Goal: Task Accomplishment & Management: Use online tool/utility

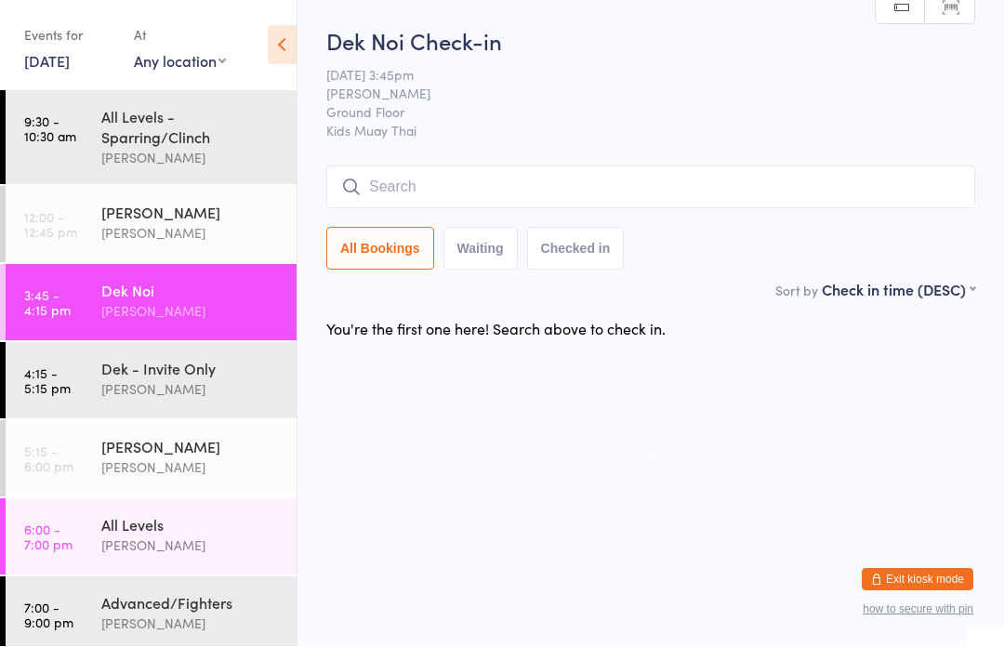
click at [736, 205] on input "search" at bounding box center [650, 187] width 649 height 43
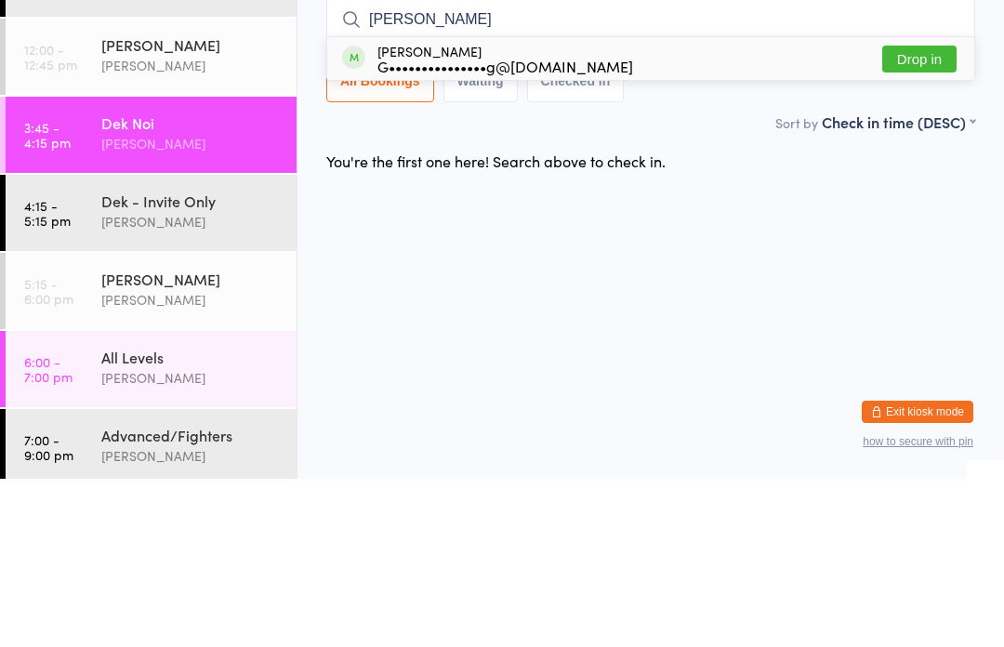
type input "[PERSON_NAME]"
click at [936, 214] on button "Drop in" at bounding box center [919, 227] width 74 height 27
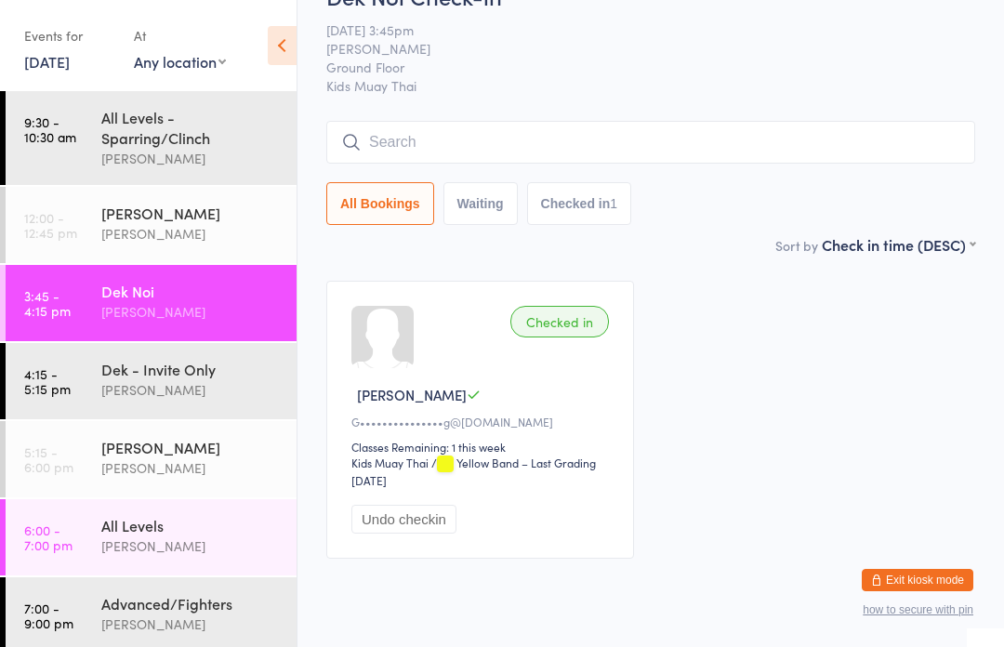
scroll to position [46, 0]
click at [374, 130] on input "search" at bounding box center [650, 141] width 649 height 43
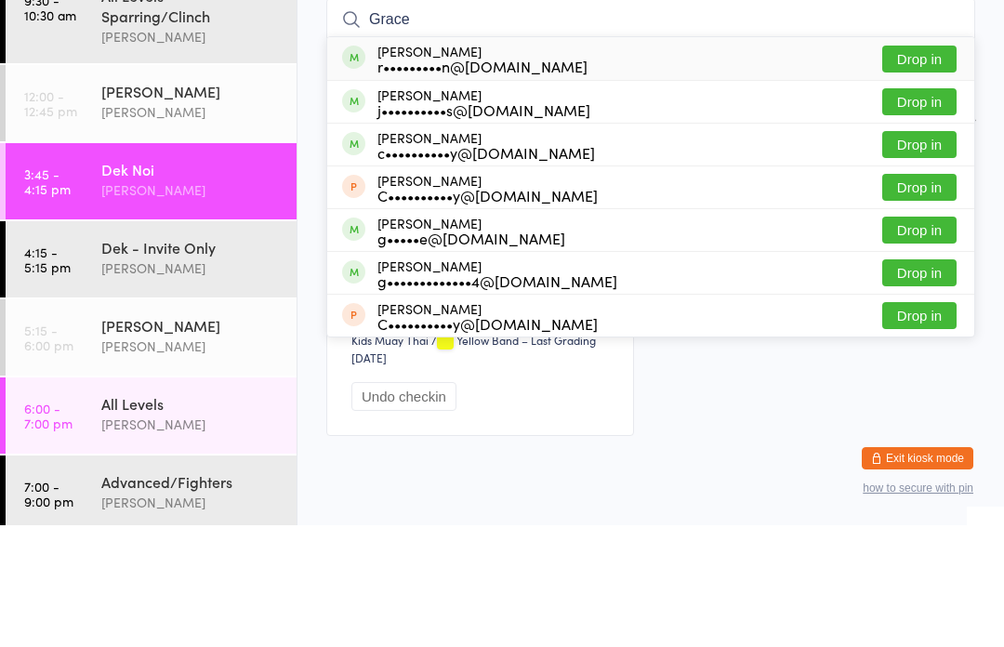
type input "Grace"
click at [395, 166] on div "[PERSON_NAME] r•••••••••n@[DOMAIN_NAME]" at bounding box center [482, 181] width 210 height 30
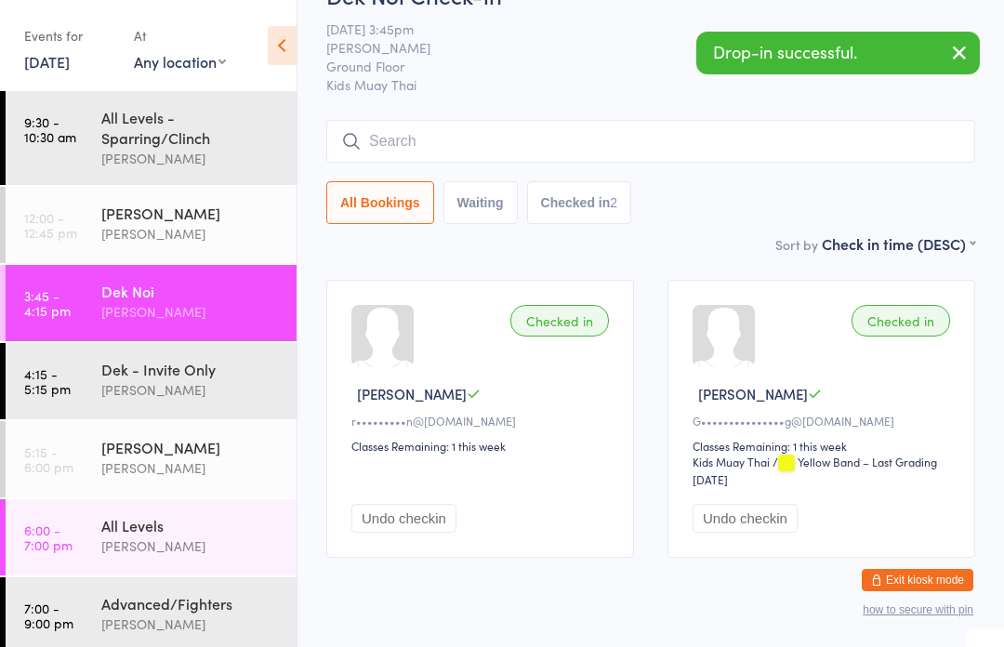
click at [383, 142] on input "search" at bounding box center [650, 141] width 649 height 43
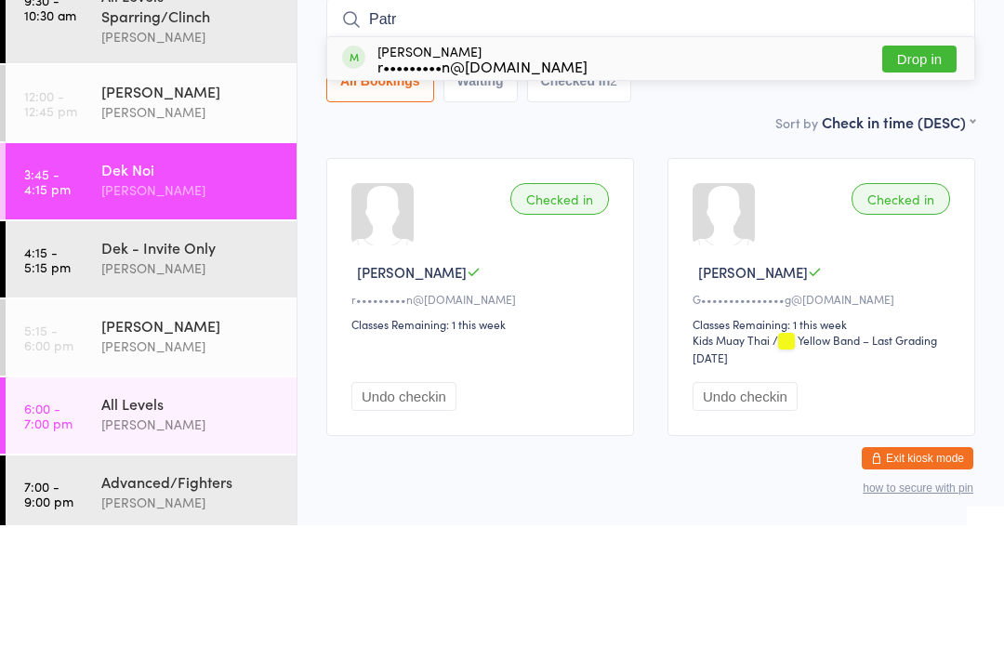
type input "Patr"
click at [401, 180] on div "r•••••••••n@[DOMAIN_NAME]" at bounding box center [482, 187] width 210 height 15
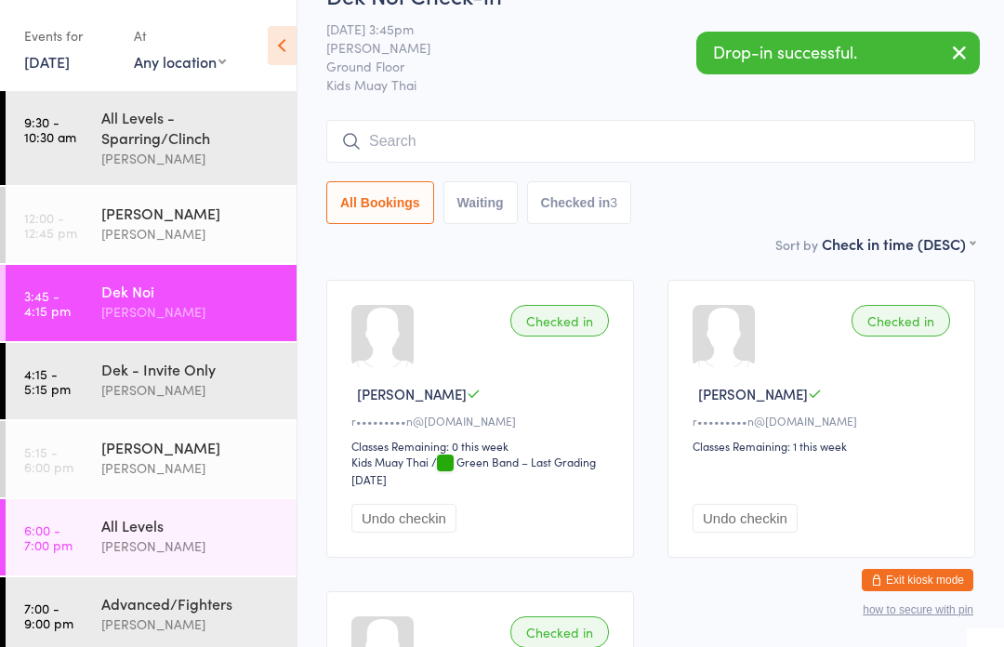
click at [87, 364] on link "4:15 - 5:15 pm Dek - Invite Only [PERSON_NAME]" at bounding box center [151, 381] width 291 height 76
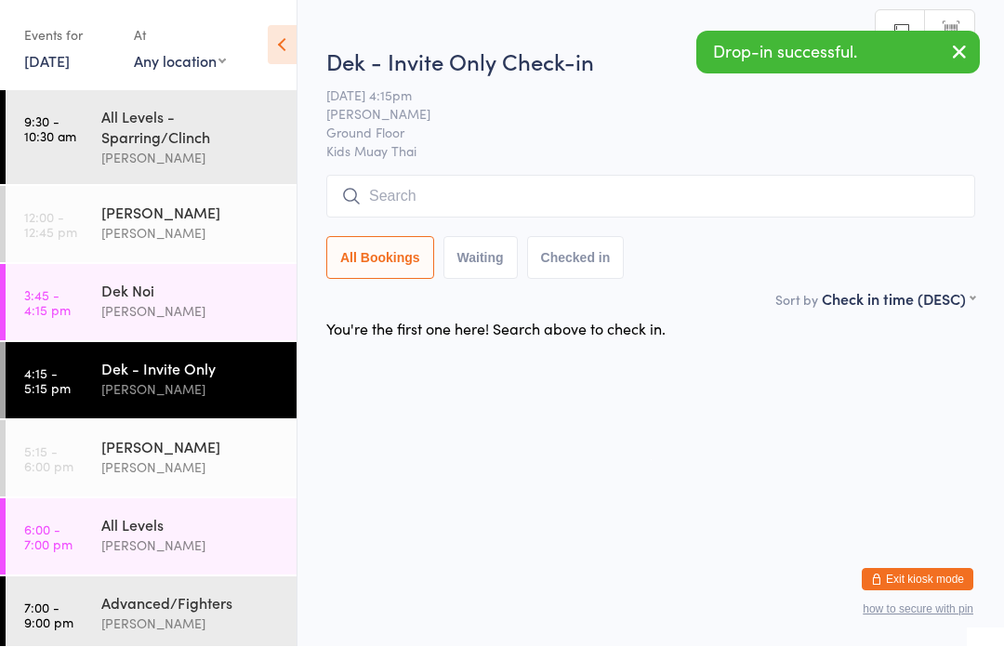
click at [383, 192] on input "search" at bounding box center [650, 197] width 649 height 43
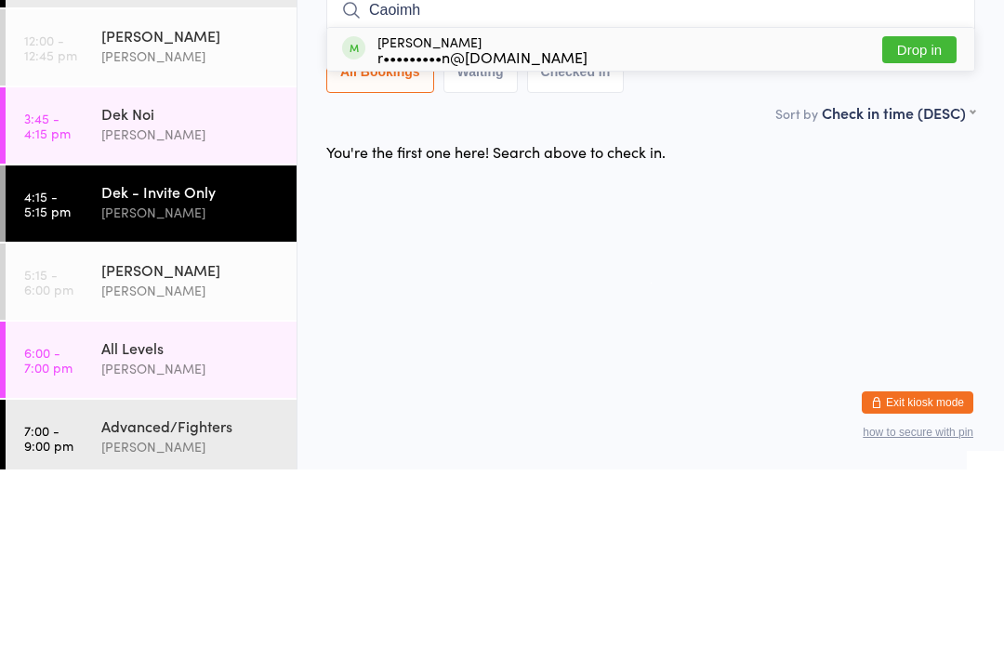
type input "Caoimh"
click at [894, 214] on button "Drop in" at bounding box center [919, 227] width 74 height 27
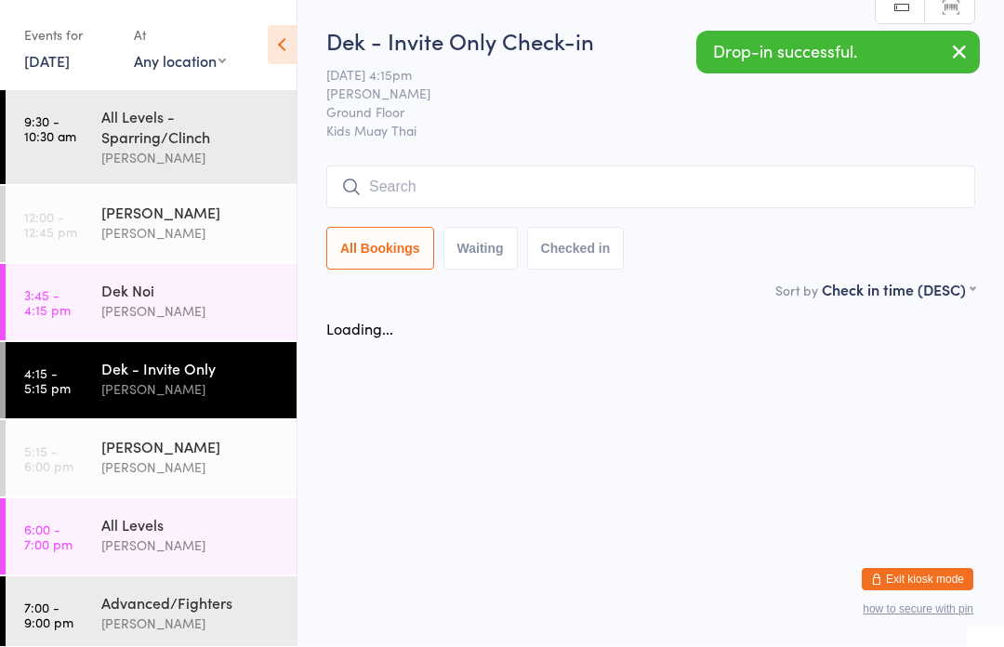
scroll to position [1, 0]
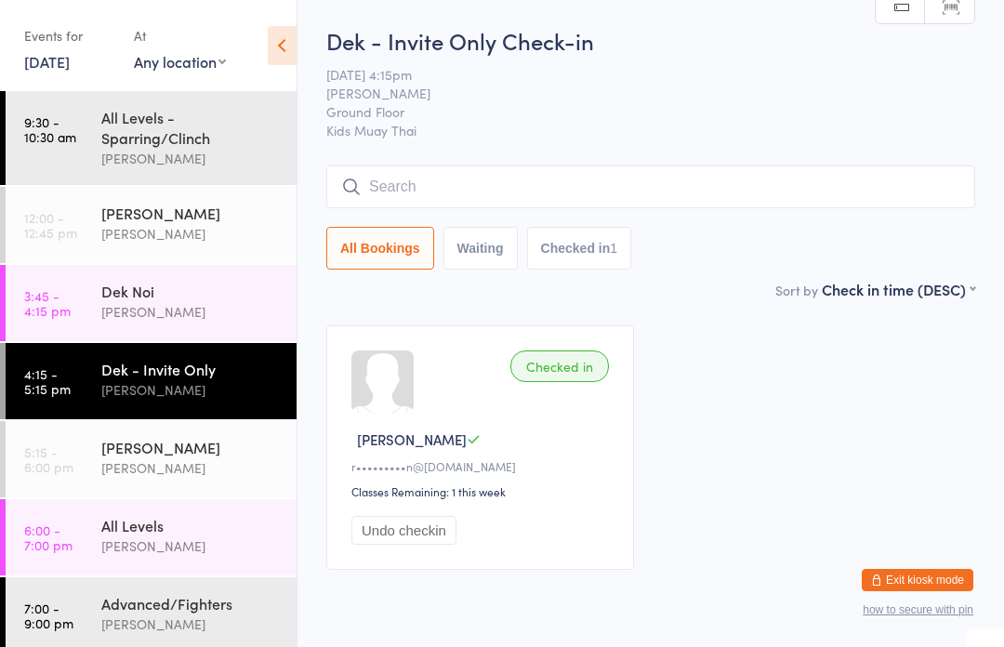
click at [391, 185] on input "search" at bounding box center [650, 187] width 649 height 43
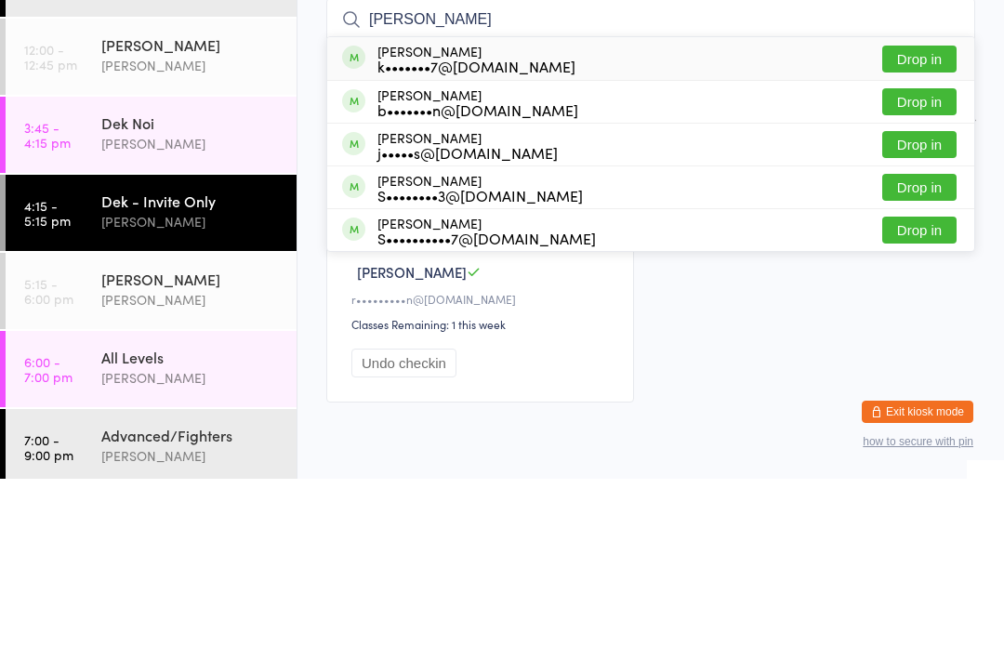
type input "[PERSON_NAME]"
click at [507, 313] on div "j•••••s@[DOMAIN_NAME]" at bounding box center [467, 320] width 180 height 15
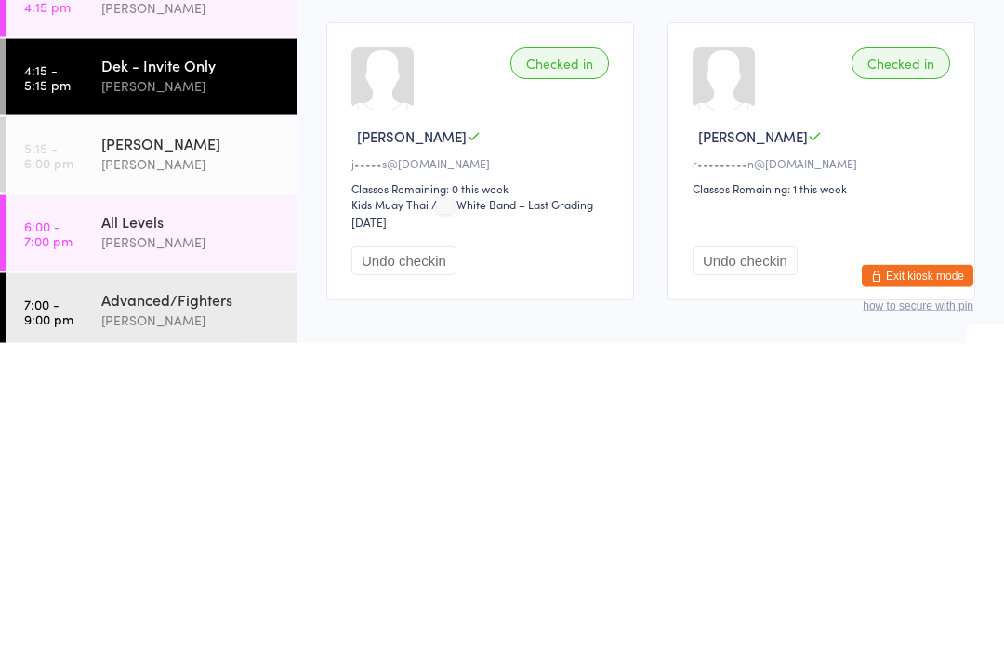
scroll to position [111, 0]
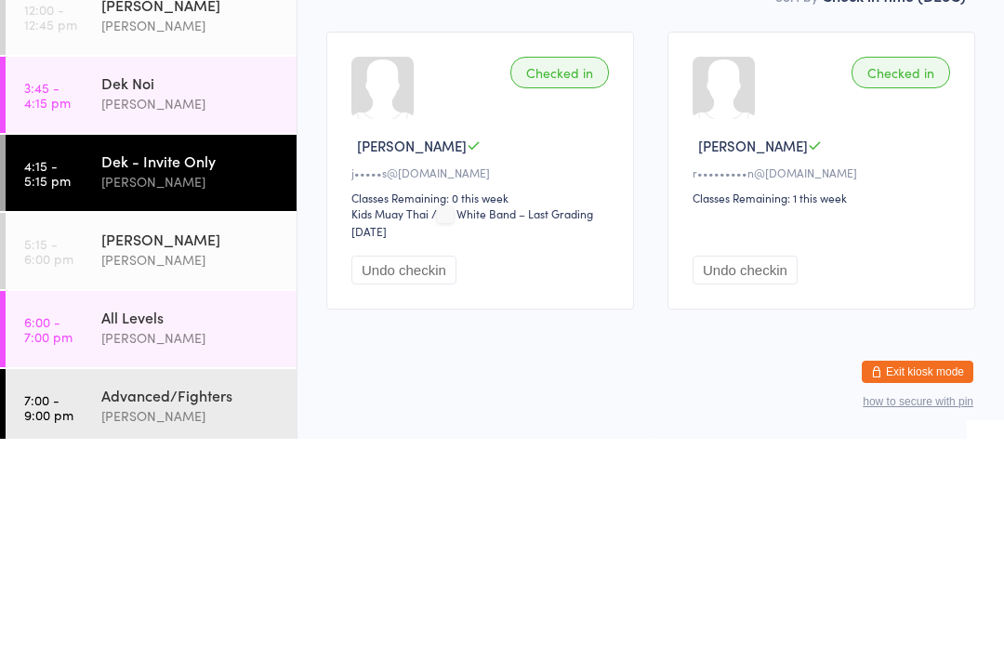
click at [226, 301] on div "[PERSON_NAME]" at bounding box center [190, 311] width 179 height 21
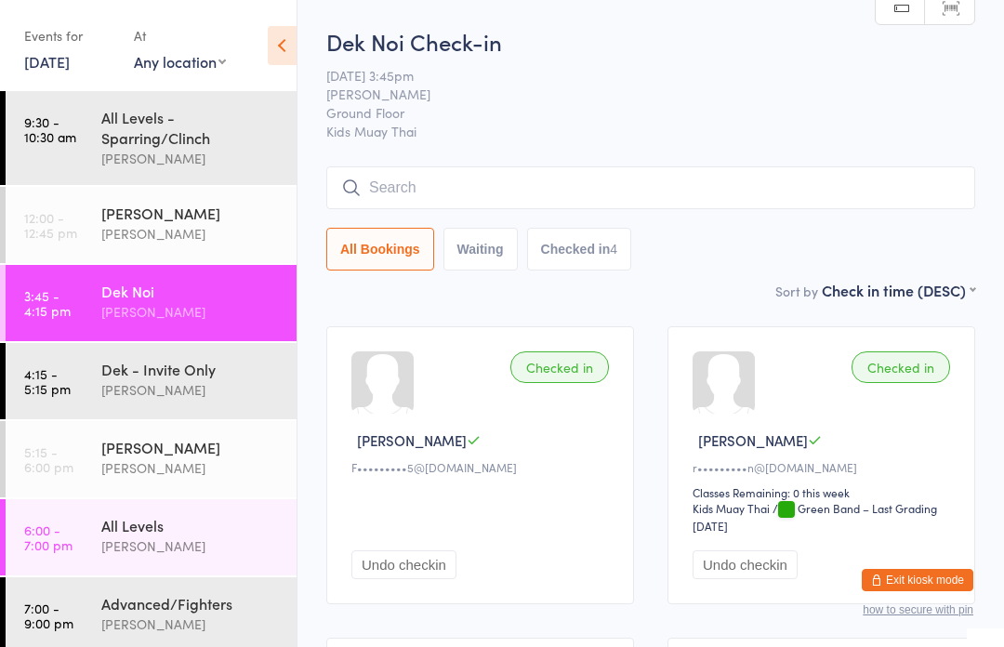
click at [437, 188] on input "search" at bounding box center [650, 187] width 649 height 43
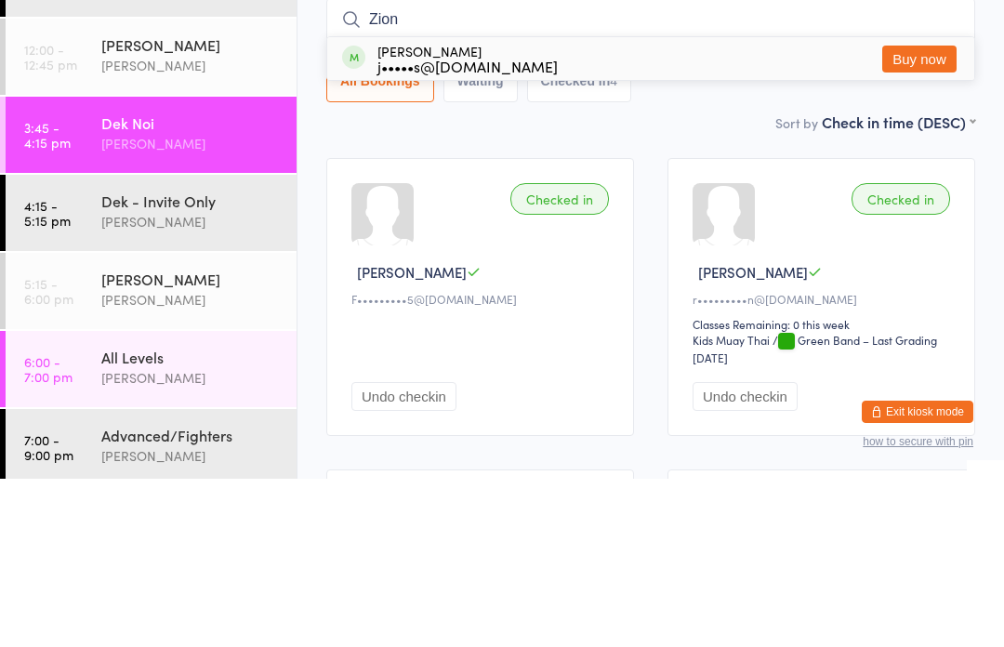
type input "Zion"
click at [913, 214] on button "Buy now" at bounding box center [919, 227] width 74 height 27
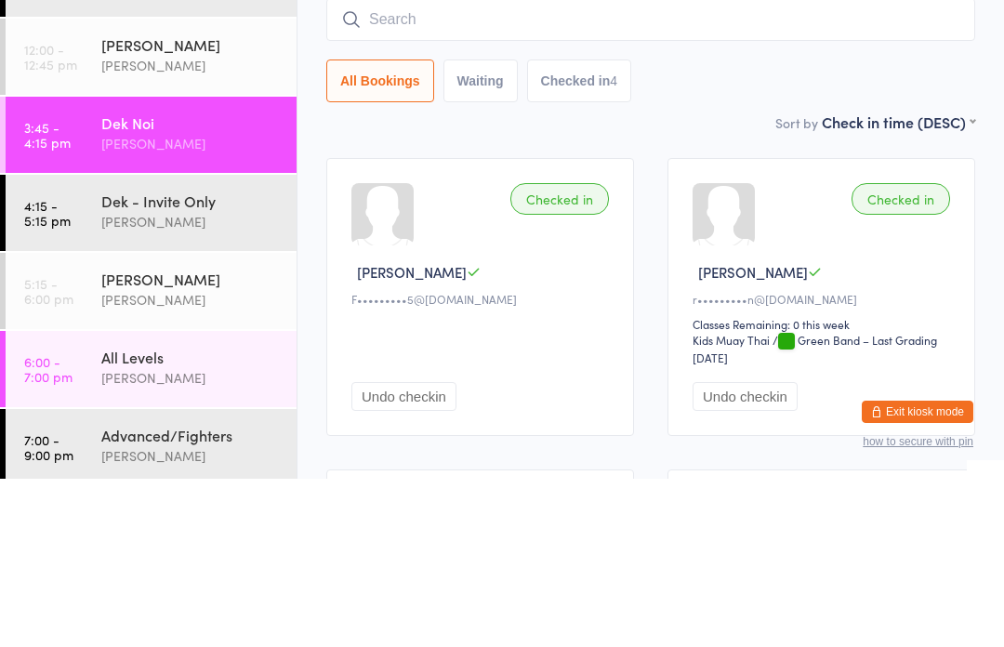
scroll to position [168, 0]
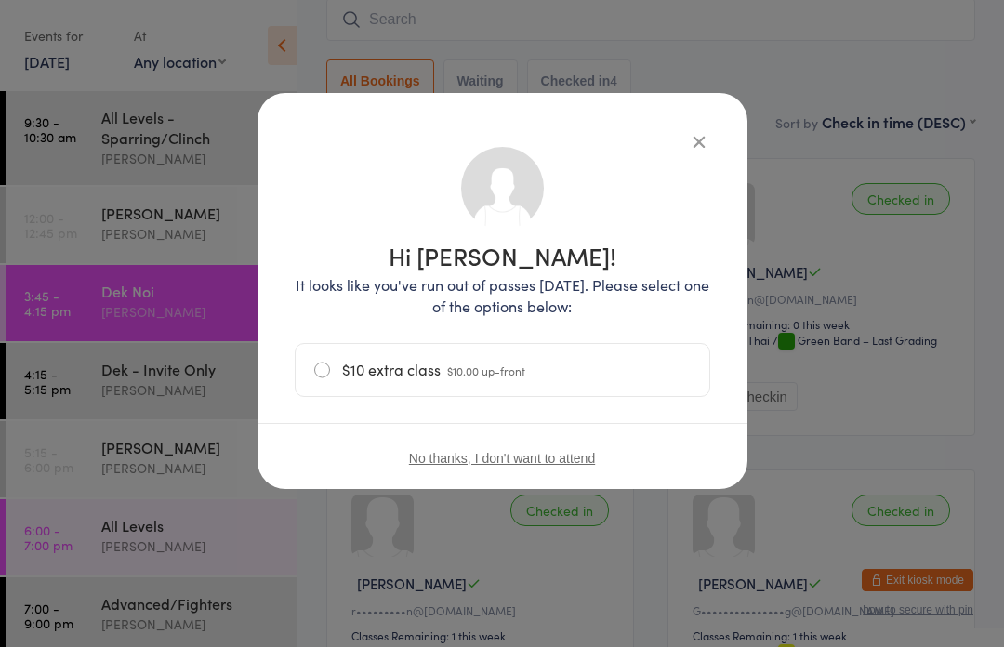
click at [701, 134] on icon "button" at bounding box center [699, 141] width 20 height 20
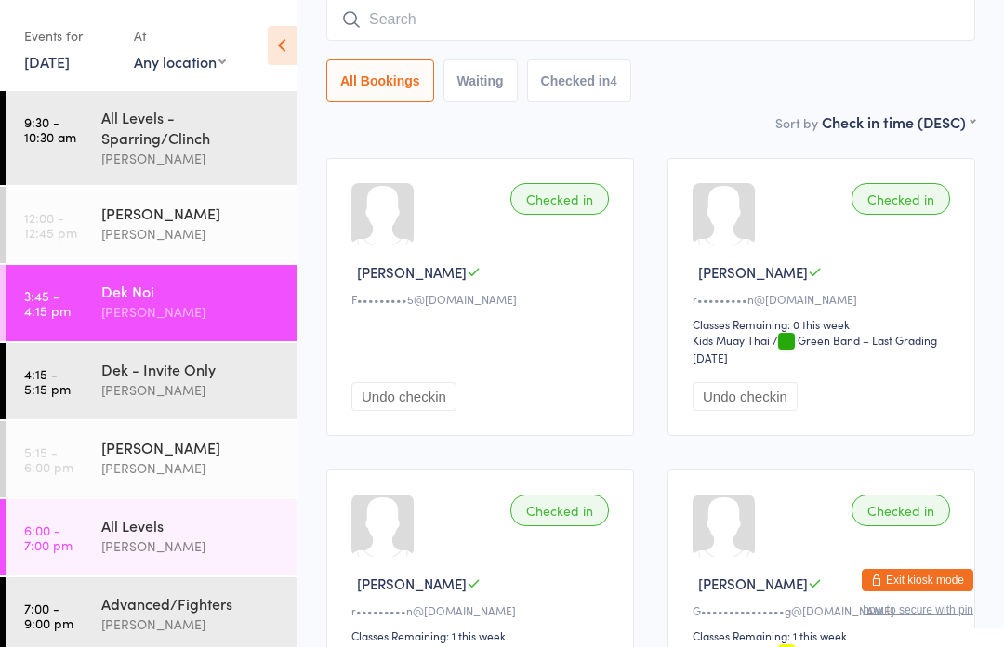
click at [470, 25] on input "search" at bounding box center [650, 19] width 649 height 43
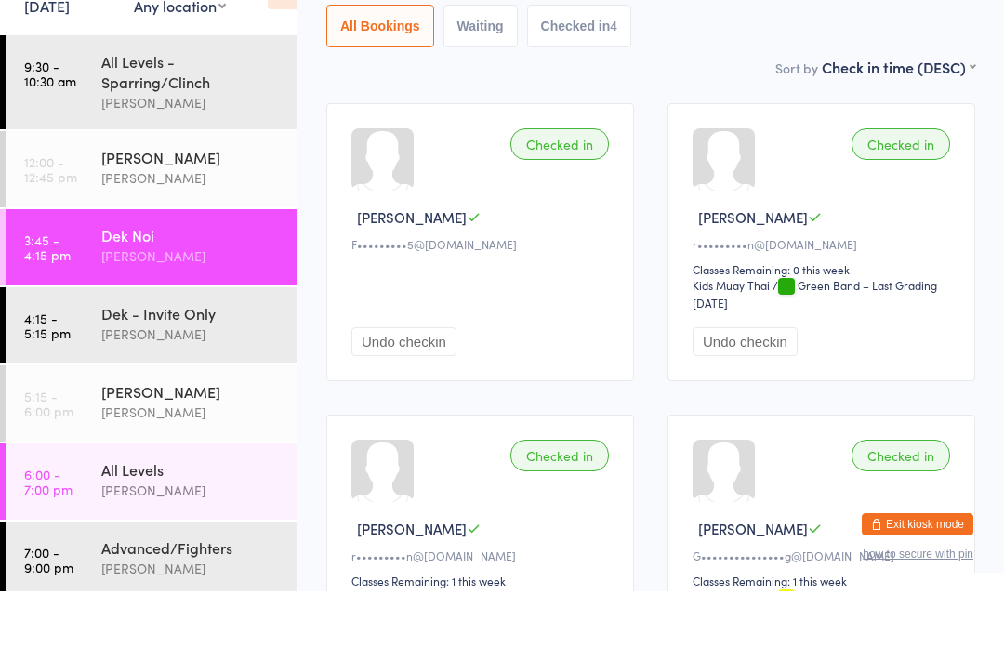
scroll to position [24, 0]
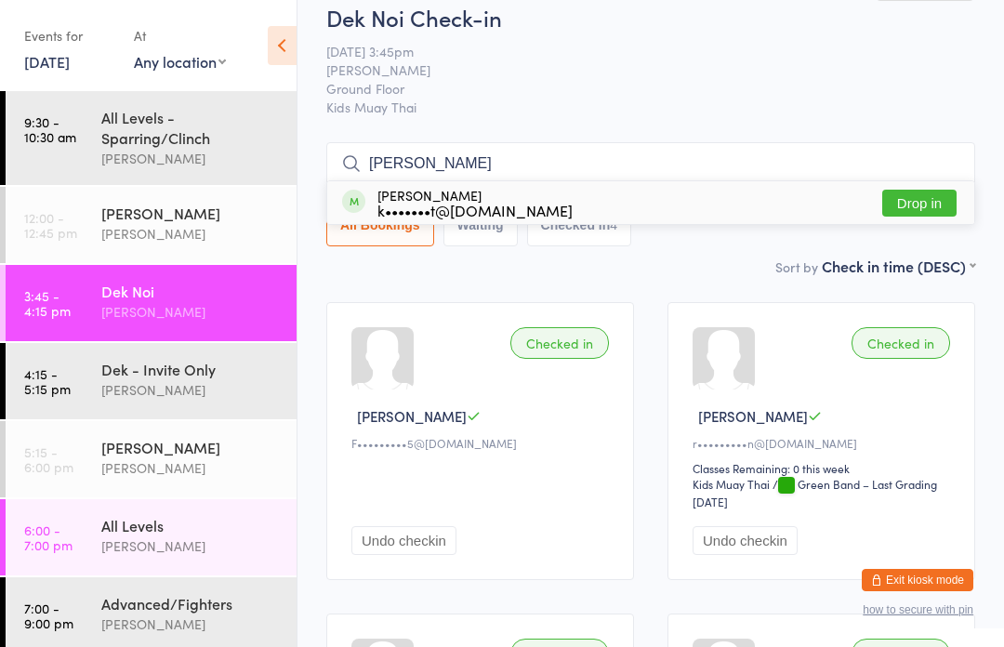
type input "[PERSON_NAME]"
click at [920, 199] on button "Drop in" at bounding box center [919, 203] width 74 height 27
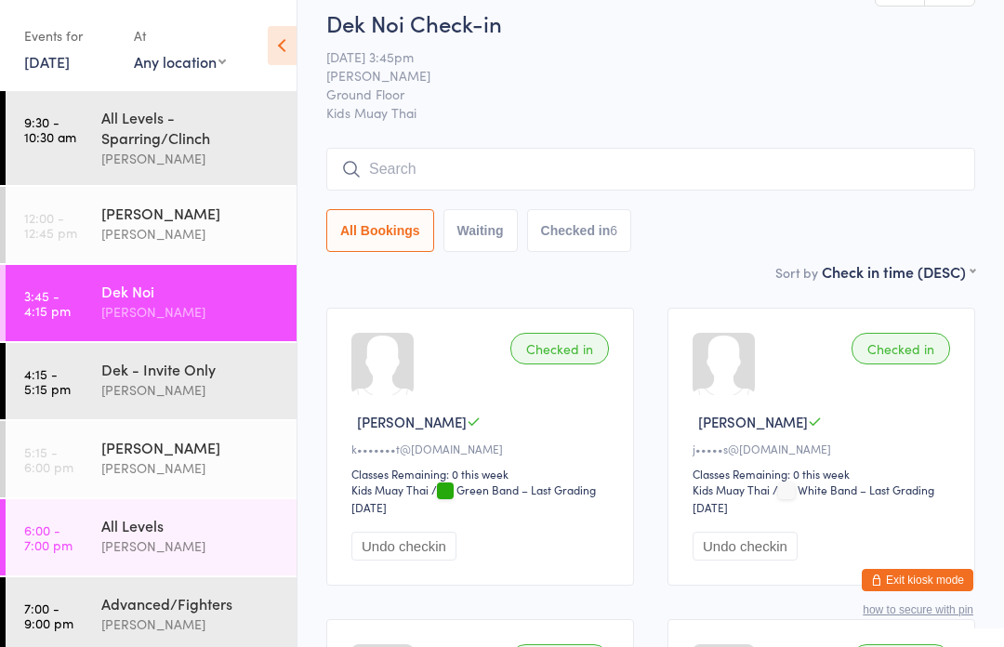
scroll to position [0, 0]
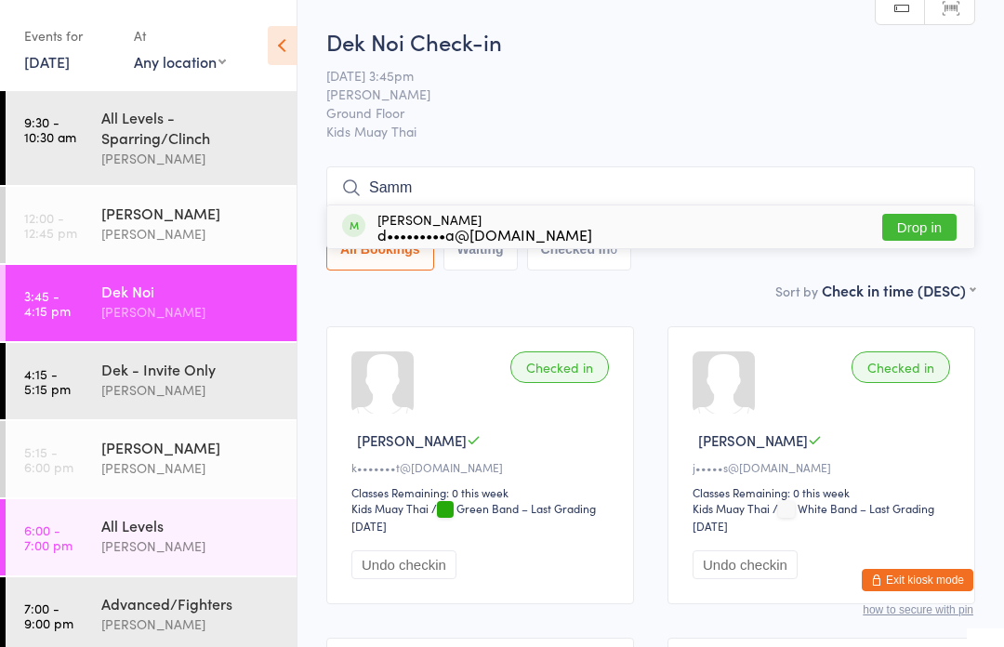
type input "Samm"
click at [927, 224] on button "Drop in" at bounding box center [919, 227] width 74 height 27
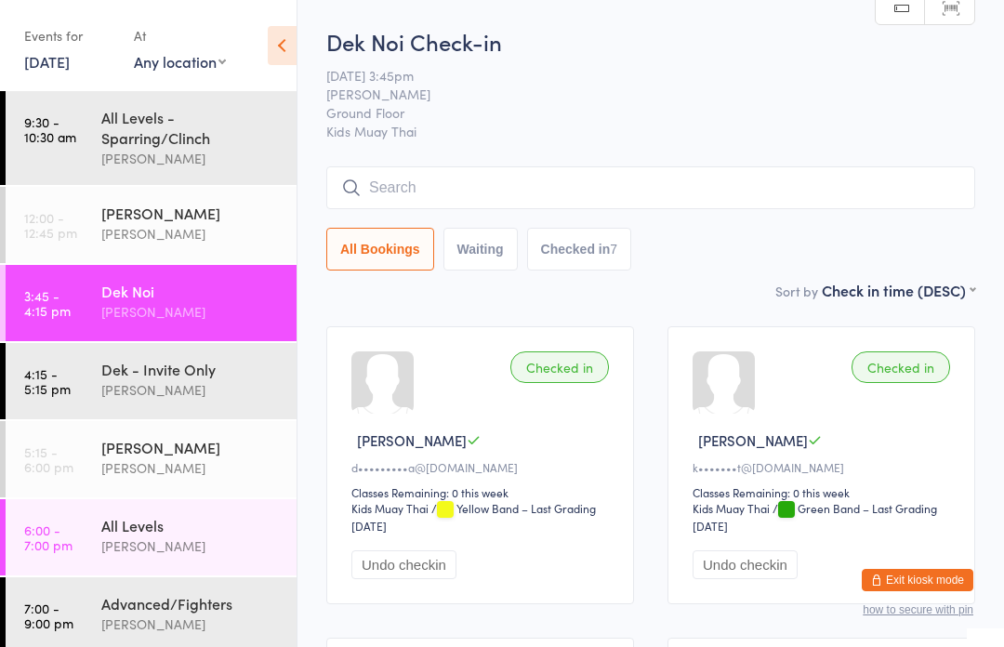
click at [850, 158] on div "Dek Noi Check-in [DATE] 3:45pm [PERSON_NAME] Ground Floor Kids Muay Thai Manual…" at bounding box center [650, 153] width 649 height 254
click at [839, 205] on input "search" at bounding box center [650, 187] width 649 height 43
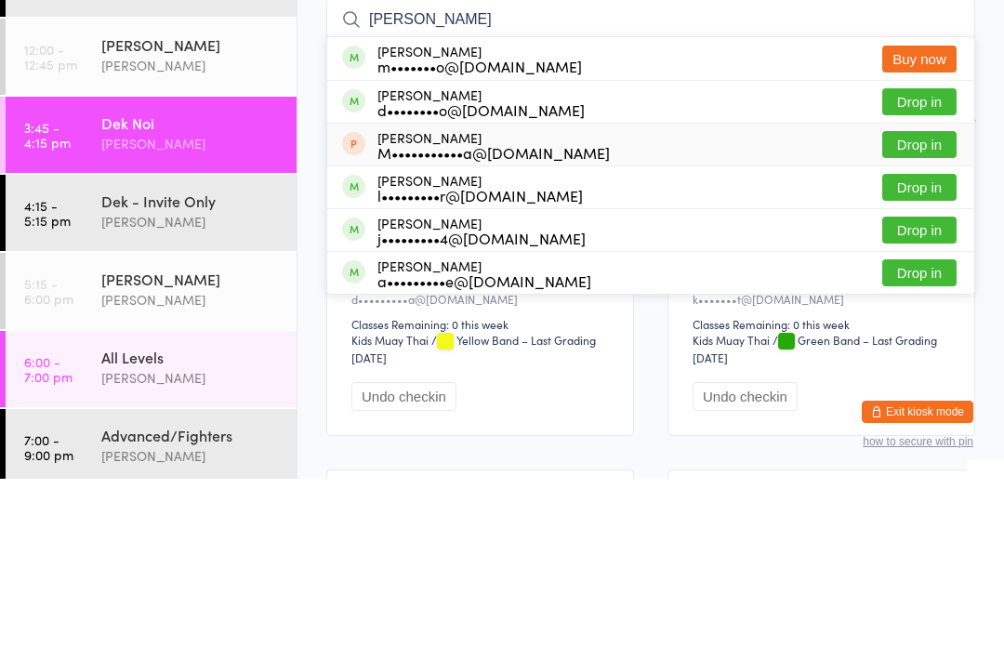
type input "[PERSON_NAME]"
click at [460, 291] on li "[PERSON_NAME] M•••••••••••a@[DOMAIN_NAME] Drop in" at bounding box center [650, 312] width 647 height 43
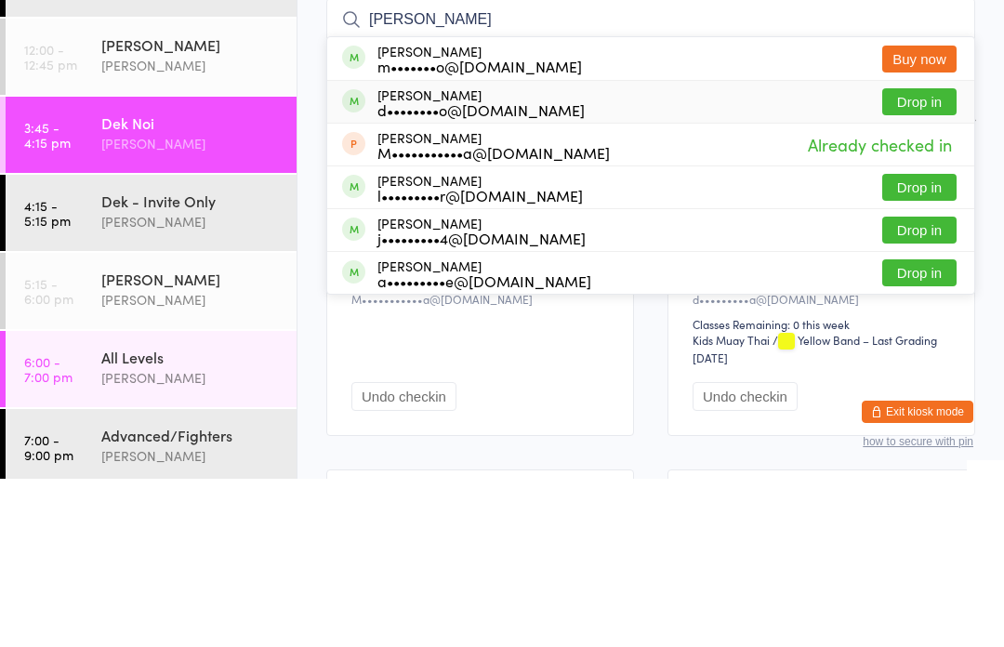
type input "[PERSON_NAME]"
click at [474, 271] on div "d••••••••o@[DOMAIN_NAME]" at bounding box center [480, 278] width 207 height 15
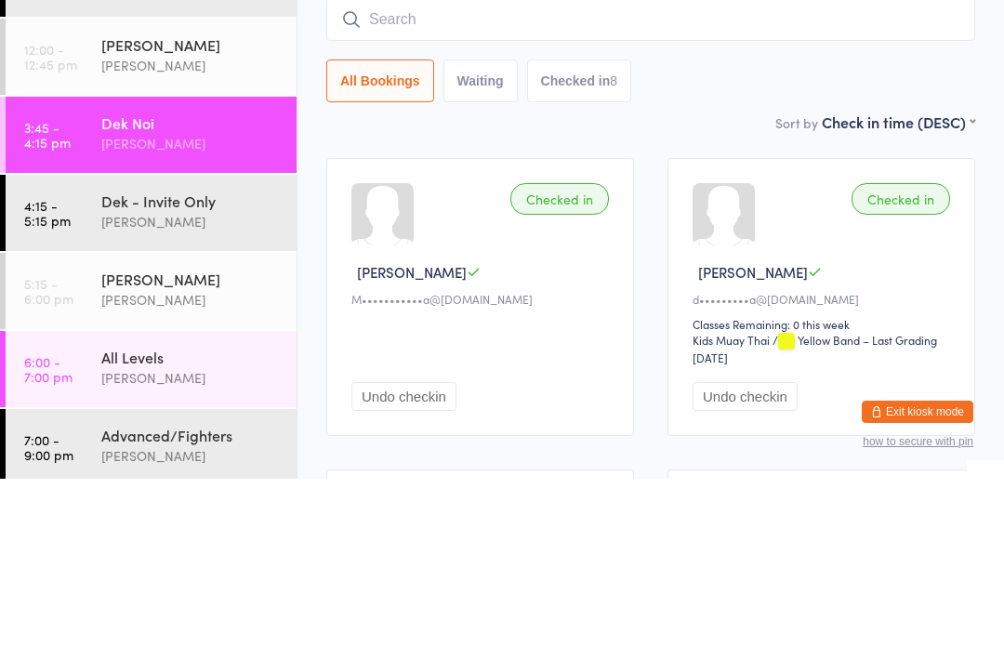
scroll to position [168, 0]
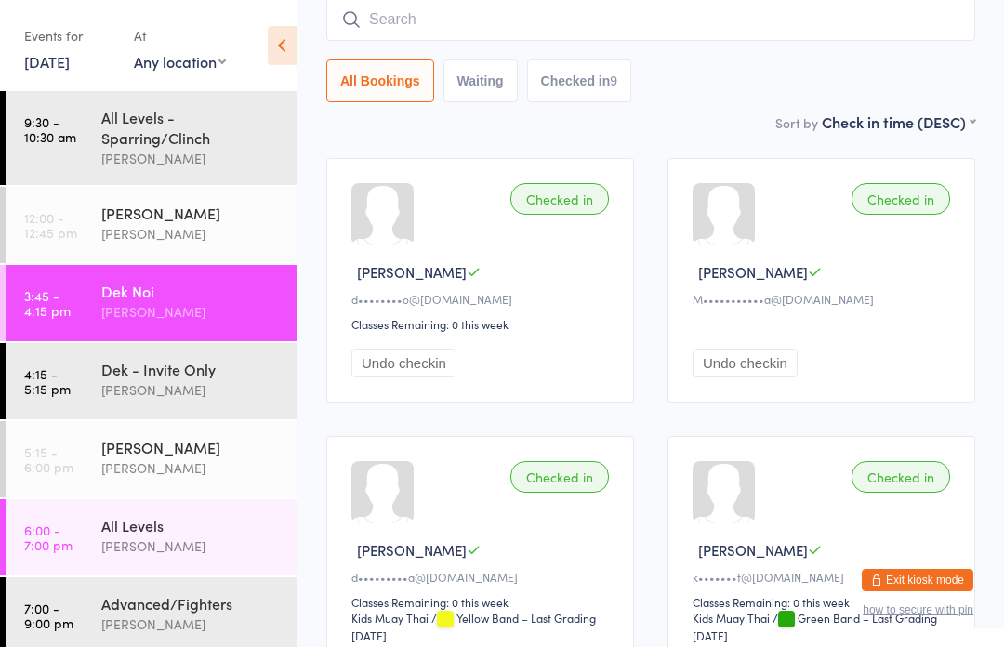
click at [471, 28] on input "search" at bounding box center [650, 19] width 649 height 43
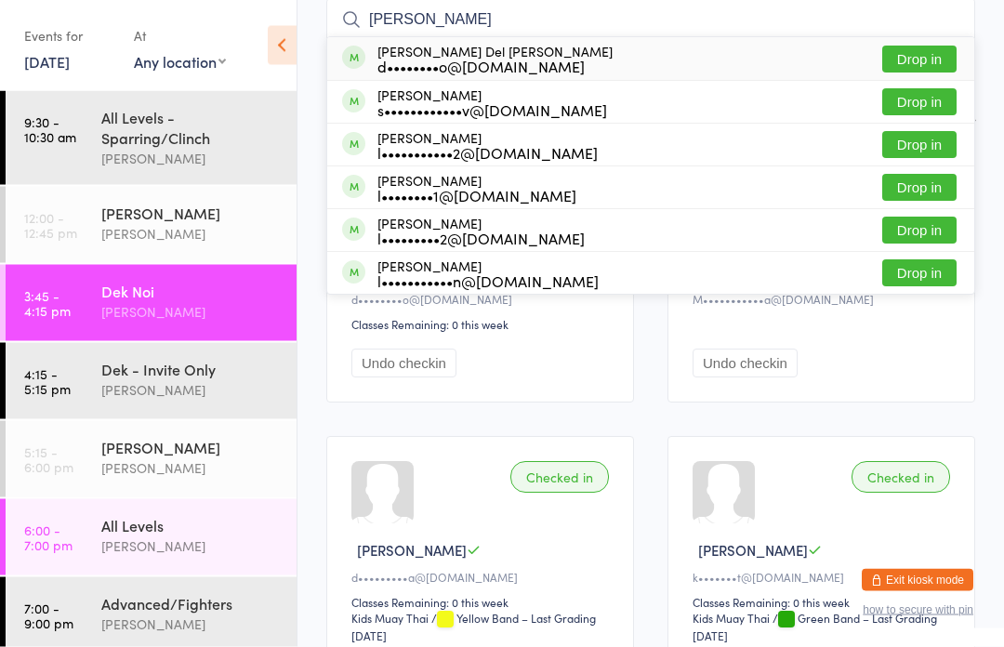
type input "[PERSON_NAME]"
click at [928, 60] on button "Drop in" at bounding box center [919, 59] width 74 height 27
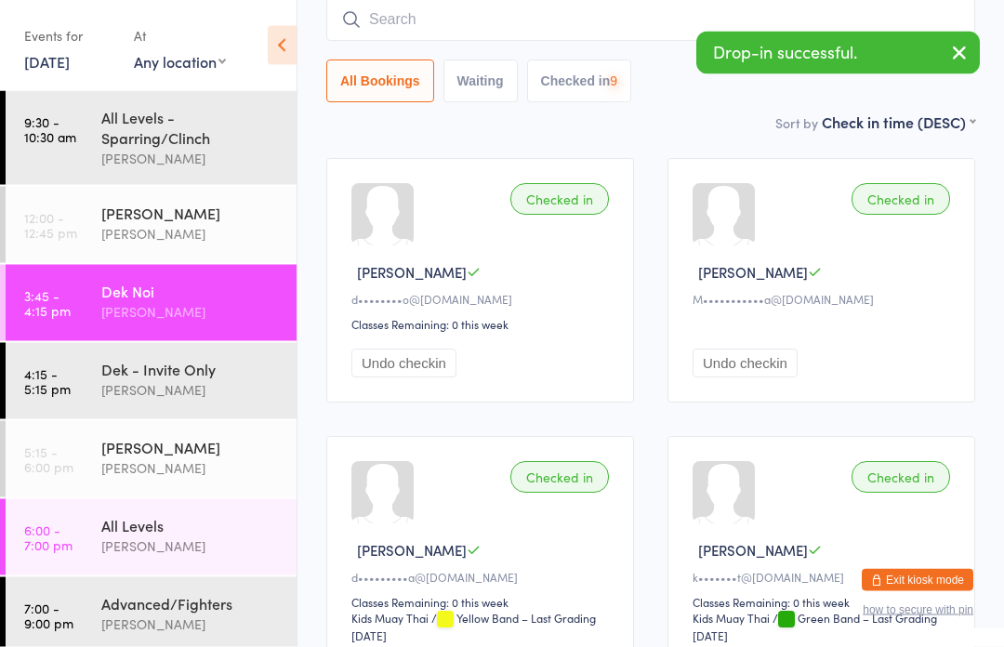
scroll to position [168, 0]
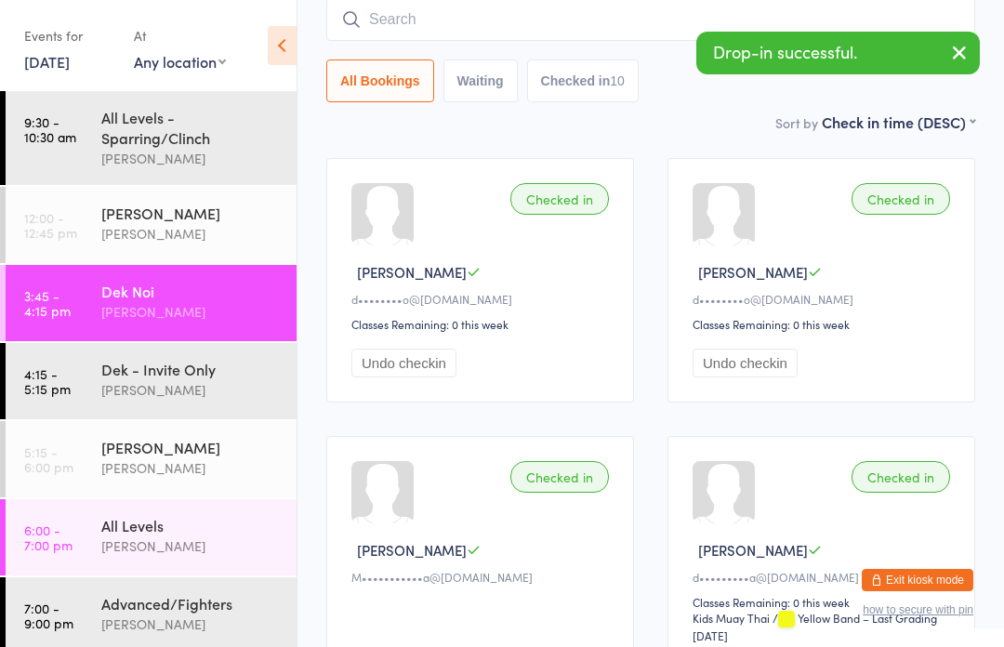
click at [474, 16] on input "search" at bounding box center [650, 19] width 649 height 43
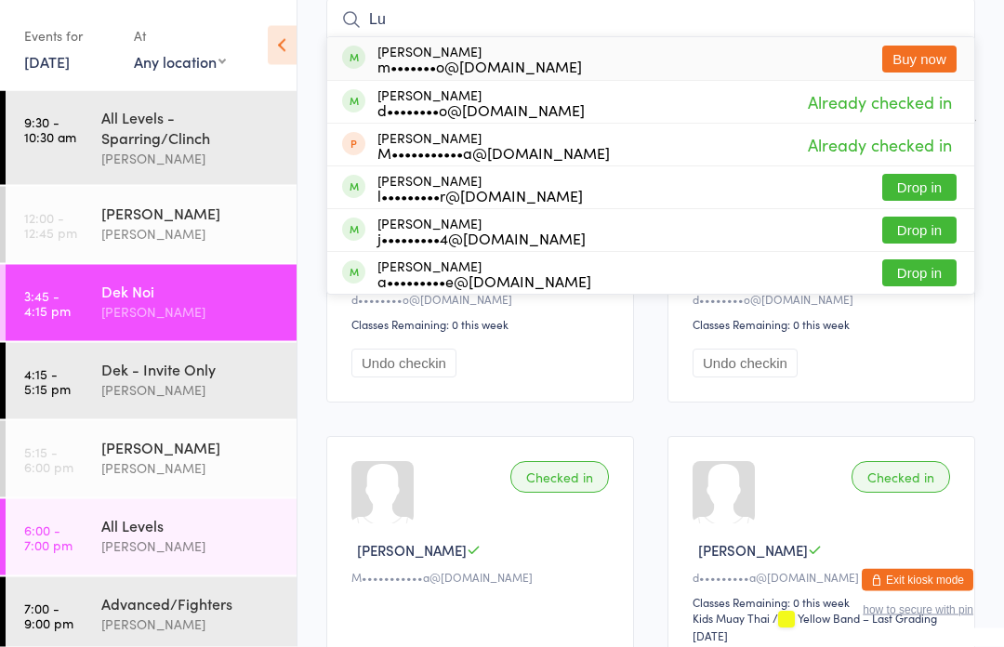
type input "L"
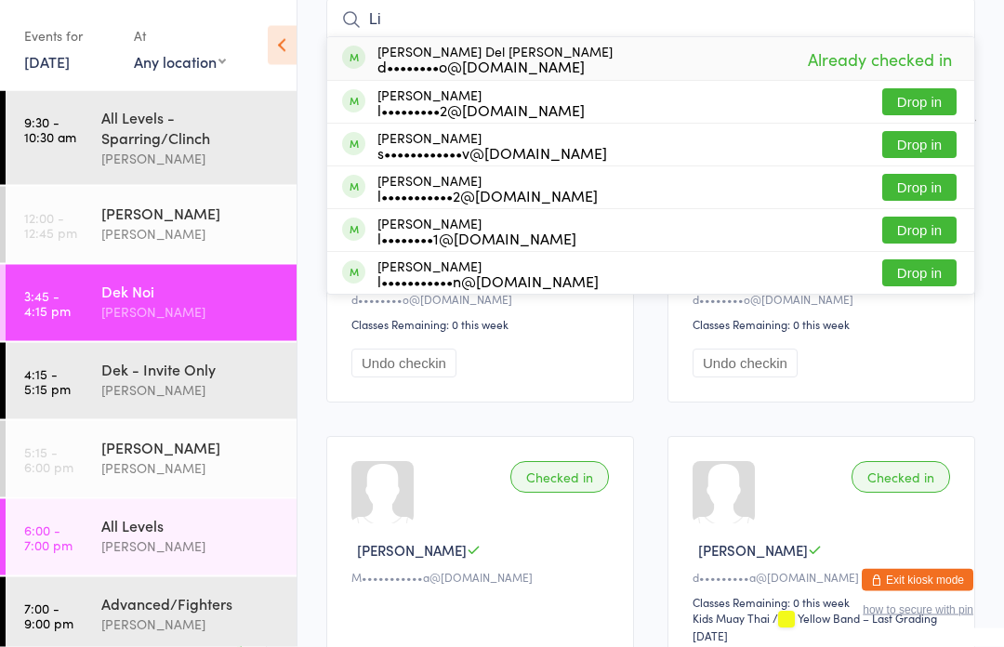
type input "L"
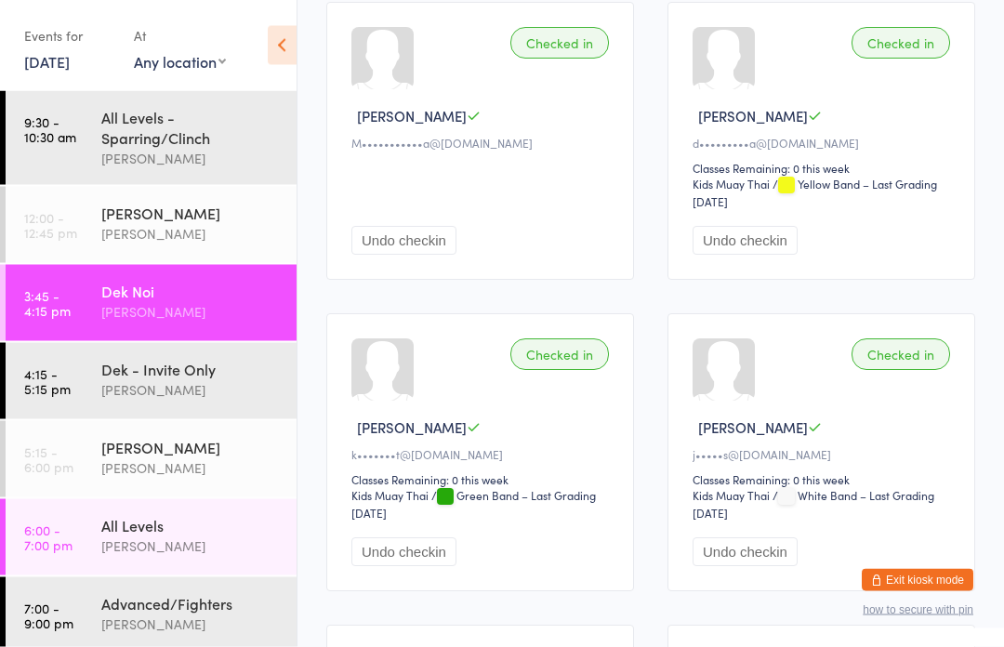
scroll to position [602, 0]
click at [211, 377] on div "Dek - Invite Only" at bounding box center [190, 369] width 179 height 20
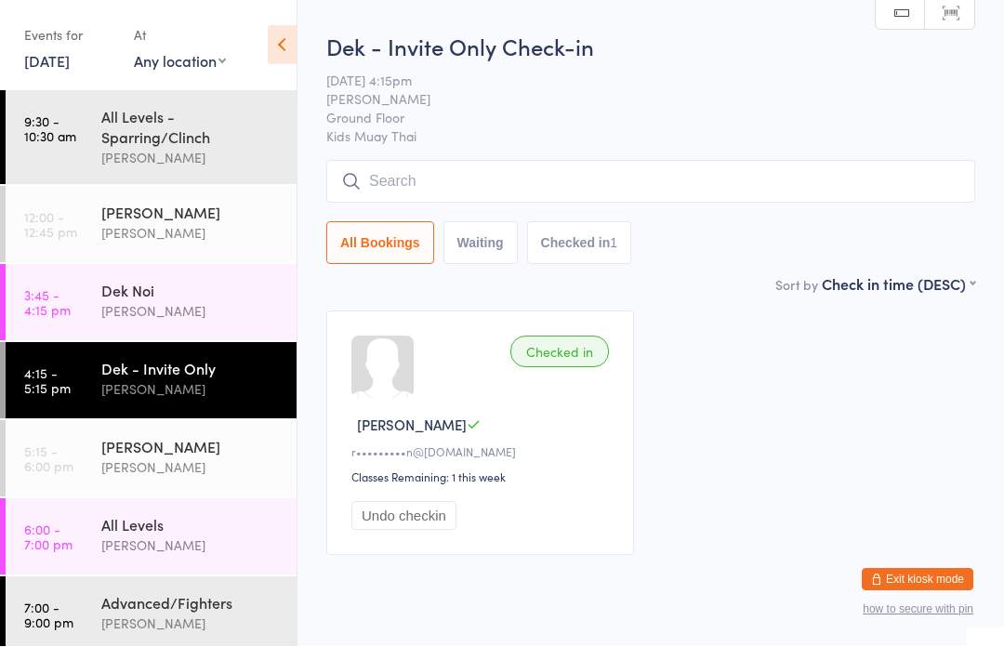
scroll to position [16, 0]
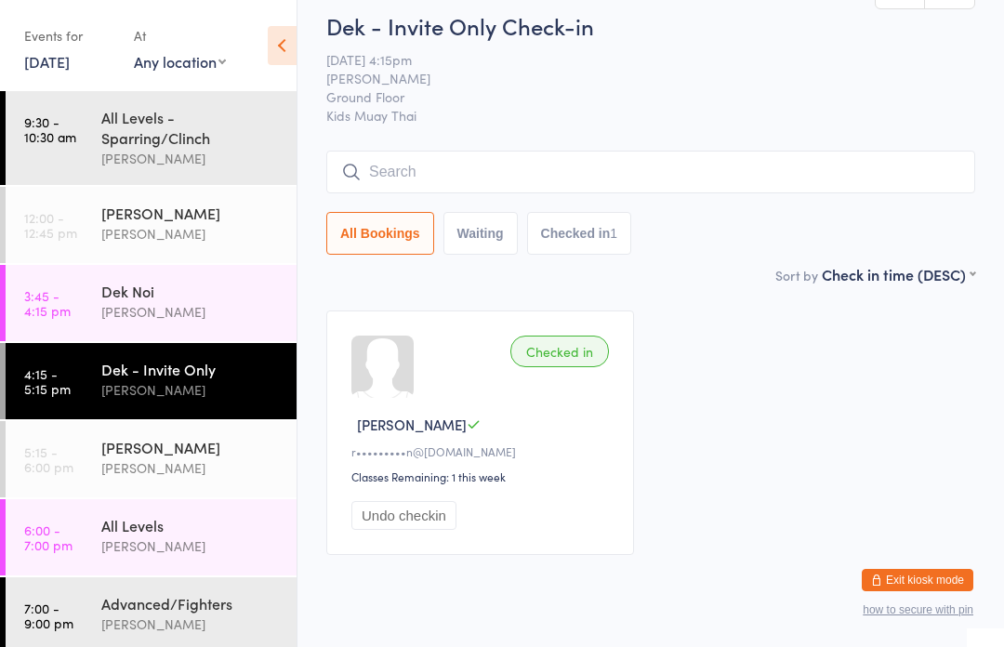
click at [190, 332] on div "Dek Noi [PERSON_NAME]" at bounding box center [198, 301] width 195 height 73
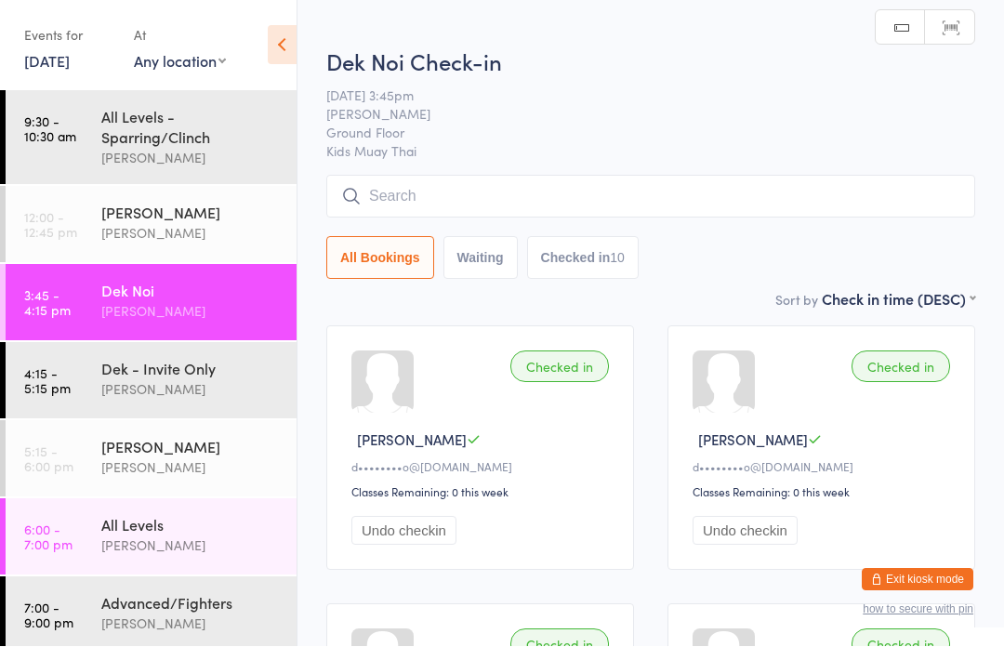
scroll to position [1, 0]
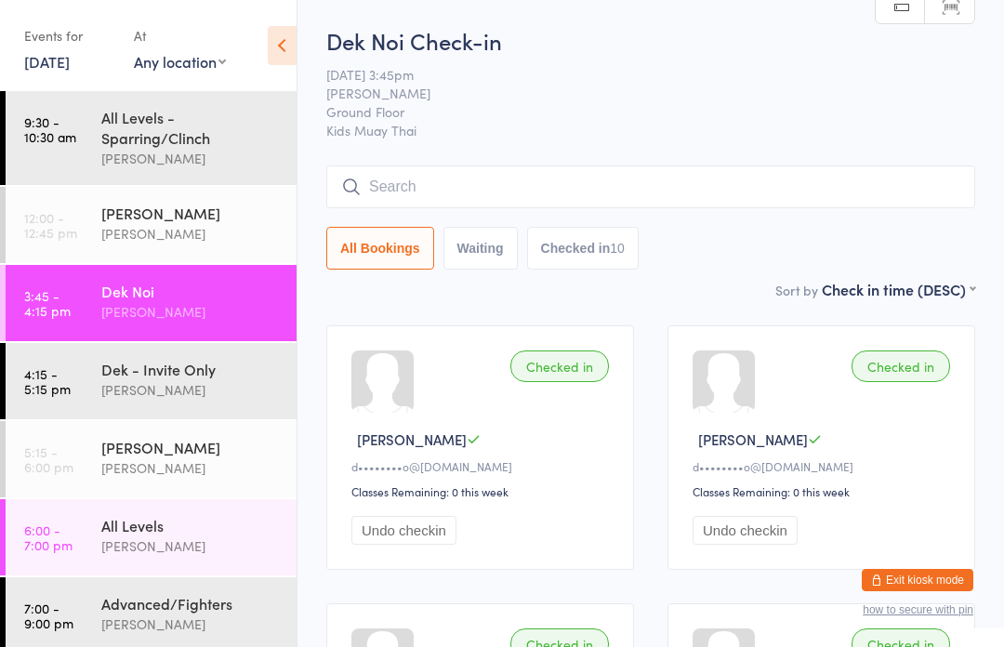
click at [157, 401] on div "[PERSON_NAME]" at bounding box center [190, 389] width 179 height 21
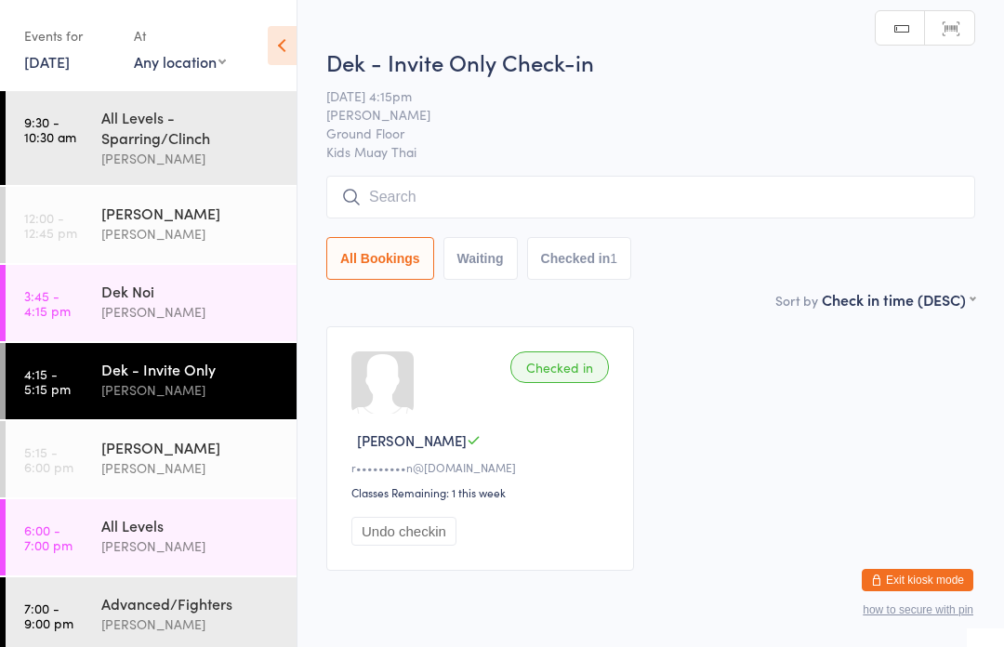
click at [508, 199] on input "search" at bounding box center [650, 197] width 649 height 43
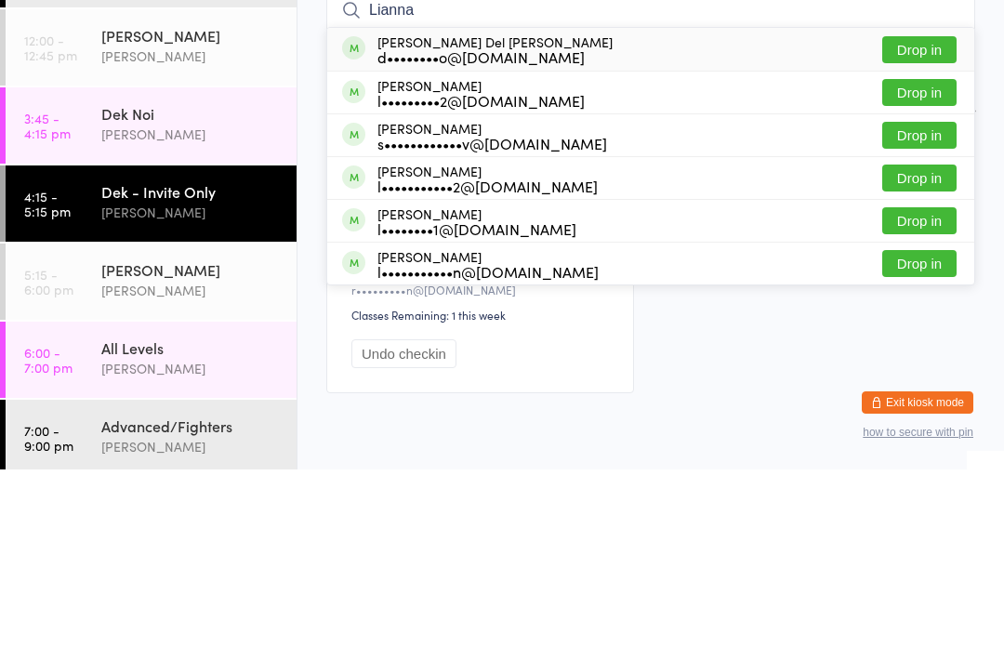
type input "Lianna"
click at [922, 214] on button "Drop in" at bounding box center [919, 227] width 74 height 27
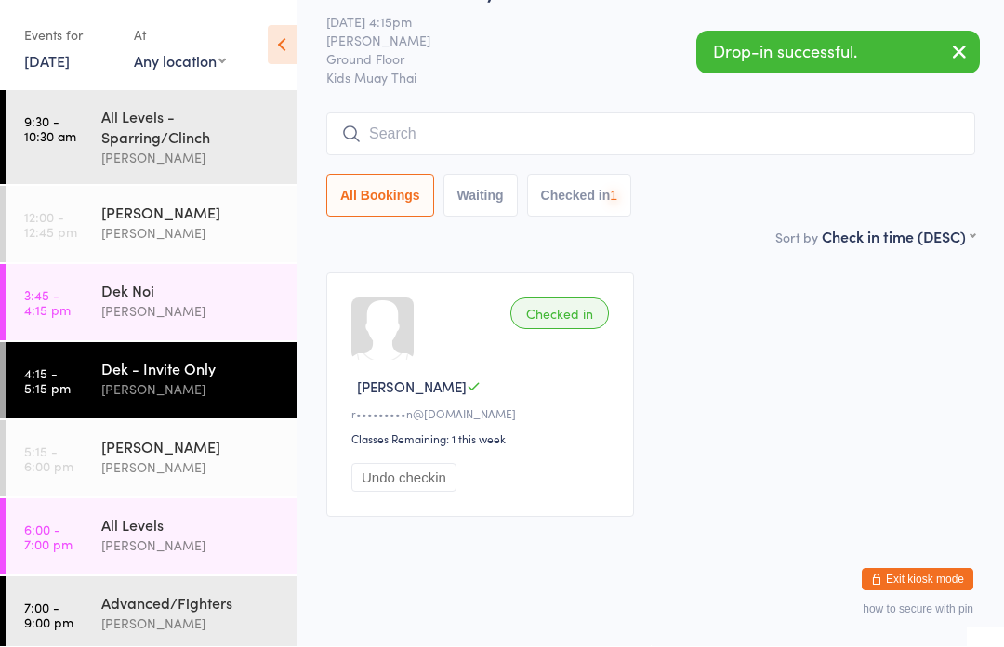
click at [539, 118] on input "search" at bounding box center [650, 134] width 649 height 43
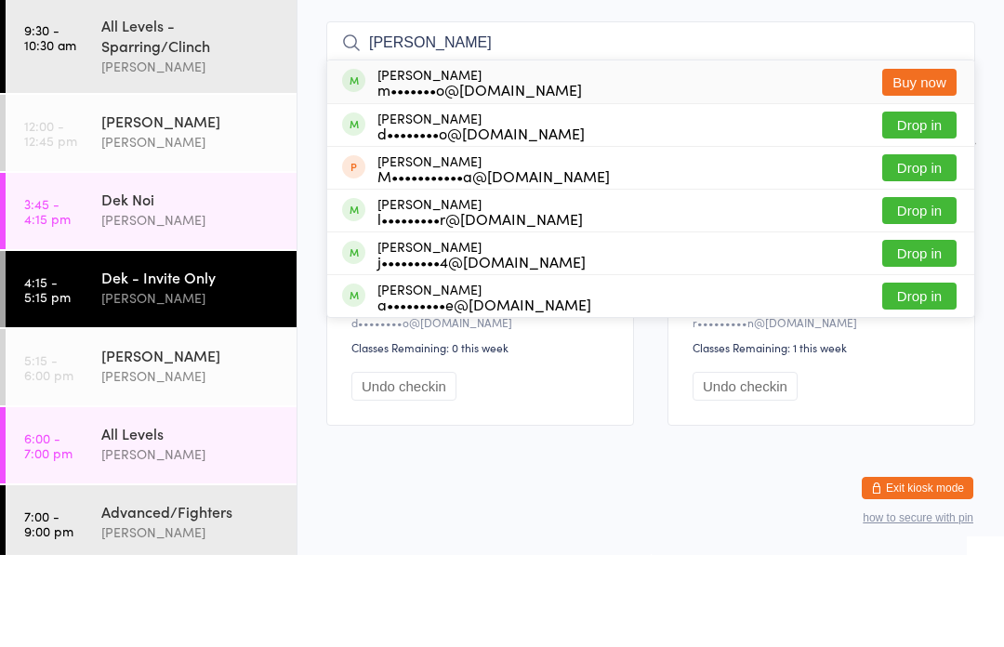
type input "[PERSON_NAME]"
click at [913, 204] on button "Drop in" at bounding box center [919, 217] width 74 height 27
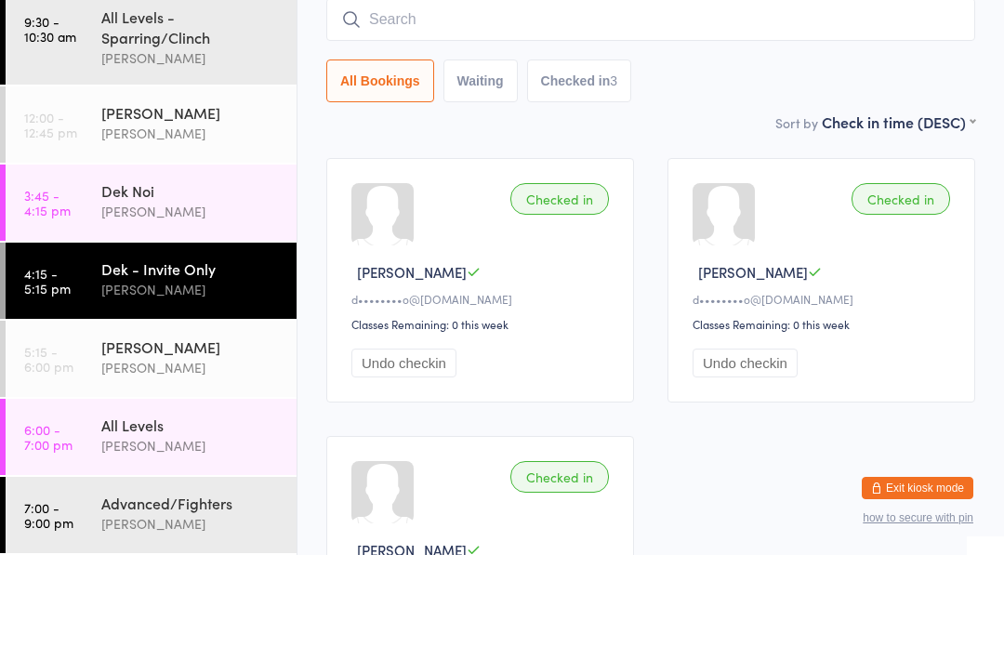
scroll to position [168, 0]
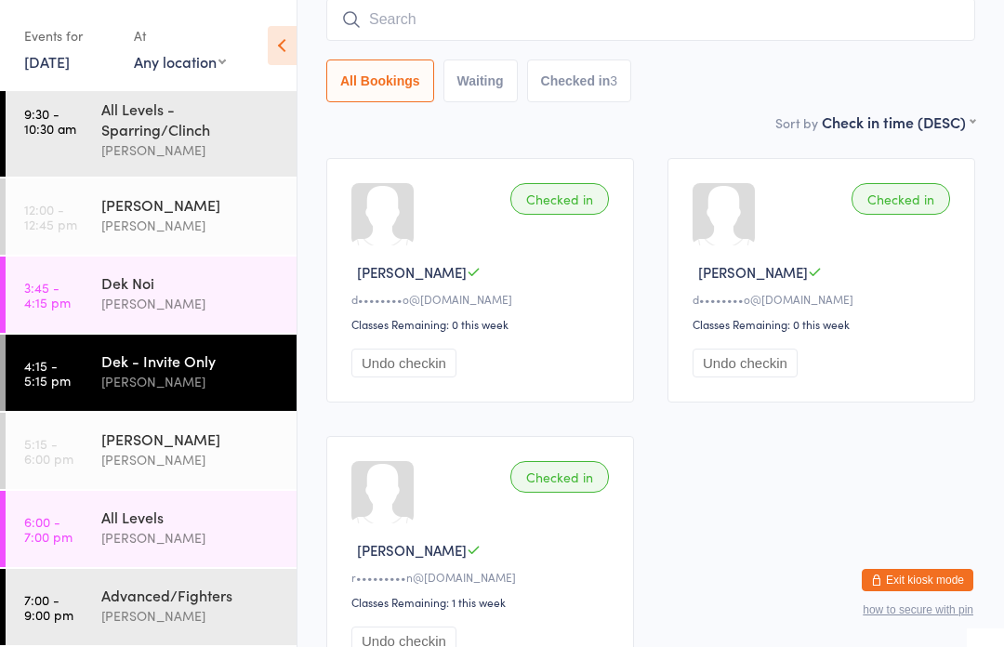
click at [198, 301] on div "[PERSON_NAME]" at bounding box center [190, 303] width 179 height 21
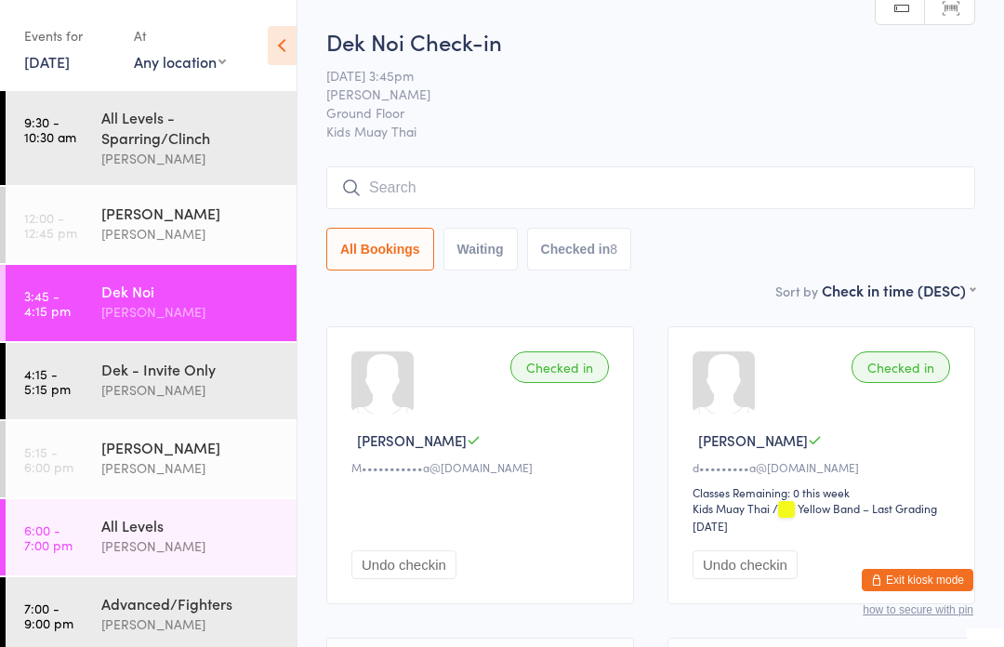
click at [205, 241] on div "[PERSON_NAME]" at bounding box center [190, 233] width 179 height 21
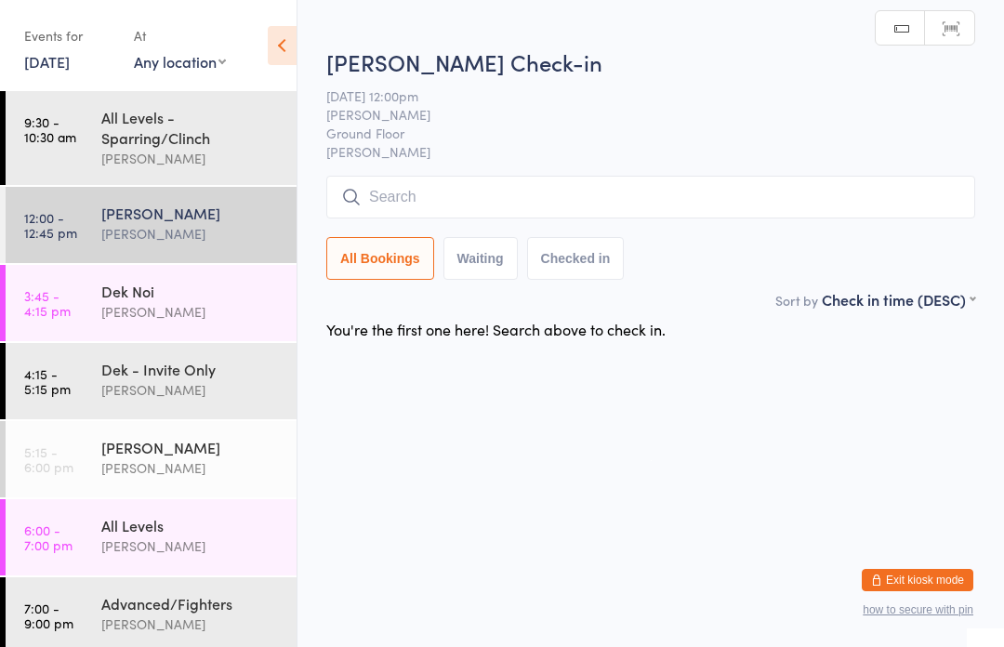
click at [225, 293] on div "Dek Noi" at bounding box center [190, 291] width 179 height 20
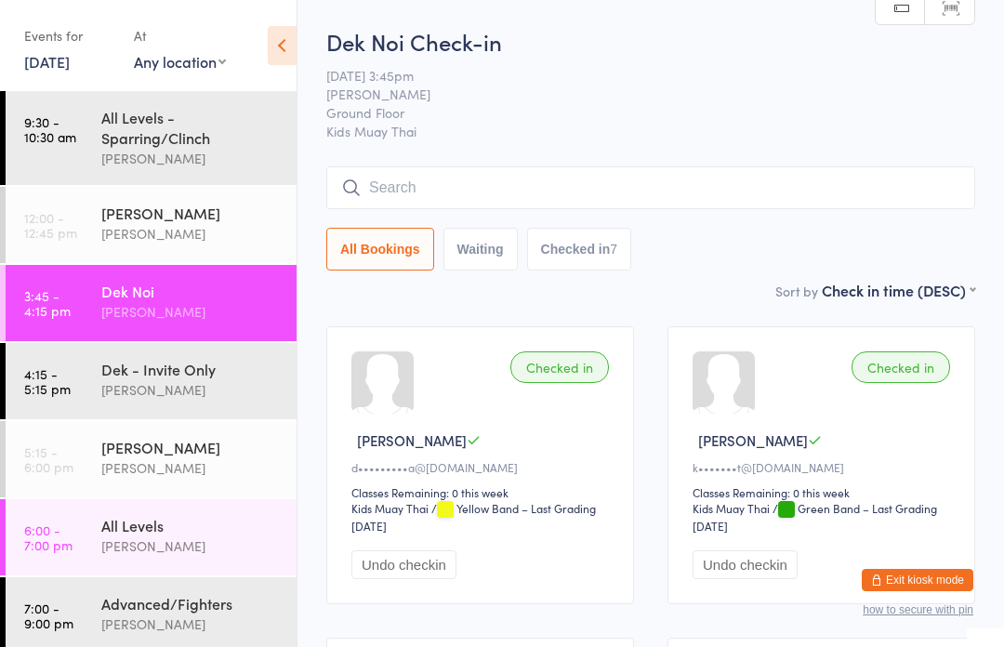
click at [611, 202] on input "search" at bounding box center [650, 187] width 649 height 43
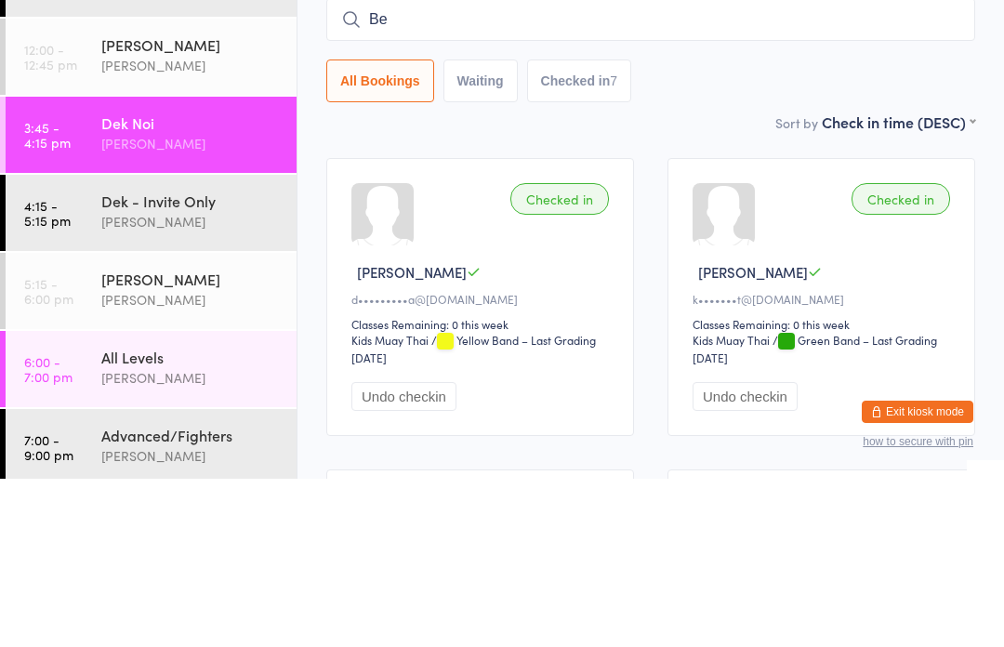
type input "Ben"
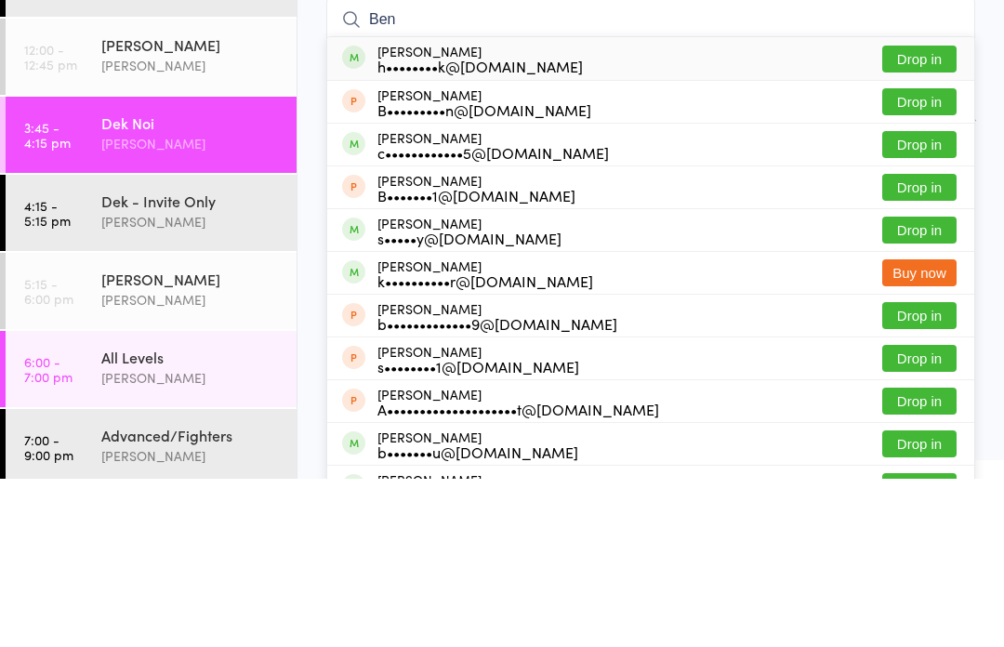
click at [206, 359] on div "Dek - Invite Only" at bounding box center [190, 369] width 179 height 20
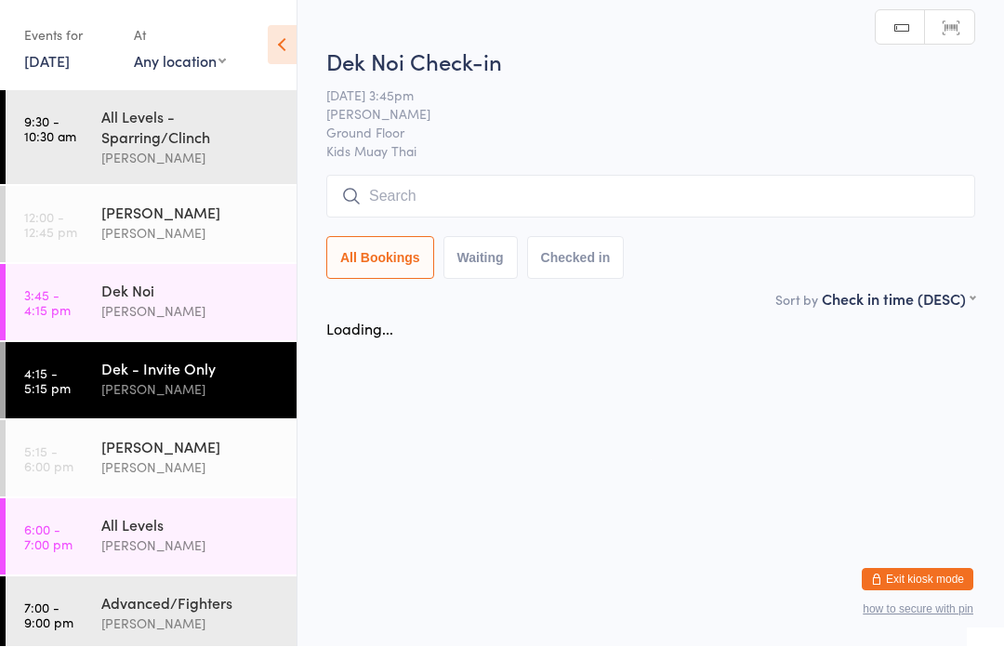
scroll to position [1, 0]
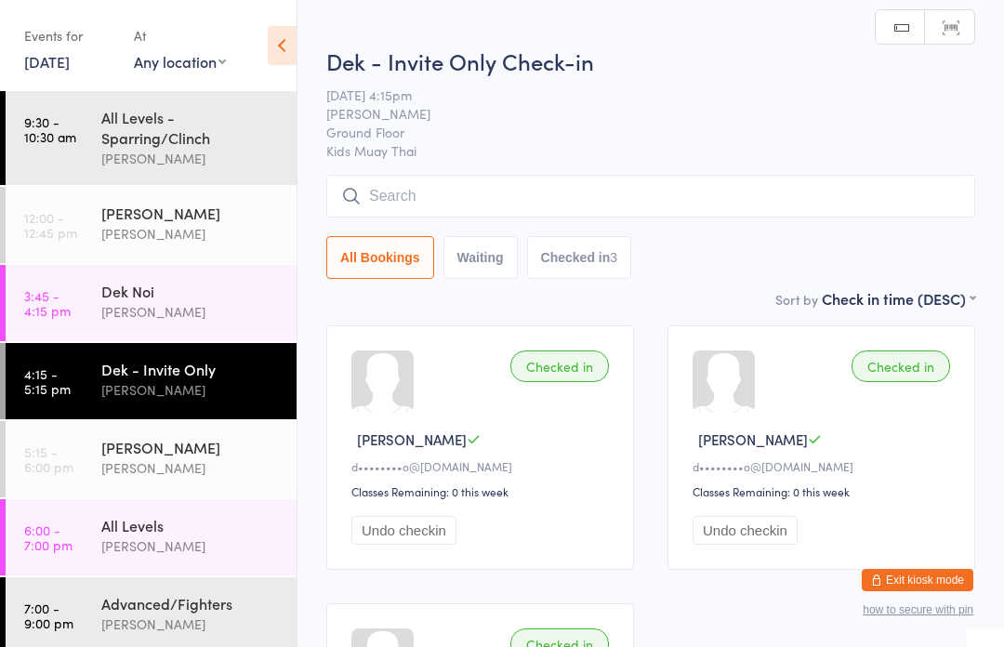
click at [663, 215] on input "search" at bounding box center [650, 196] width 649 height 43
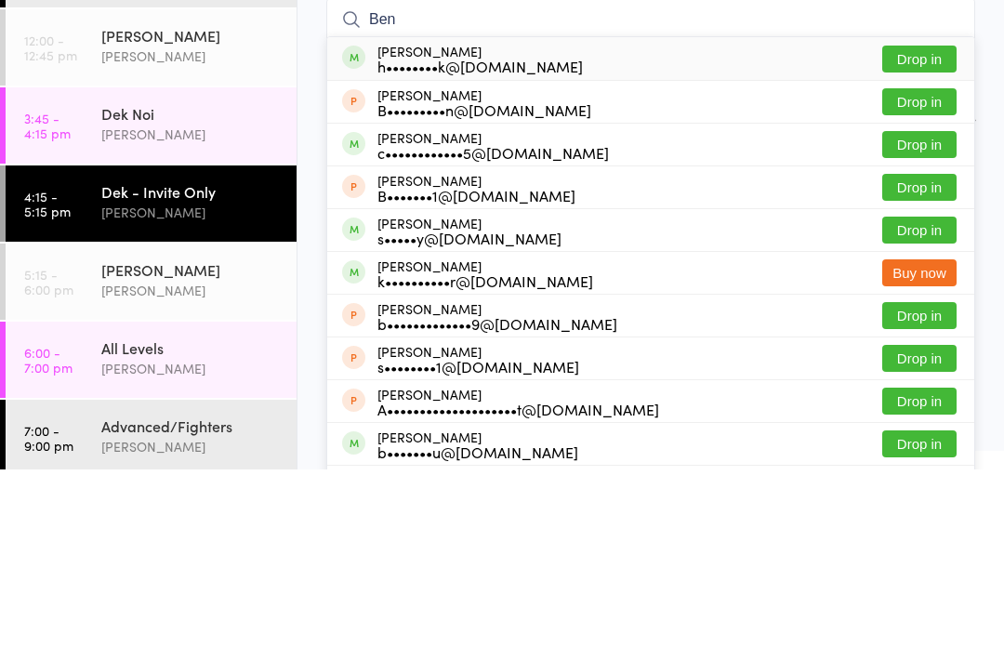
type input "Ben"
click at [932, 309] on button "Drop in" at bounding box center [919, 322] width 74 height 27
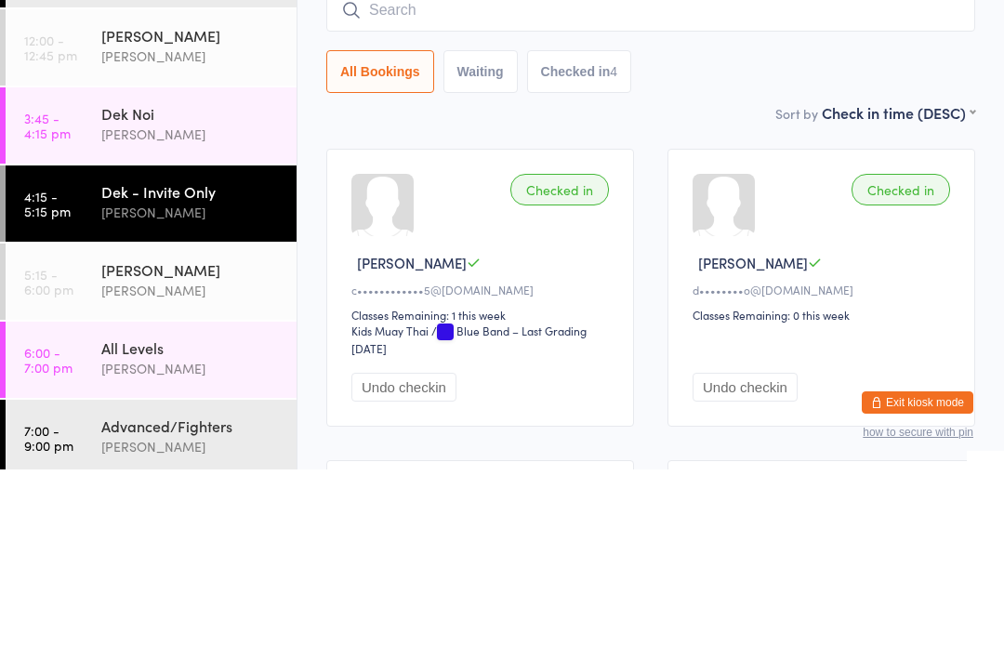
click at [495, 166] on input "search" at bounding box center [650, 187] width 649 height 43
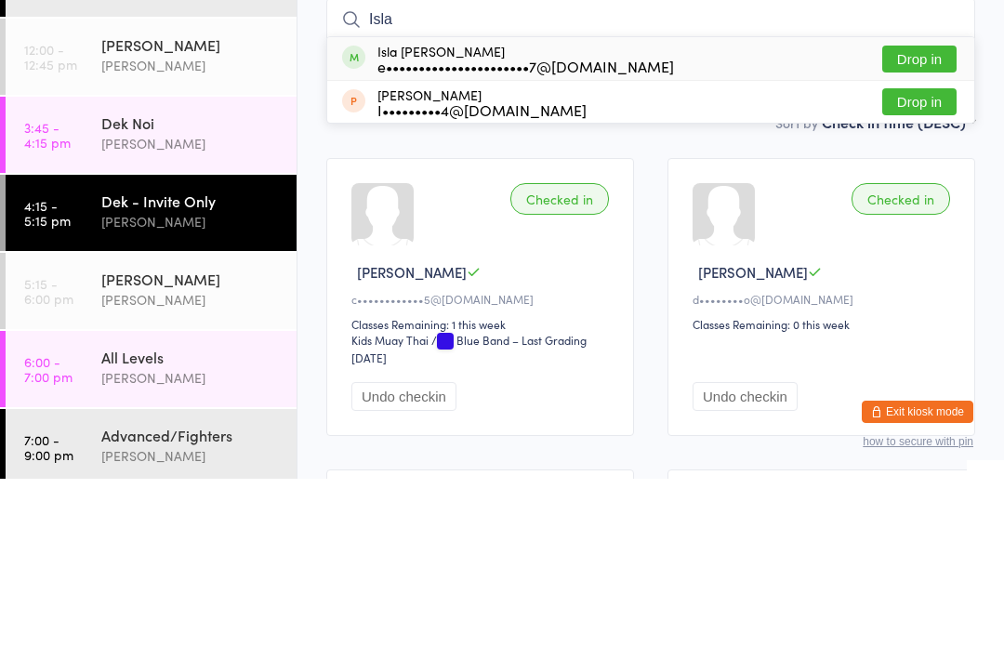
type input "Isla"
click at [920, 214] on button "Drop in" at bounding box center [919, 227] width 74 height 27
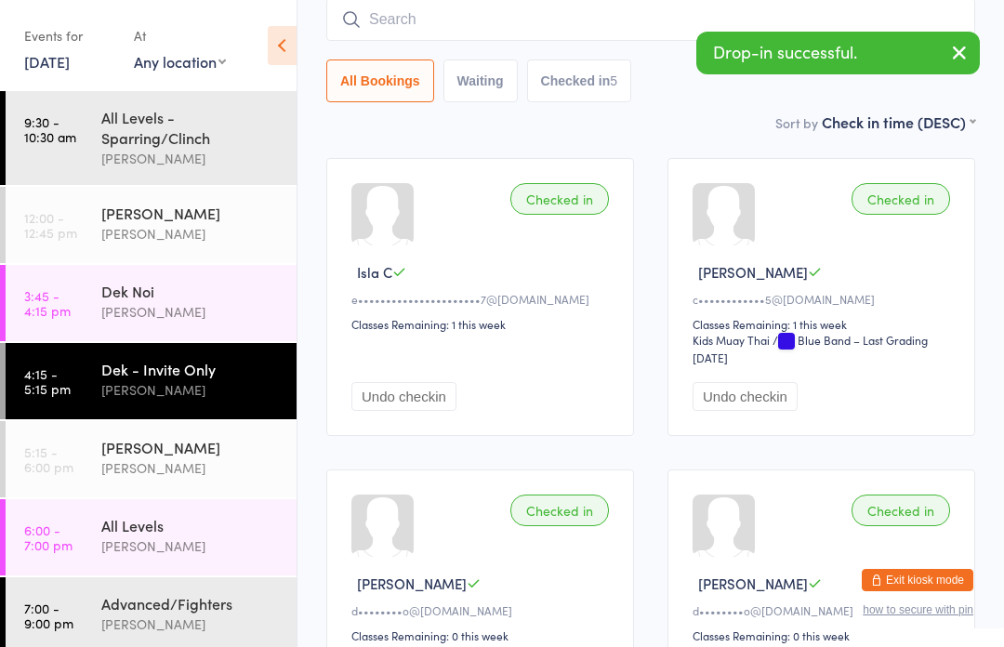
click at [461, 21] on input "search" at bounding box center [650, 19] width 649 height 43
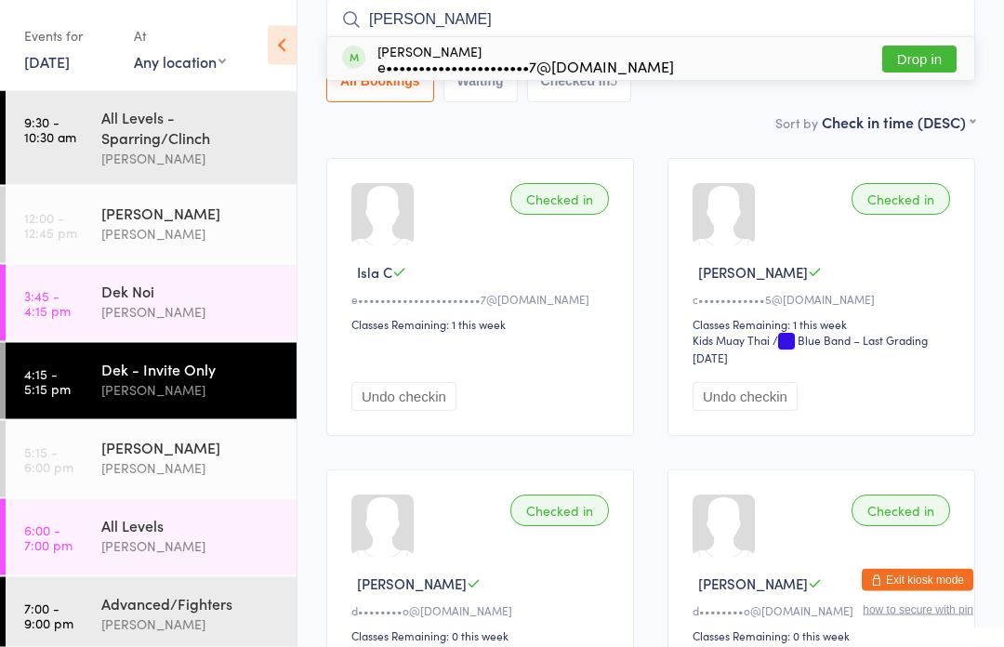
type input "[PERSON_NAME]"
click at [928, 67] on button "Drop in" at bounding box center [919, 59] width 74 height 27
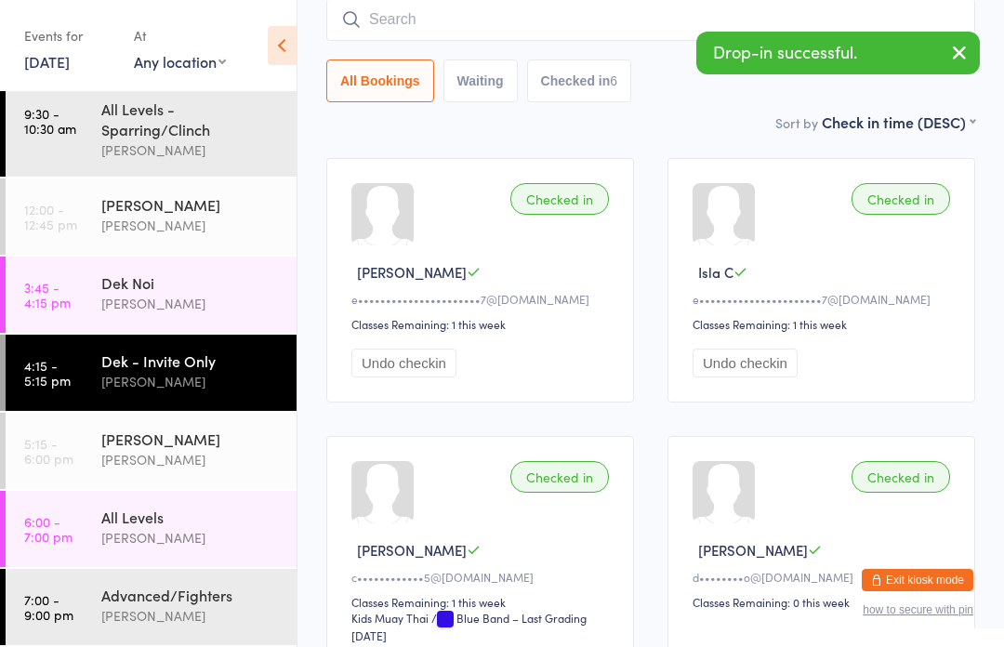
scroll to position [12, 0]
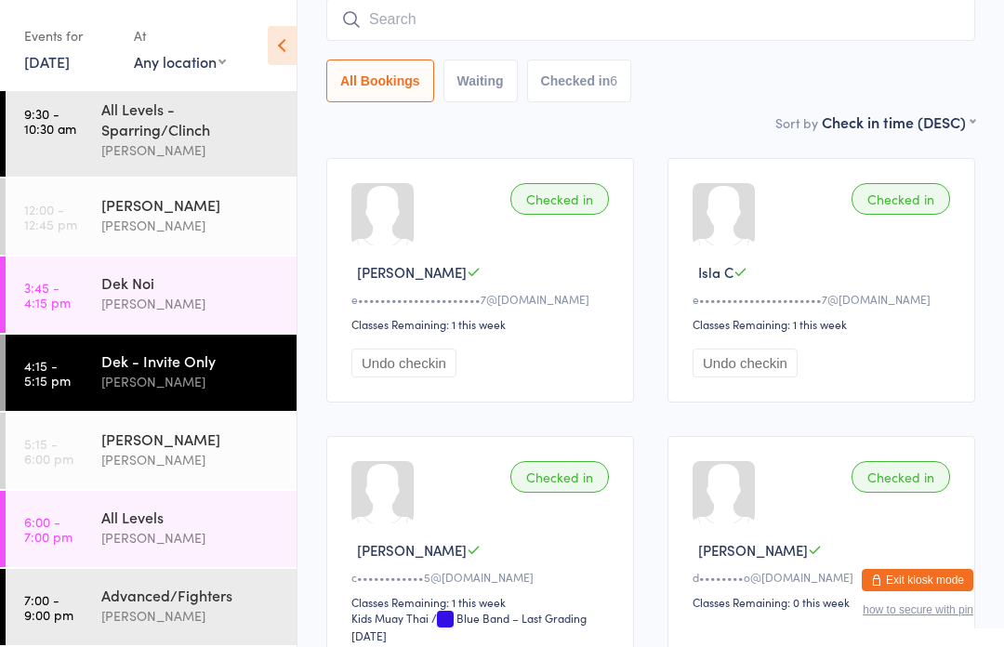
click at [195, 444] on div "[PERSON_NAME]" at bounding box center [190, 439] width 179 height 20
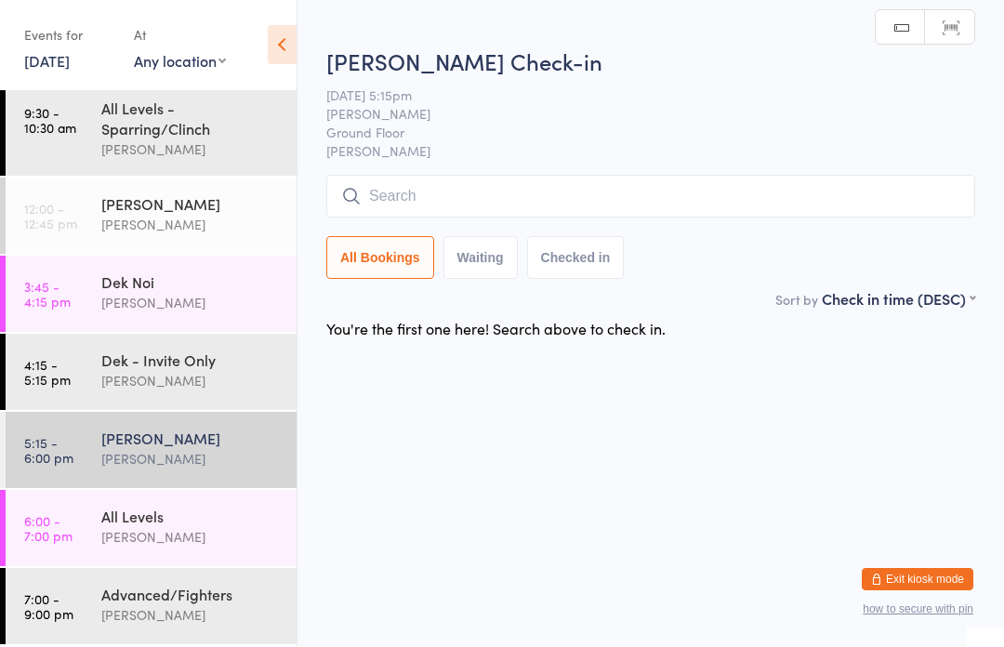
click at [513, 206] on input "search" at bounding box center [650, 197] width 649 height 43
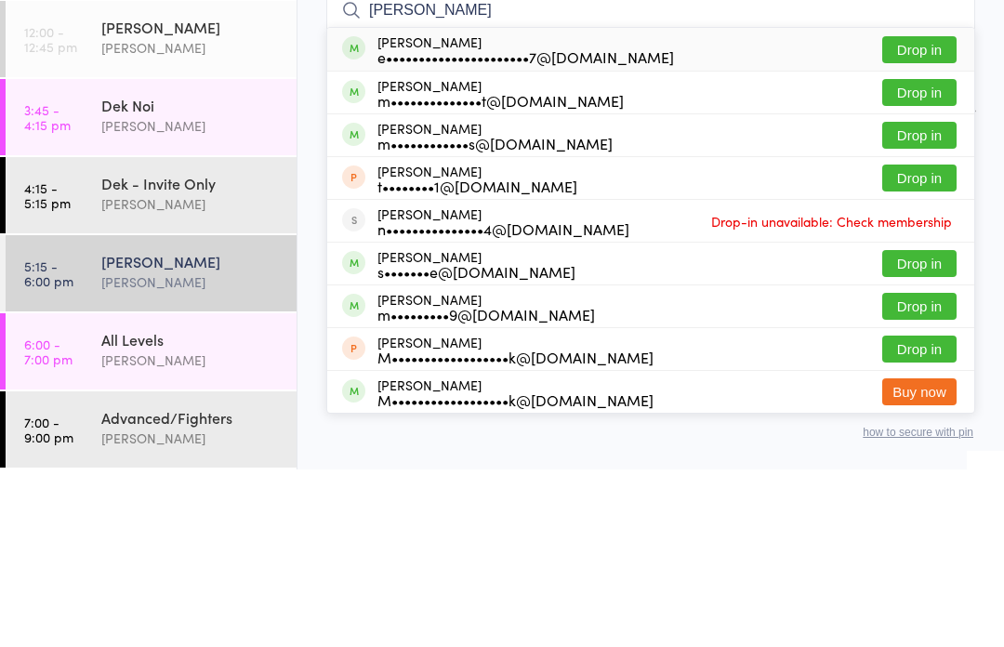
type input "[PERSON_NAME]"
click at [920, 214] on button "Drop in" at bounding box center [919, 227] width 74 height 27
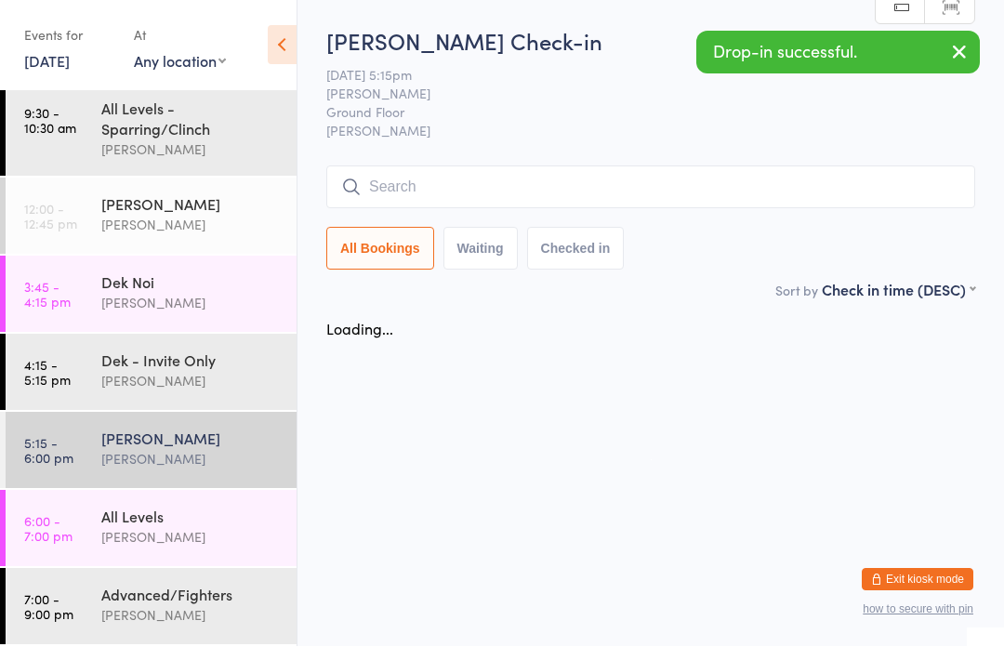
scroll to position [1, 0]
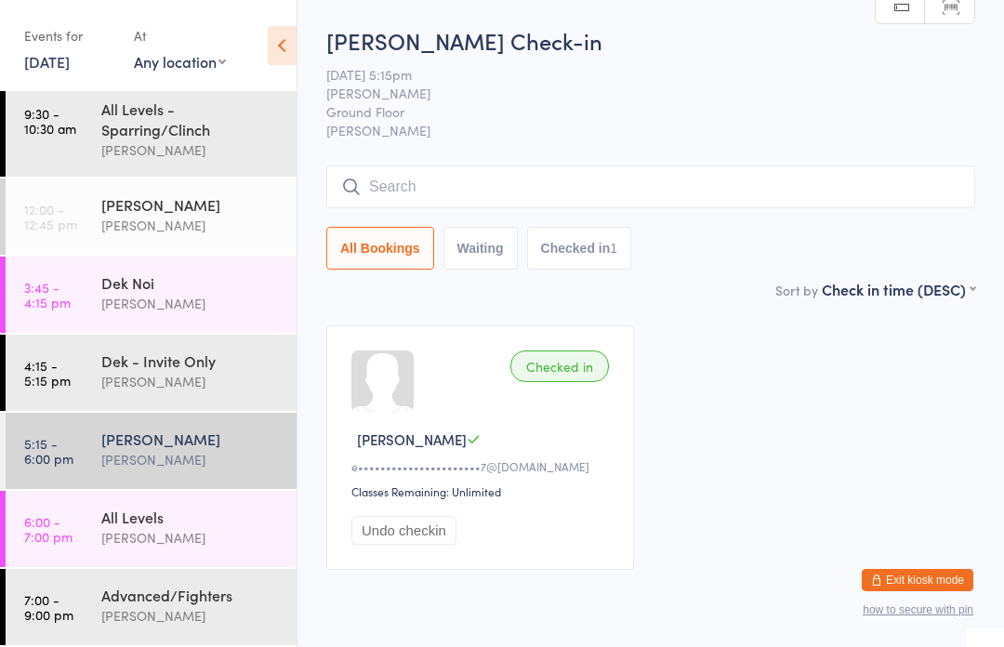
click at [170, 119] on div "All Levels - Sparring/Clinch" at bounding box center [190, 119] width 179 height 41
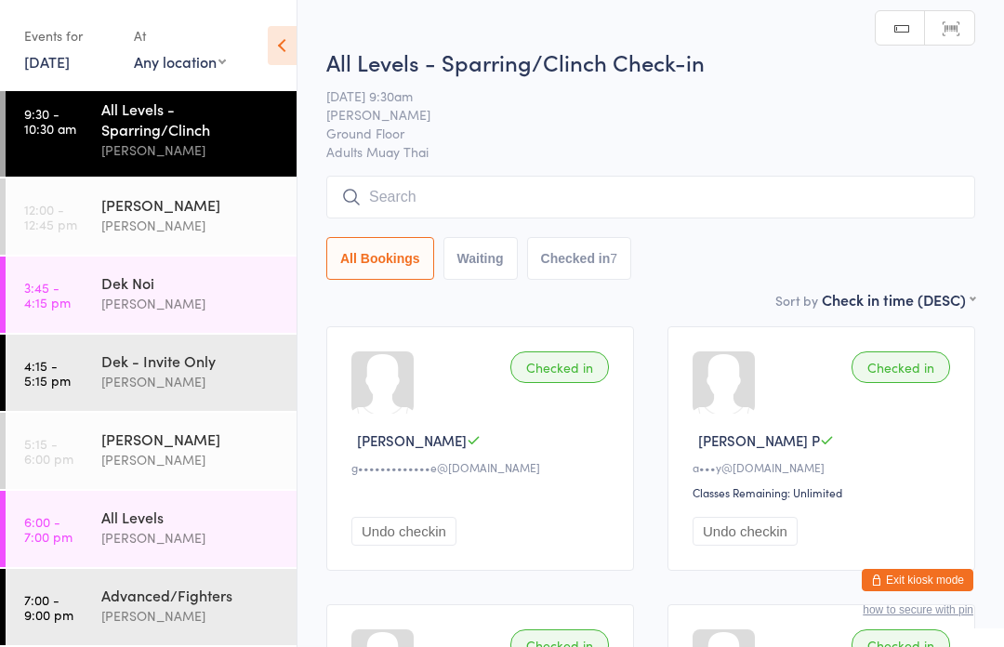
click at [396, 203] on input "search" at bounding box center [650, 197] width 649 height 43
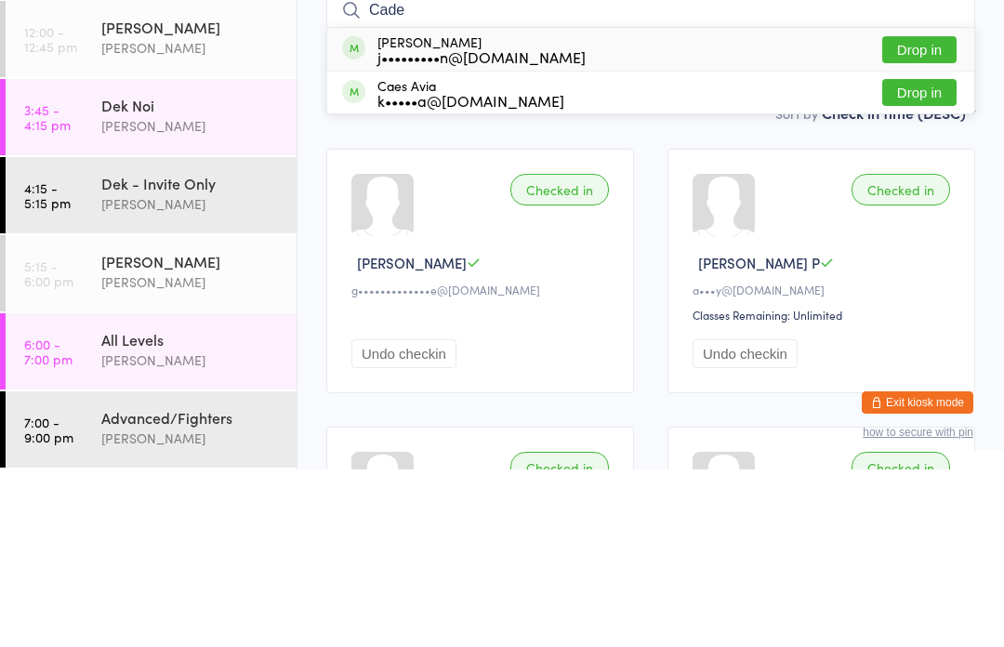
type input "Cade"
click at [904, 214] on button "Drop in" at bounding box center [919, 227] width 74 height 27
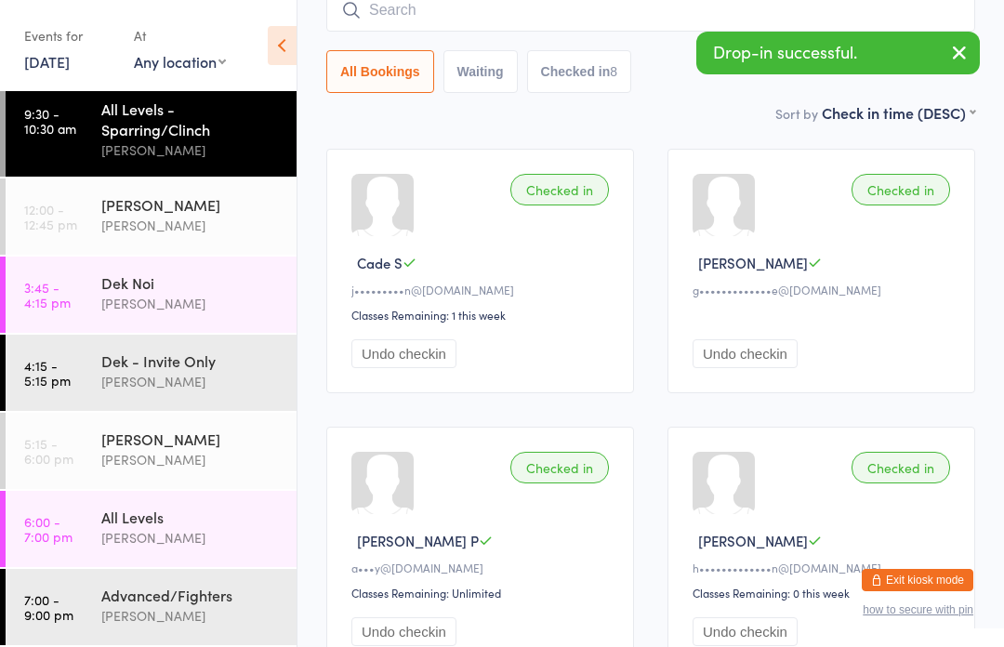
click at [374, 31] on input "search" at bounding box center [650, 10] width 649 height 43
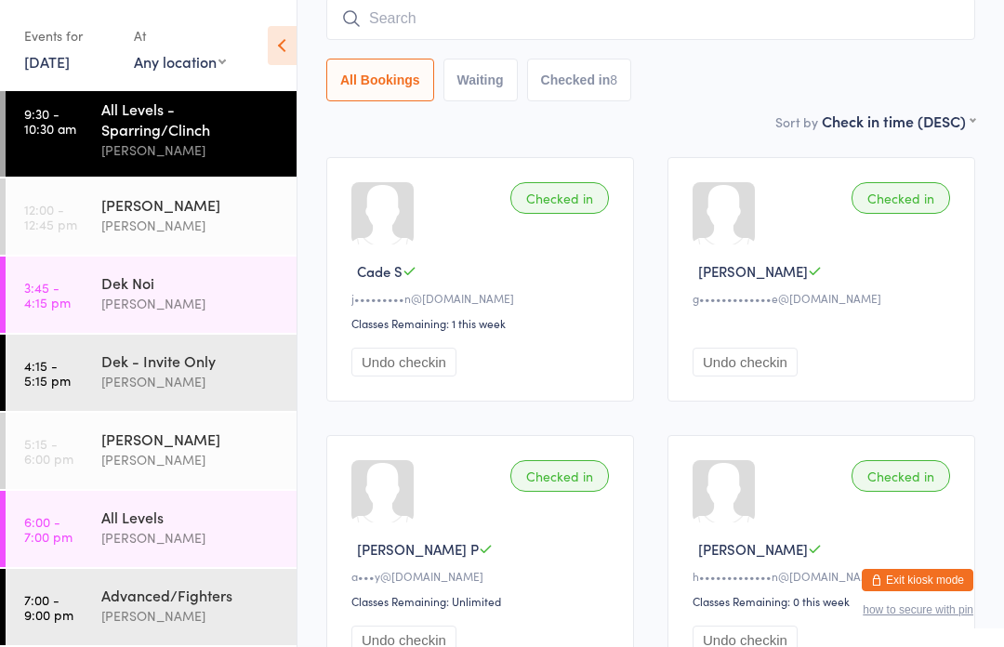
scroll to position [168, 0]
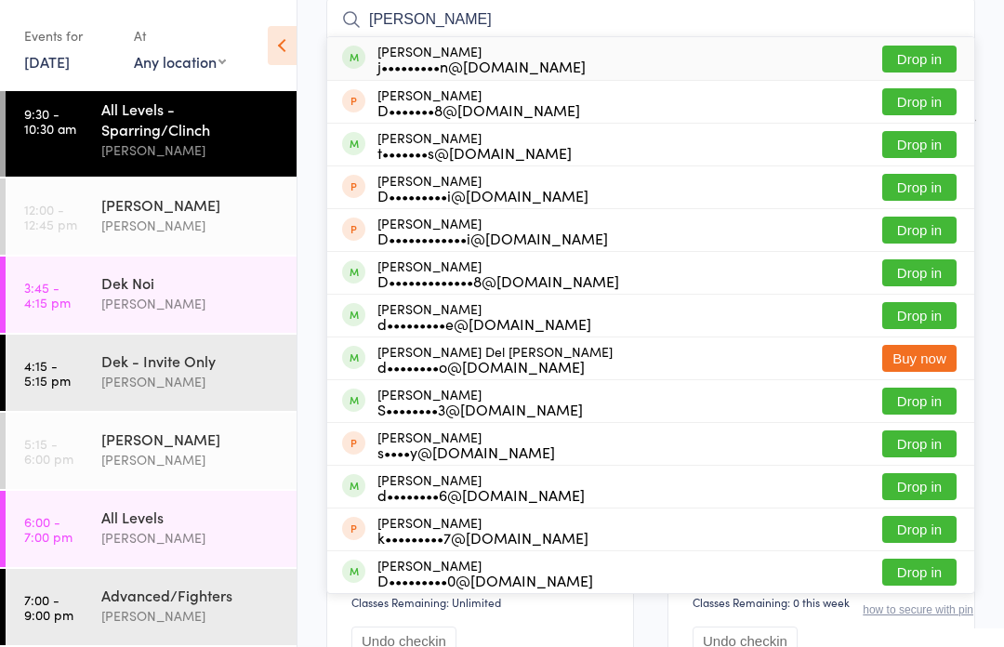
type input "[PERSON_NAME]"
click at [920, 71] on button "Drop in" at bounding box center [919, 59] width 74 height 27
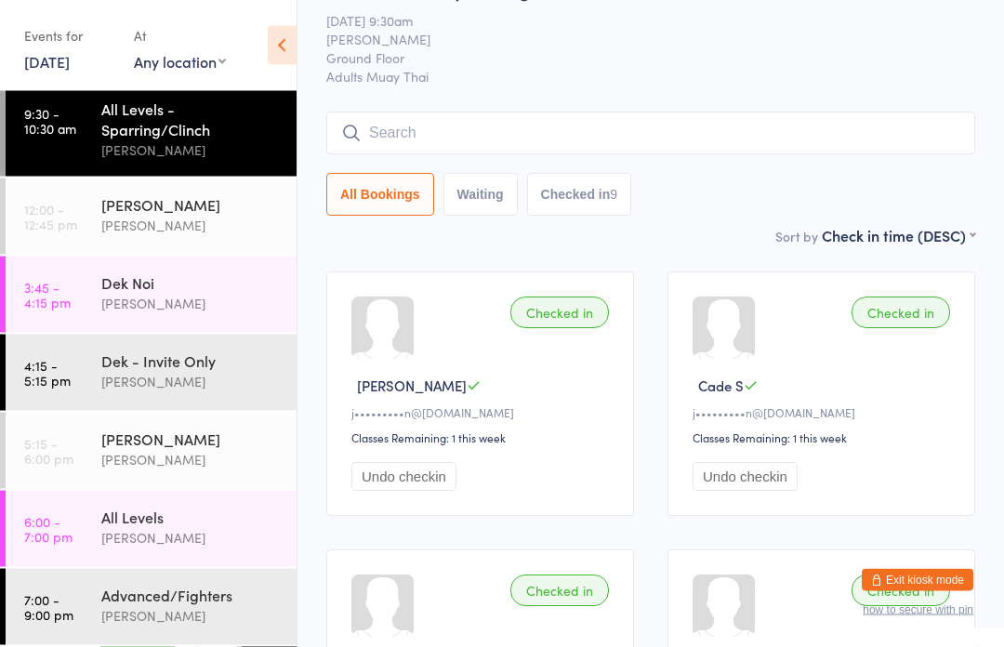
scroll to position [9, 0]
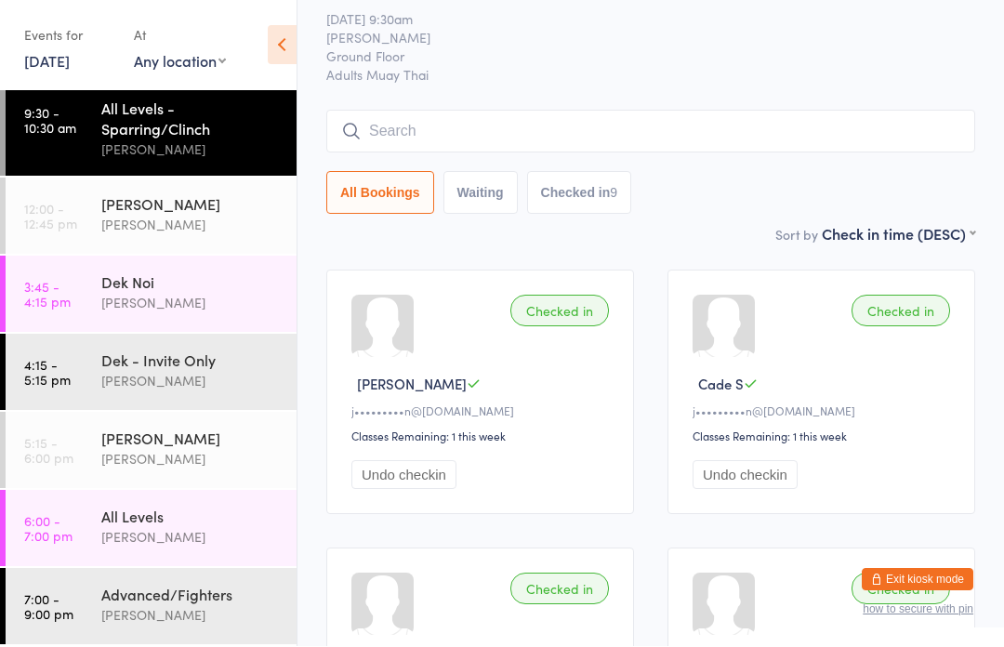
click at [466, 138] on input "search" at bounding box center [650, 132] width 649 height 43
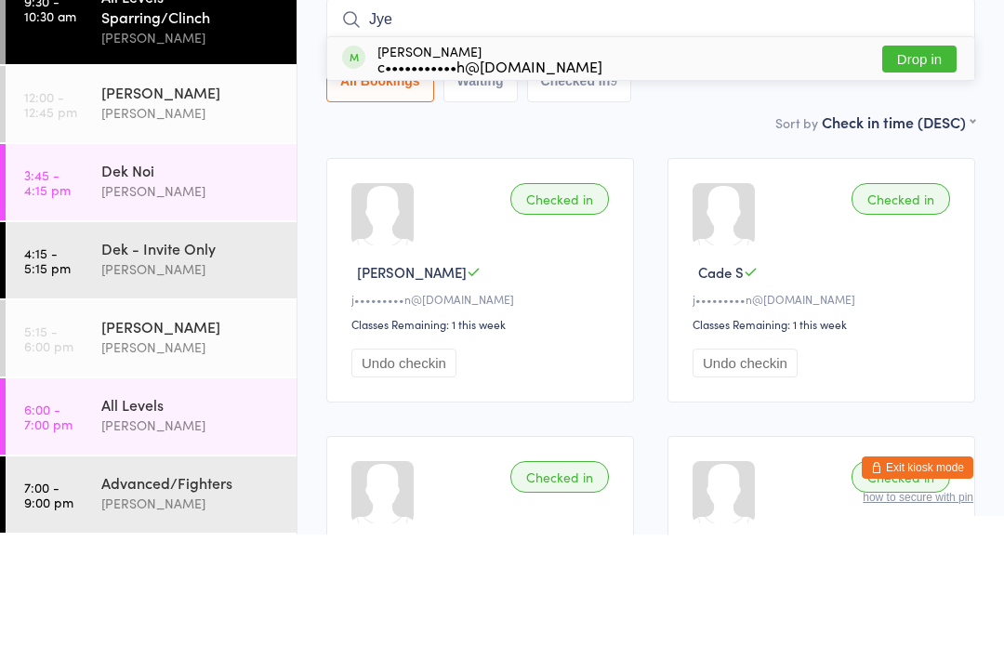
type input "Jye"
click at [550, 171] on div "c•••••••••••h@[DOMAIN_NAME]" at bounding box center [489, 178] width 225 height 15
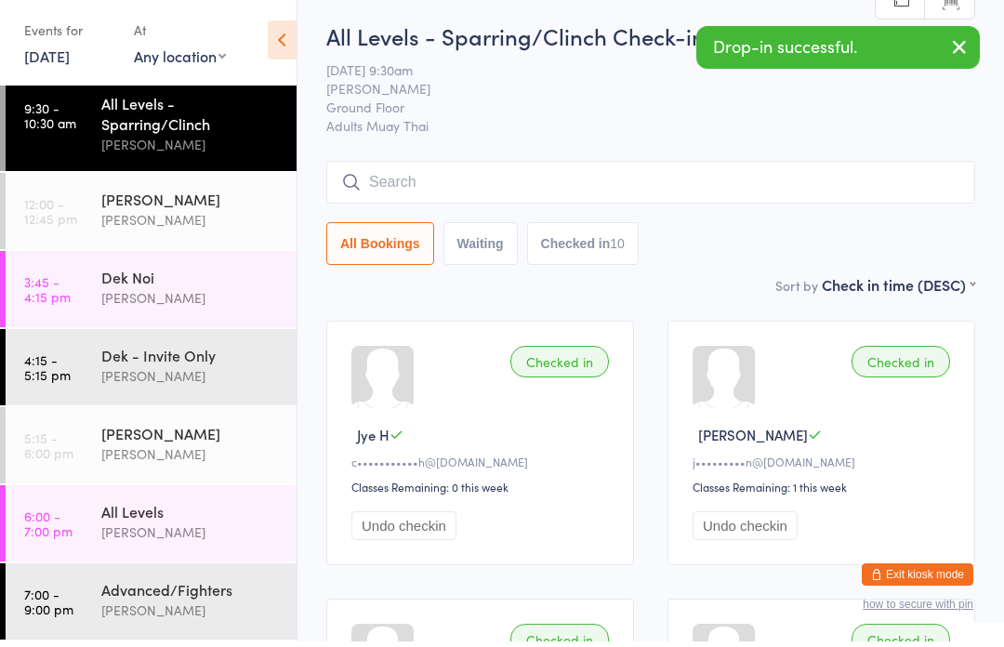
scroll to position [0, 0]
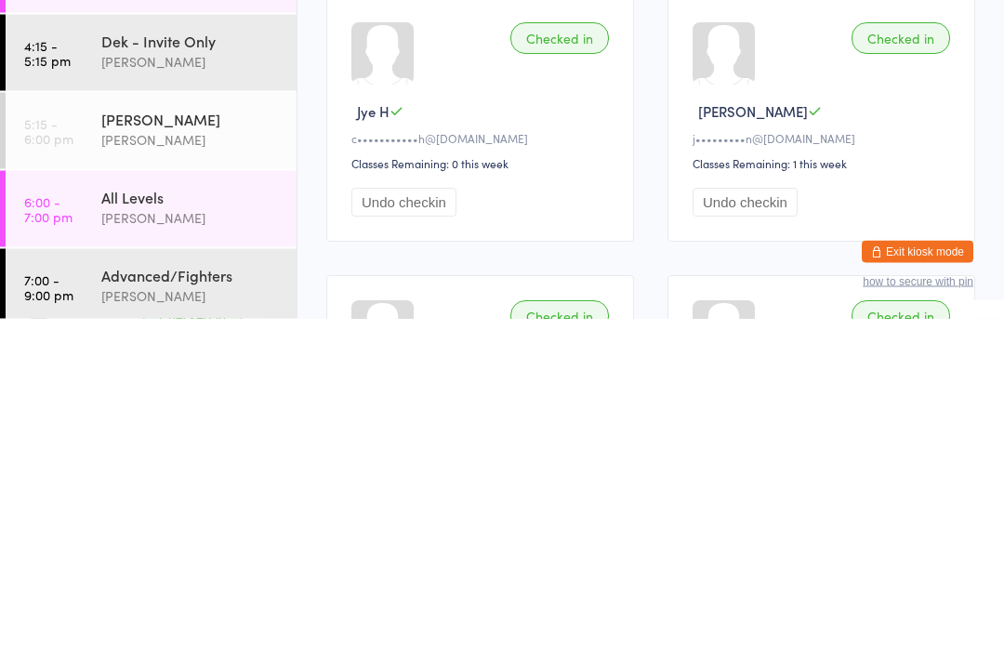
click at [64, 366] on time "4:15 - 5:15 pm" at bounding box center [47, 381] width 46 height 30
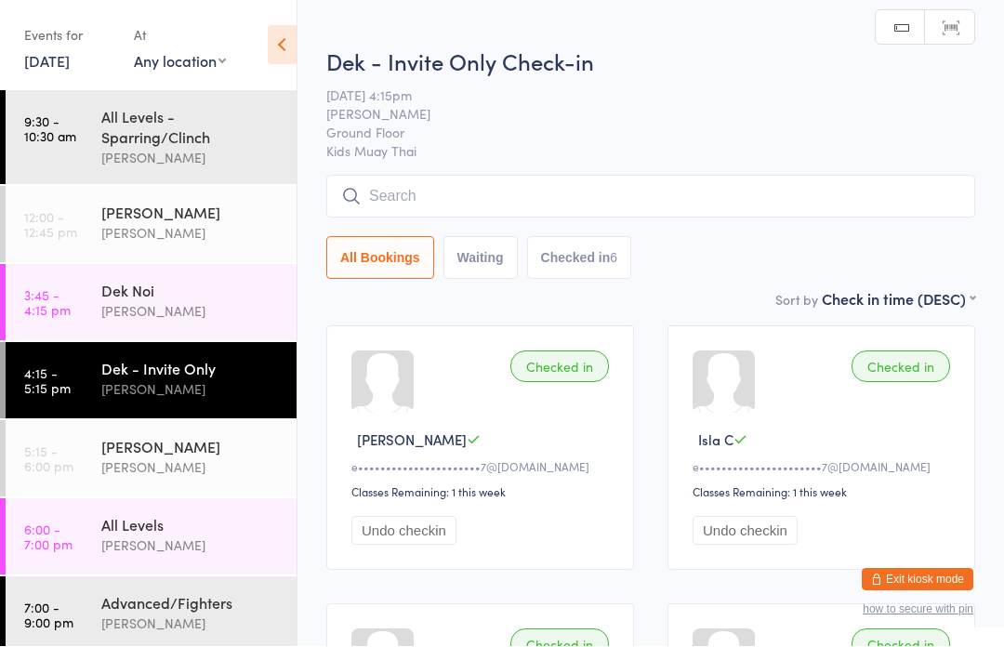
scroll to position [1, 0]
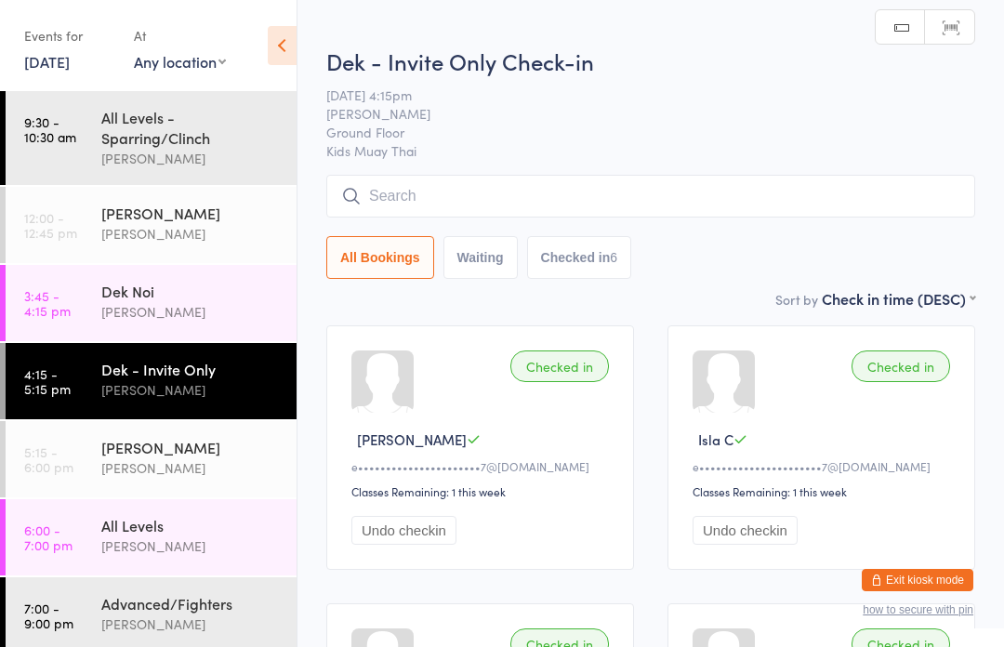
click at [98, 383] on link "4:15 - 5:15 pm Dek - Invite Only [PERSON_NAME]" at bounding box center [151, 381] width 291 height 76
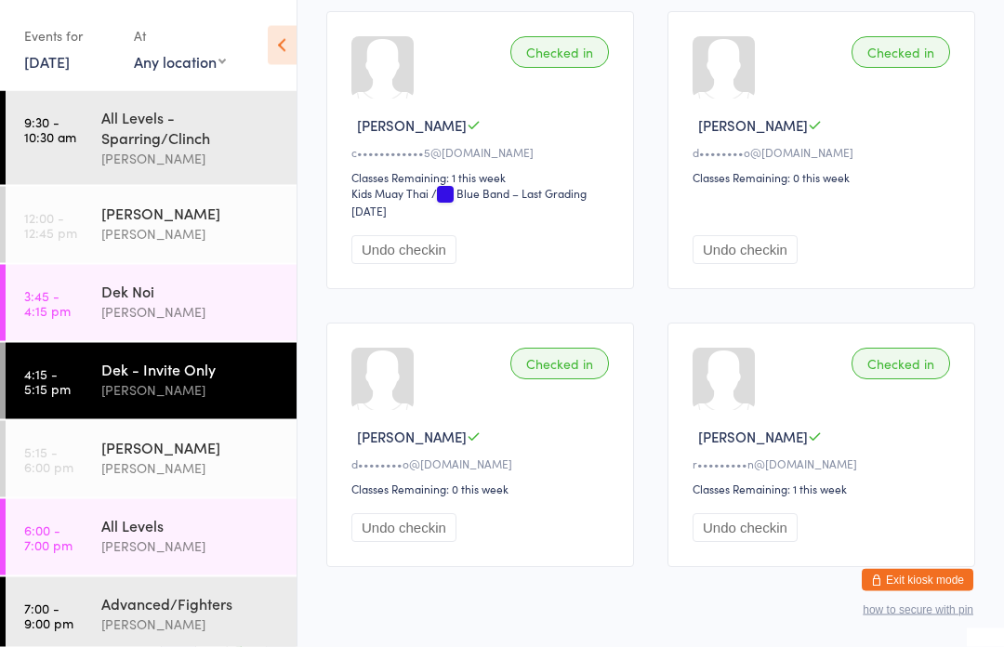
scroll to position [614, 0]
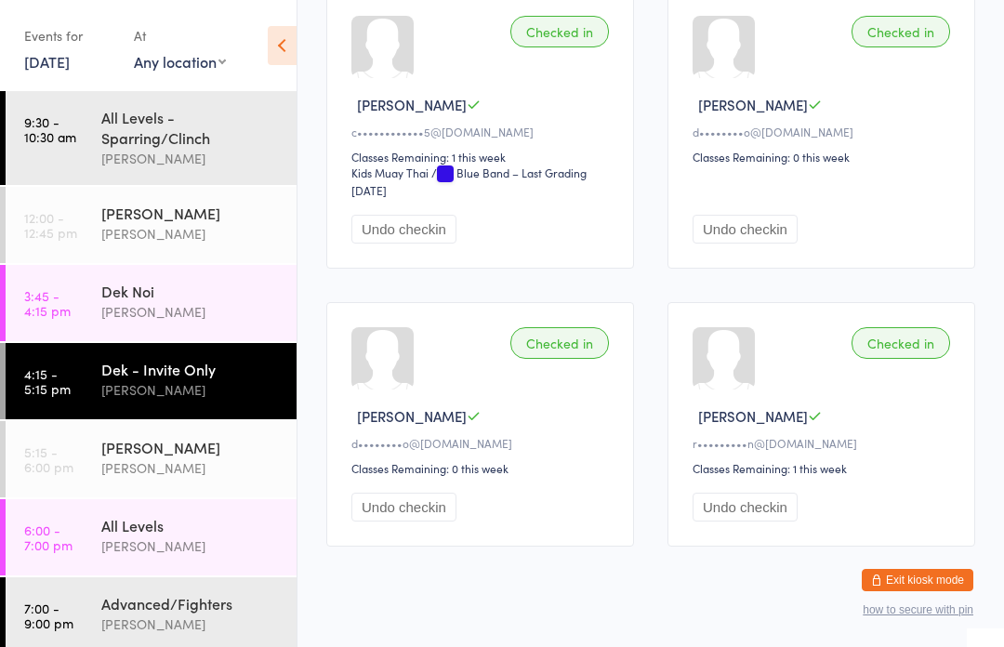
click at [195, 469] on div "[PERSON_NAME]" at bounding box center [190, 467] width 179 height 21
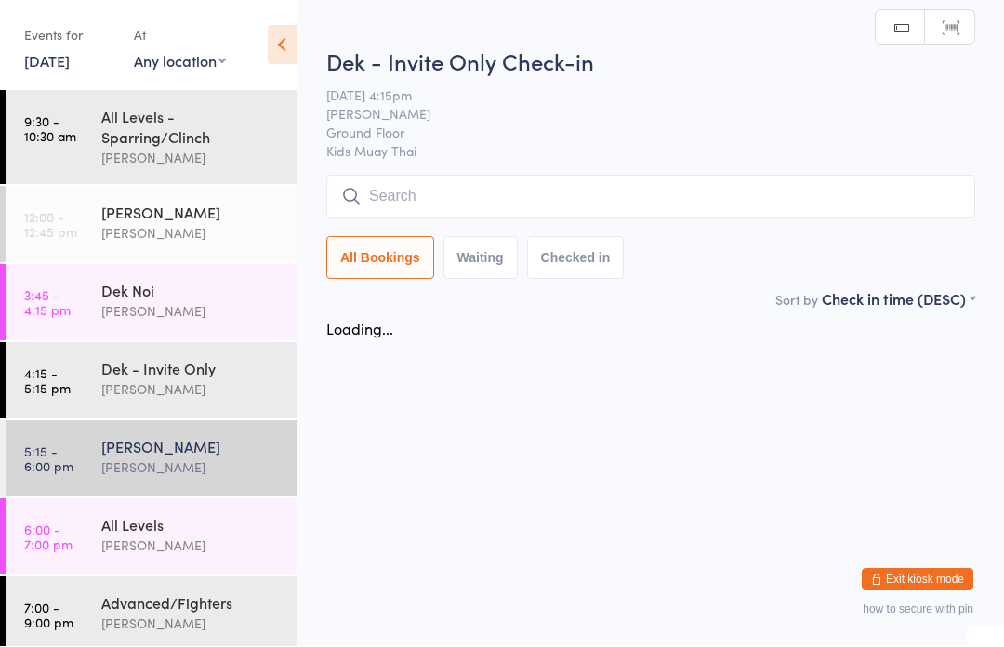
scroll to position [1, 0]
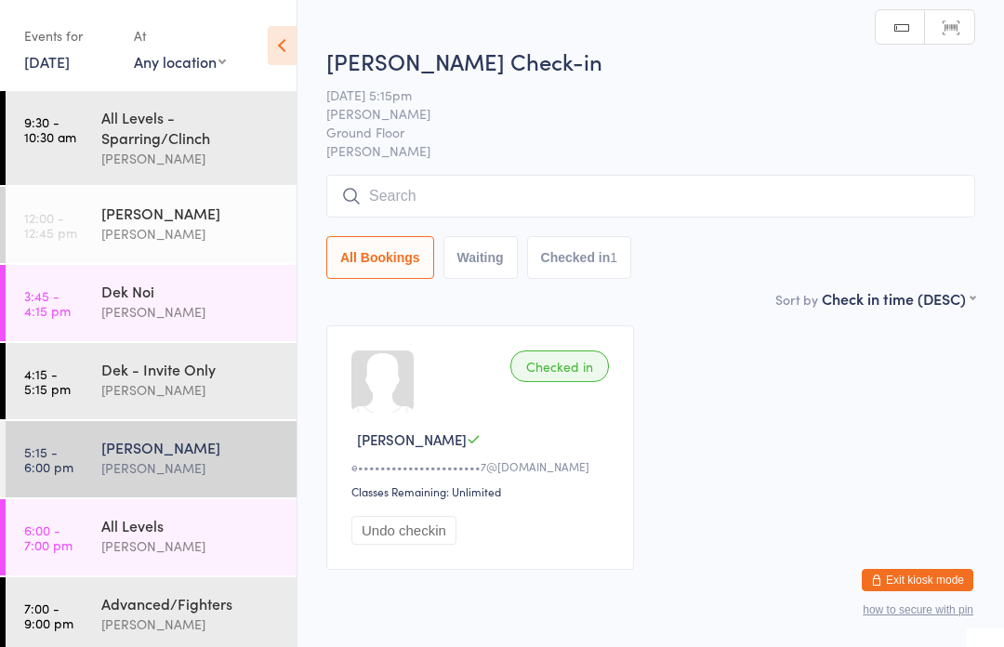
click at [179, 543] on div "[PERSON_NAME]" at bounding box center [190, 546] width 179 height 21
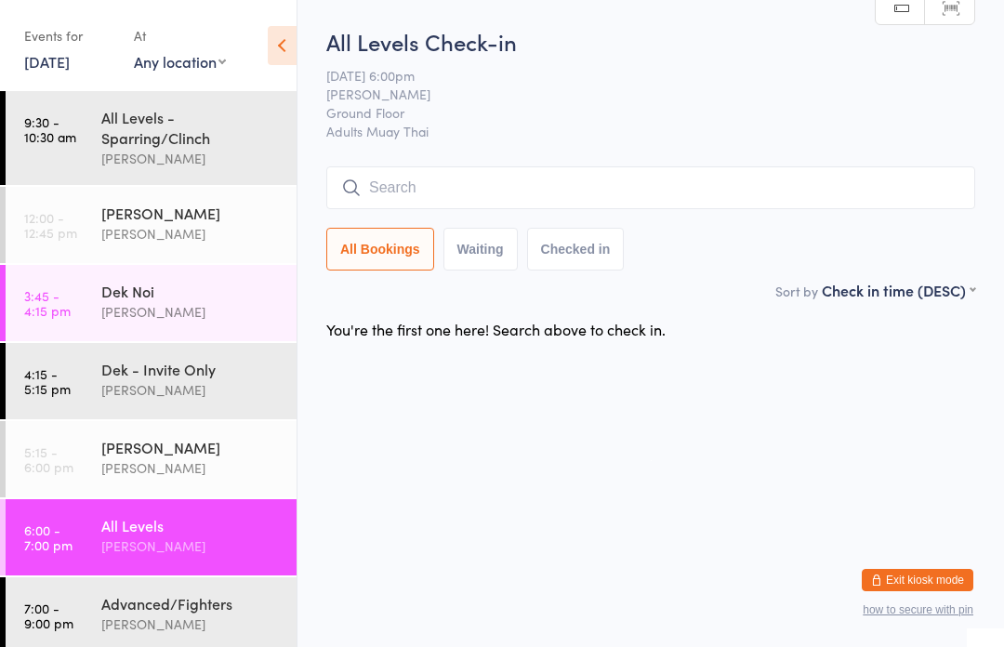
click at [579, 179] on input "search" at bounding box center [650, 187] width 649 height 43
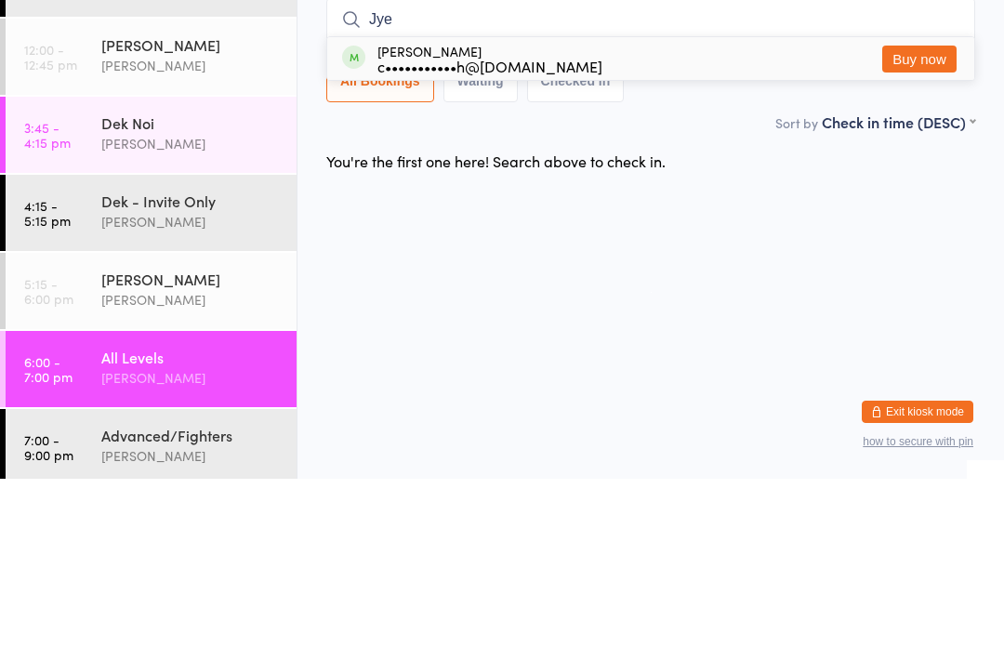
type input "Jye"
click at [669, 205] on div "[PERSON_NAME] c•••••••••••h@[DOMAIN_NAME] Buy now" at bounding box center [650, 226] width 647 height 43
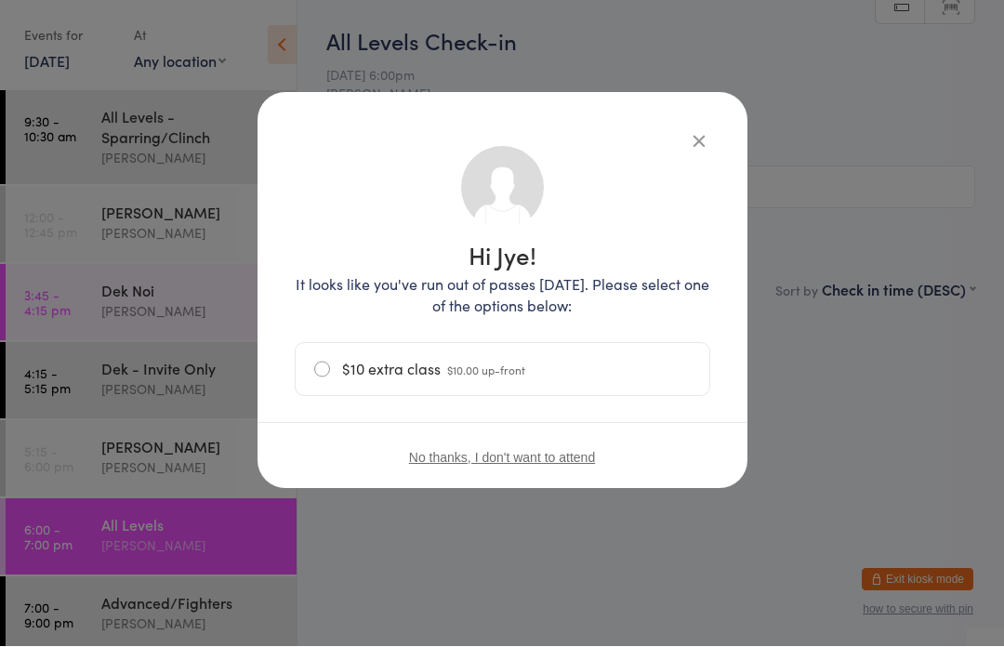
click at [324, 366] on label "$10 extra class $10.00 up-front" at bounding box center [502, 370] width 377 height 52
click at [0, 0] on input "$10 extra class $10.00 up-front" at bounding box center [0, 0] width 0 height 0
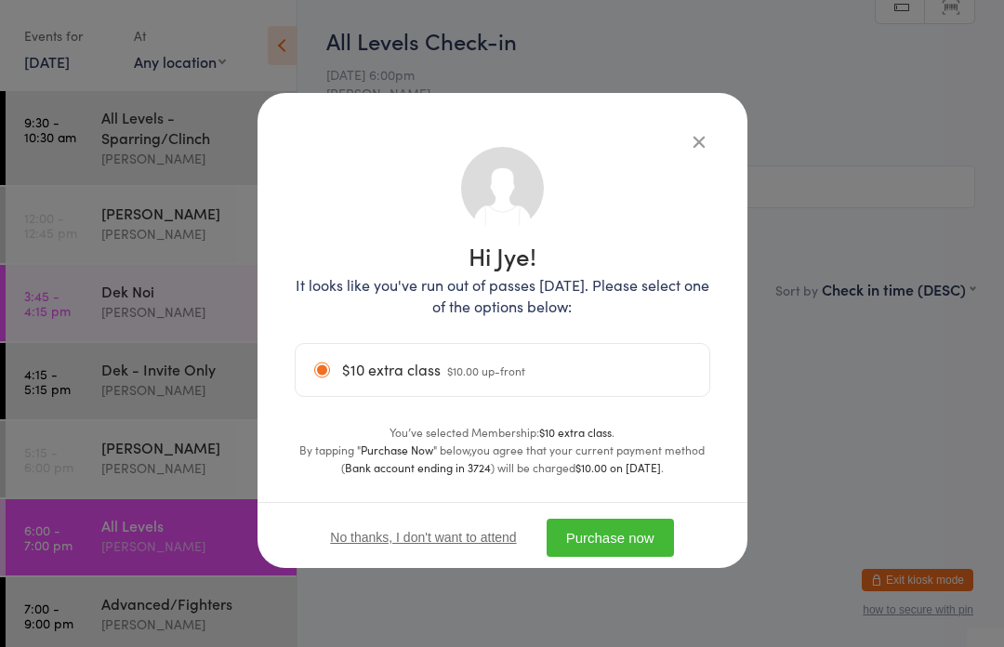
click at [689, 137] on icon "button" at bounding box center [699, 141] width 20 height 20
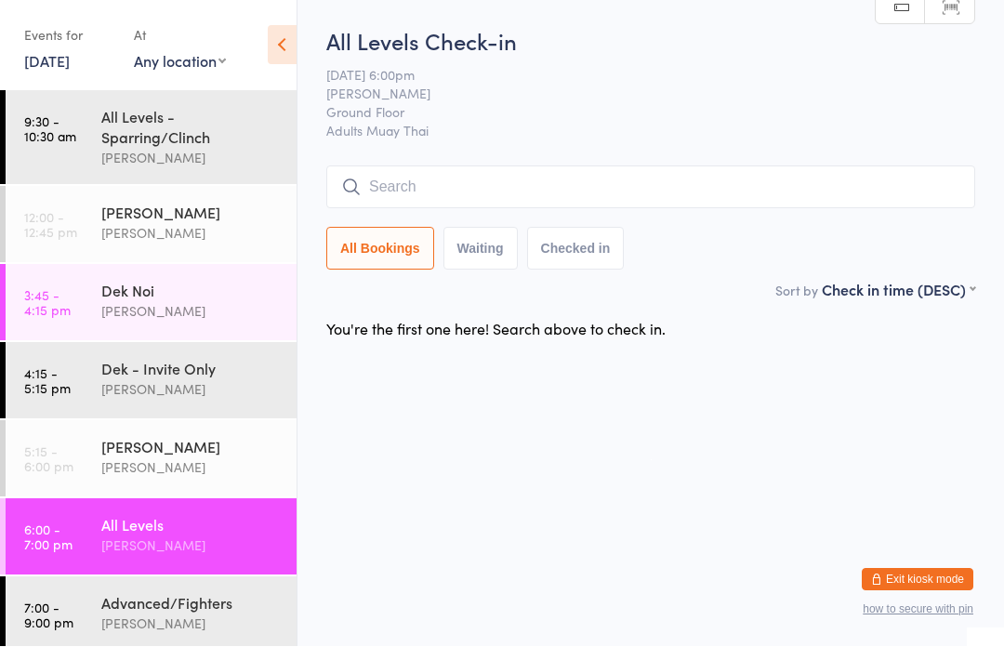
scroll to position [0, 0]
click at [277, 40] on icon at bounding box center [282, 45] width 29 height 39
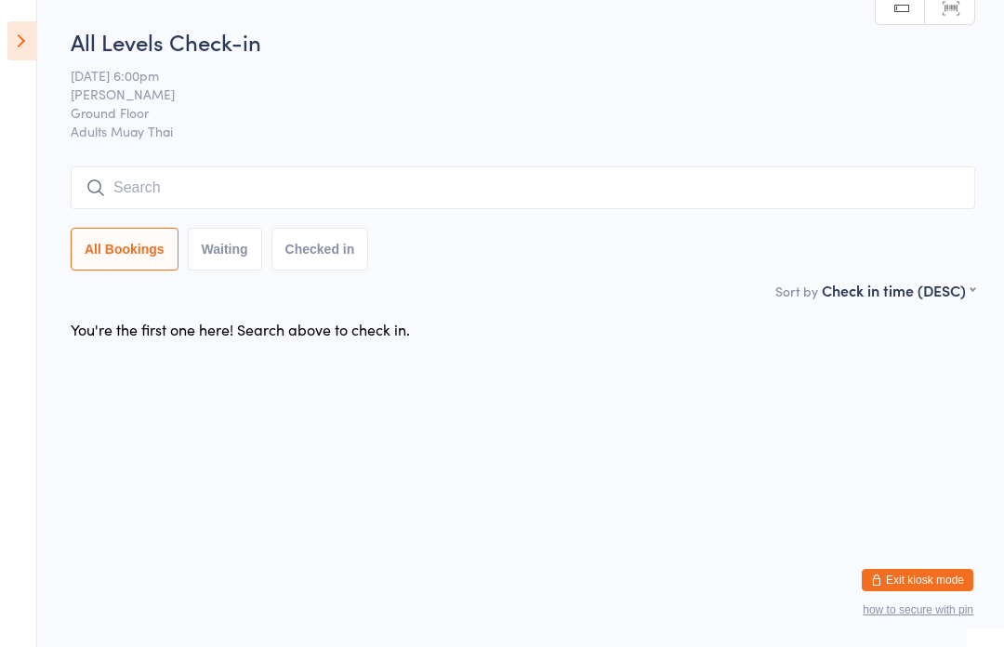
click at [483, 186] on input "search" at bounding box center [523, 187] width 905 height 43
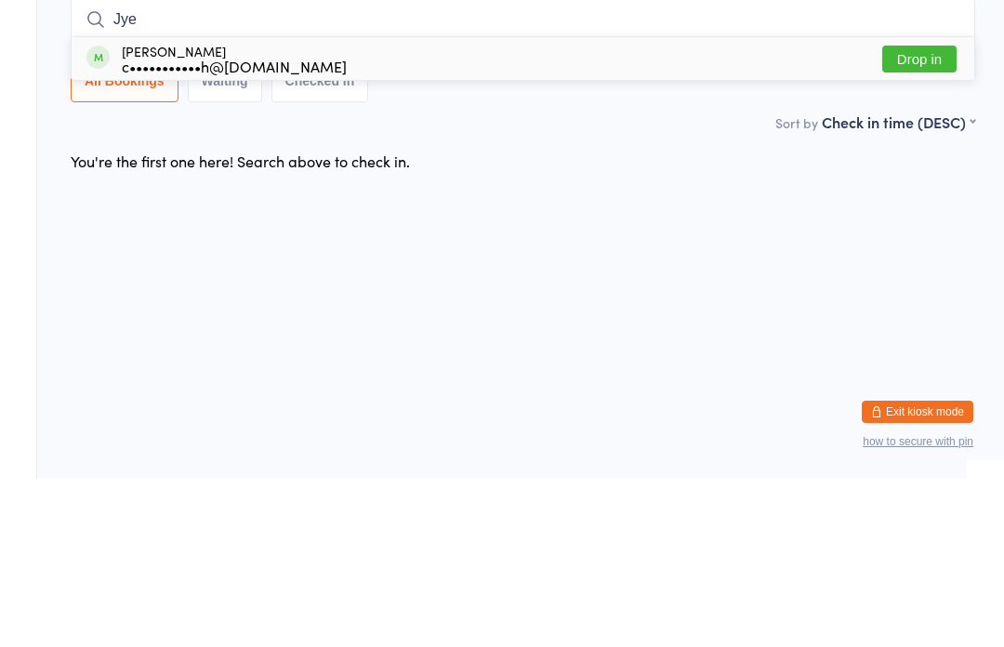
type input "Jye"
click at [400, 205] on div "[PERSON_NAME] c•••••••••••h@[DOMAIN_NAME] Drop in" at bounding box center [523, 226] width 903 height 43
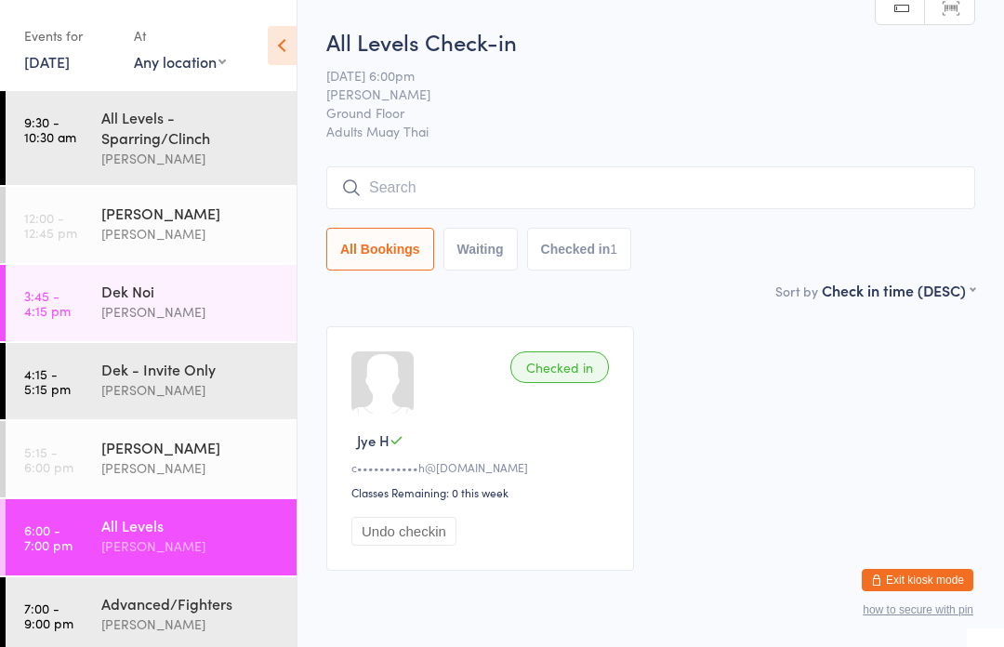
click at [599, 258] on button "Checked in 1" at bounding box center [579, 249] width 105 height 43
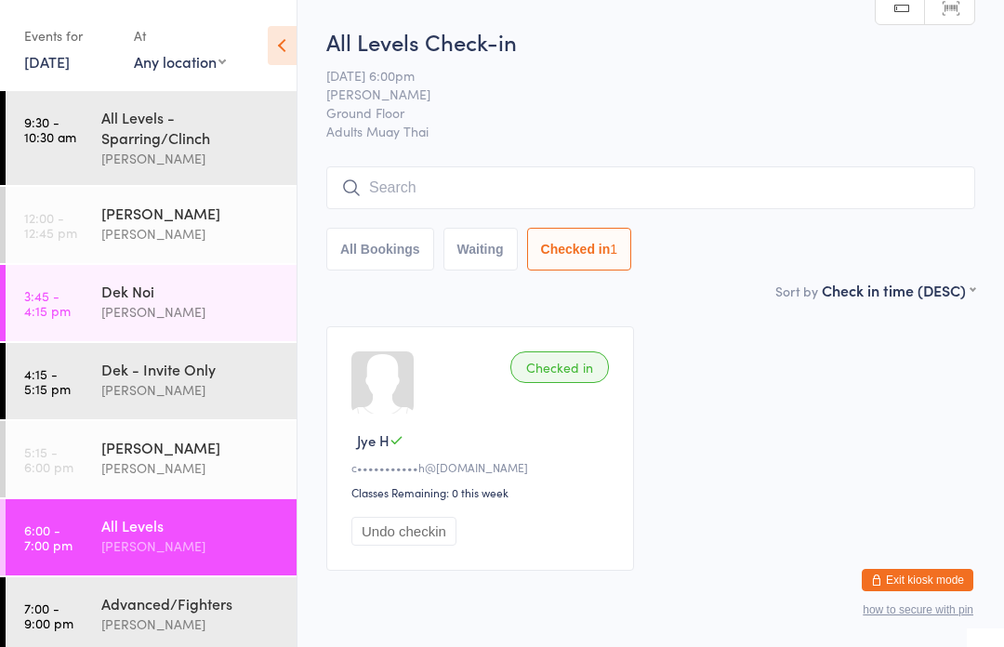
click at [218, 389] on div "[PERSON_NAME]" at bounding box center [190, 389] width 179 height 21
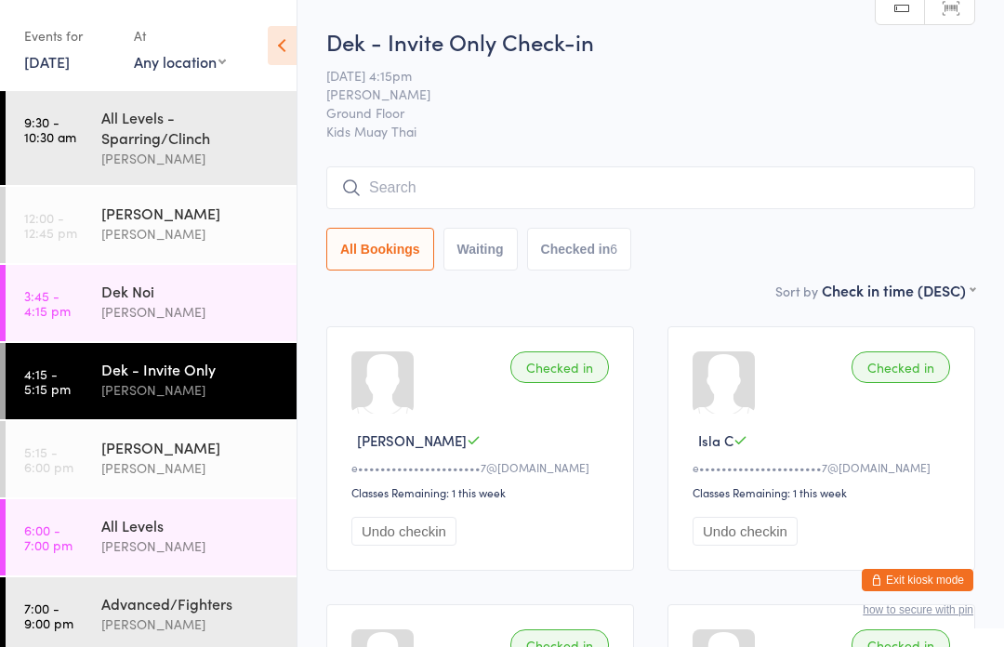
click at [218, 371] on div "Dek - Invite Only" at bounding box center [190, 369] width 179 height 20
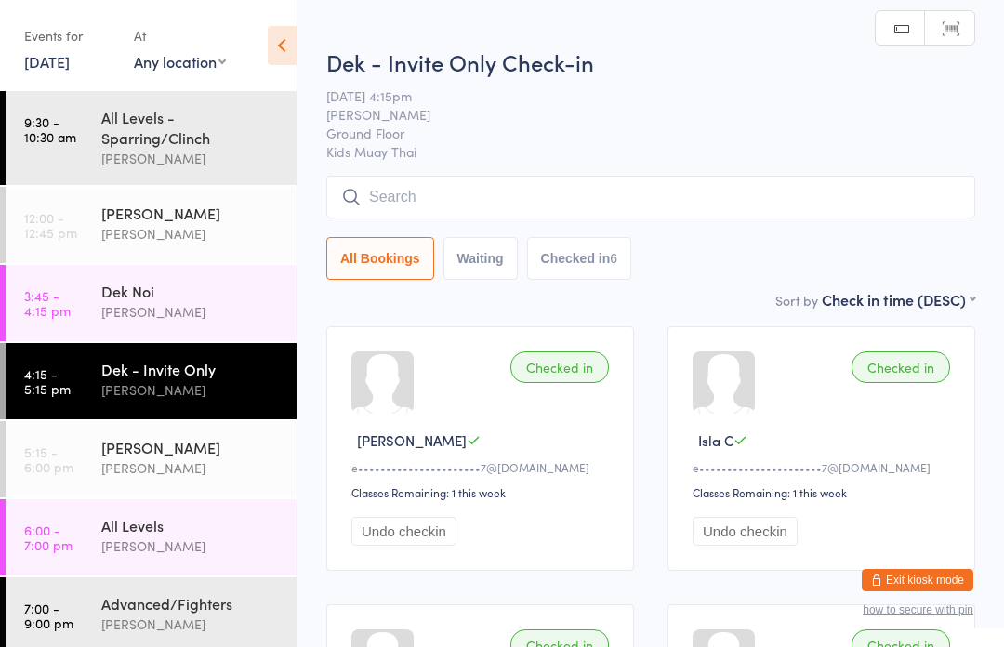
click at [667, 208] on input "search" at bounding box center [650, 197] width 649 height 43
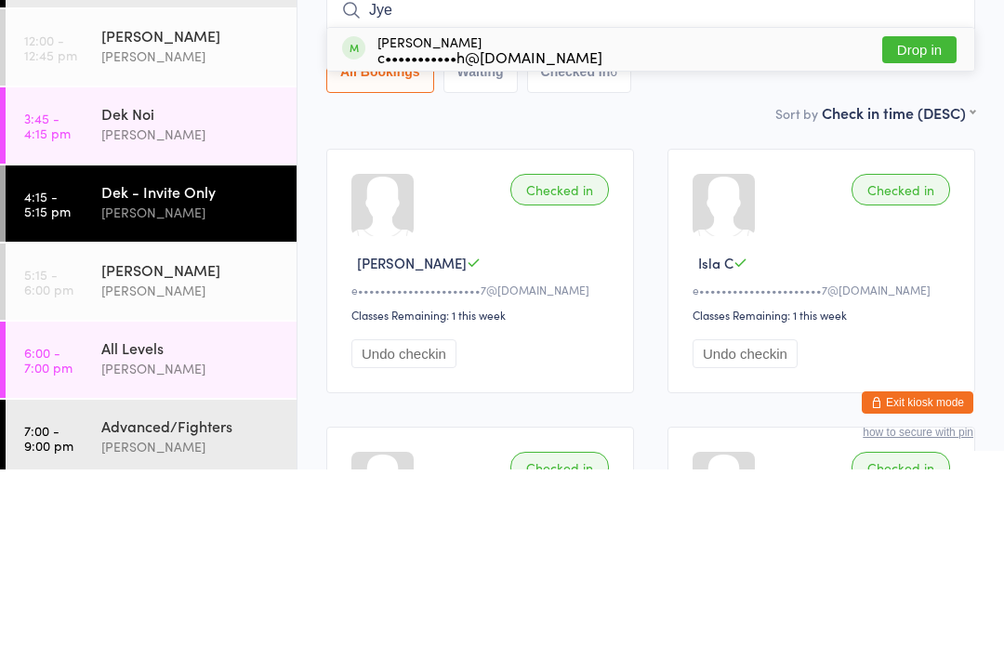
type input "Jye"
click at [670, 103] on div "Dek - Invite Only Check-in 11 Sep 4:15pm Karl Puglia Ground Floor Kids Muay Tha…" at bounding box center [650, 153] width 649 height 254
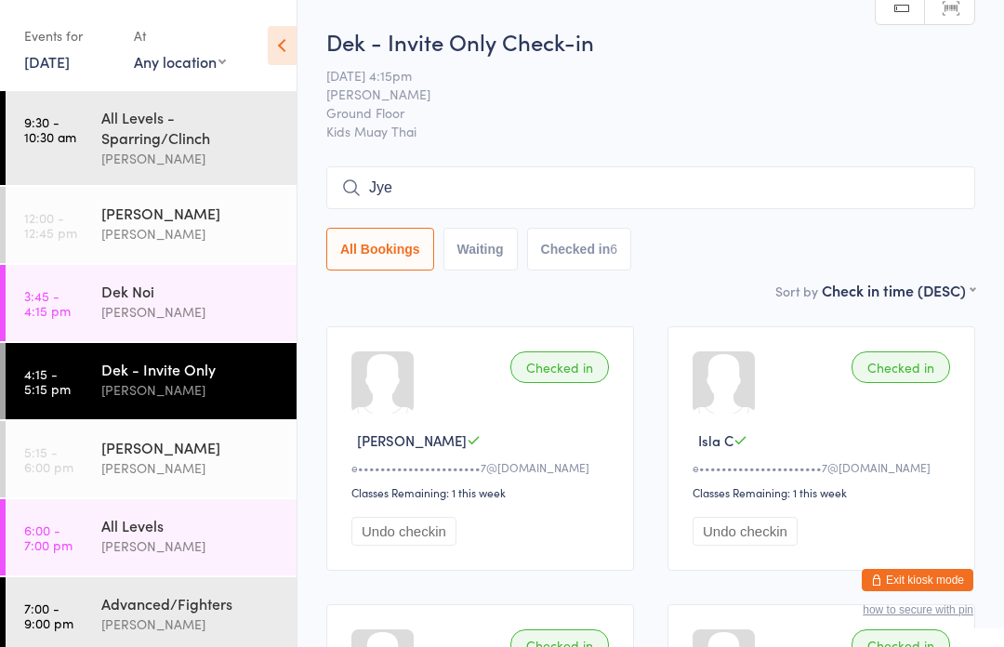
click at [189, 301] on div "Dek Noi" at bounding box center [190, 291] width 179 height 20
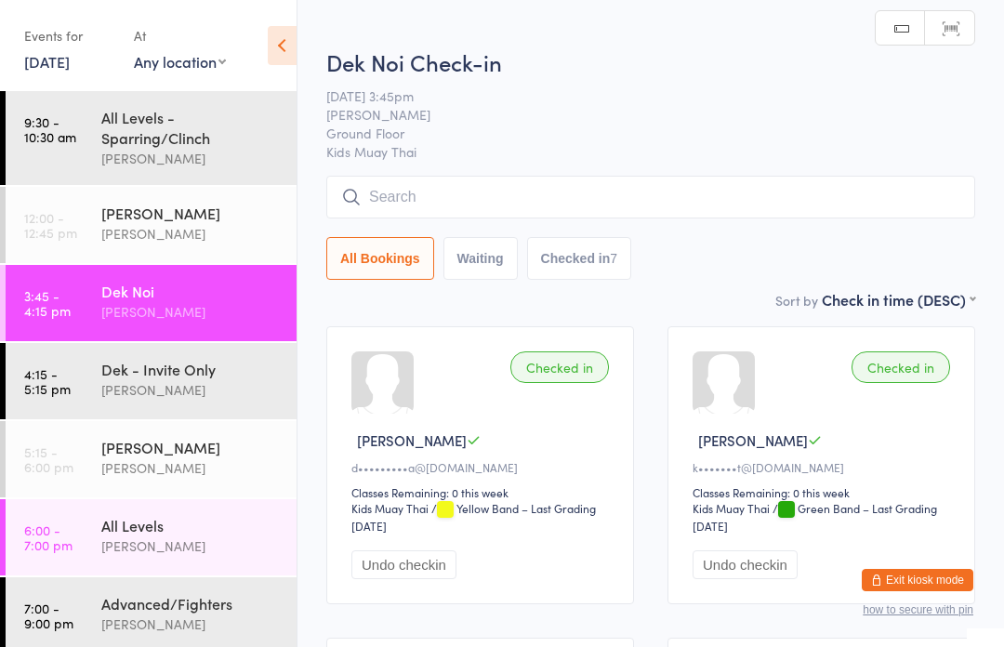
click at [152, 392] on div "[PERSON_NAME]" at bounding box center [190, 389] width 179 height 21
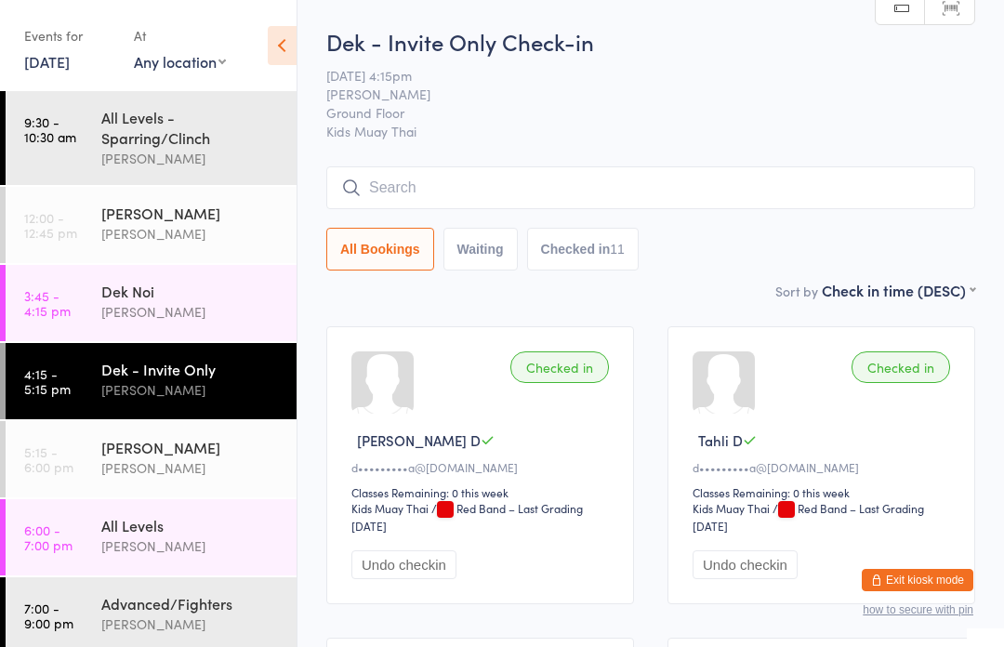
click at [506, 177] on input "search" at bounding box center [650, 187] width 649 height 43
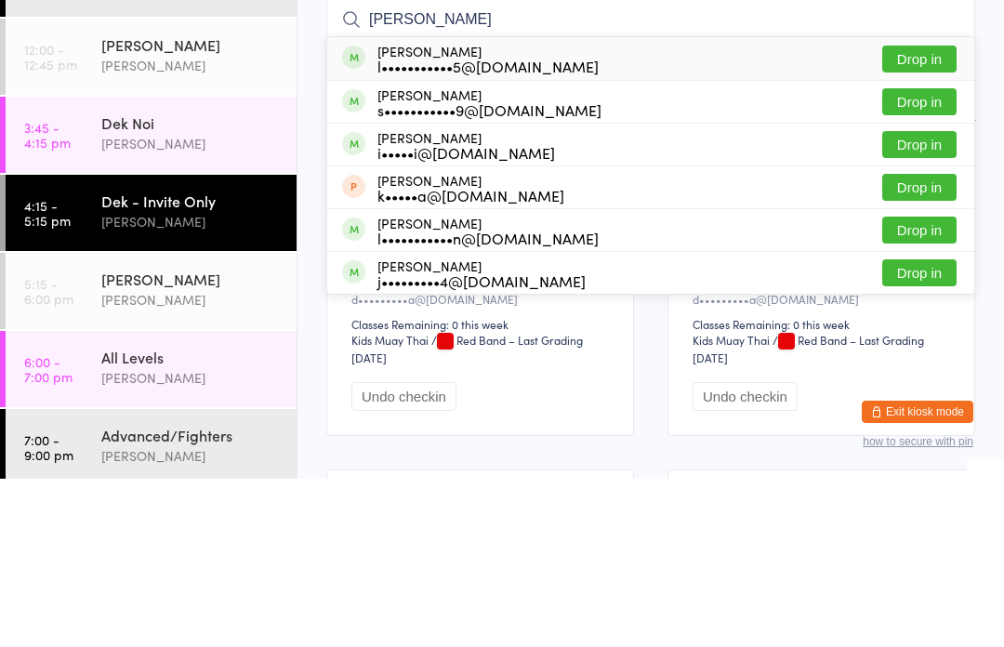
type input "Josep"
click at [935, 214] on button "Drop in" at bounding box center [919, 227] width 74 height 27
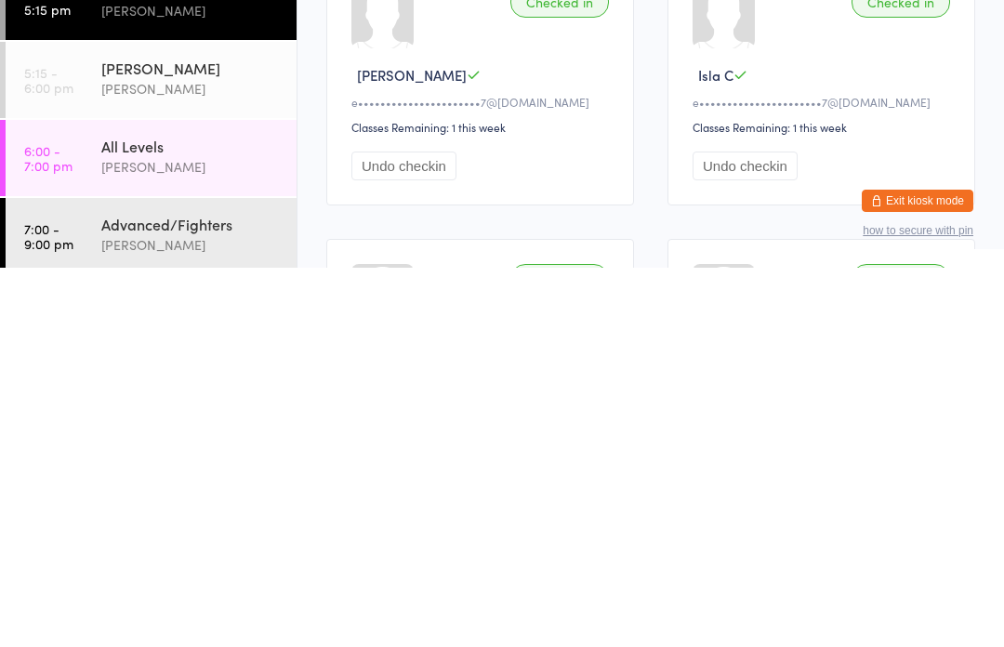
scroll to position [923, 0]
click at [173, 437] on div "[PERSON_NAME]" at bounding box center [190, 447] width 179 height 20
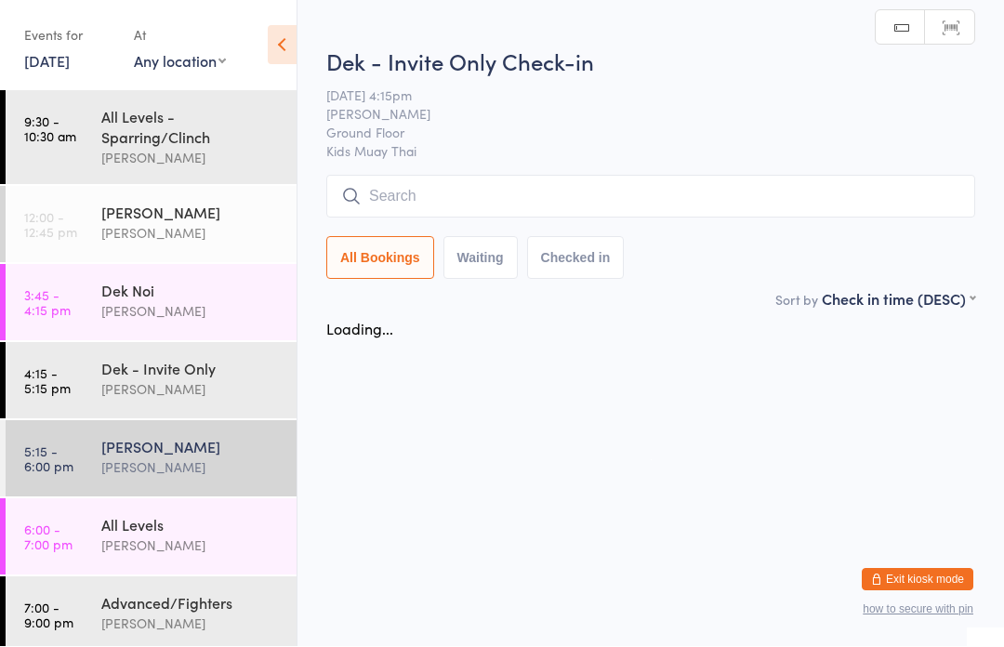
scroll to position [1, 0]
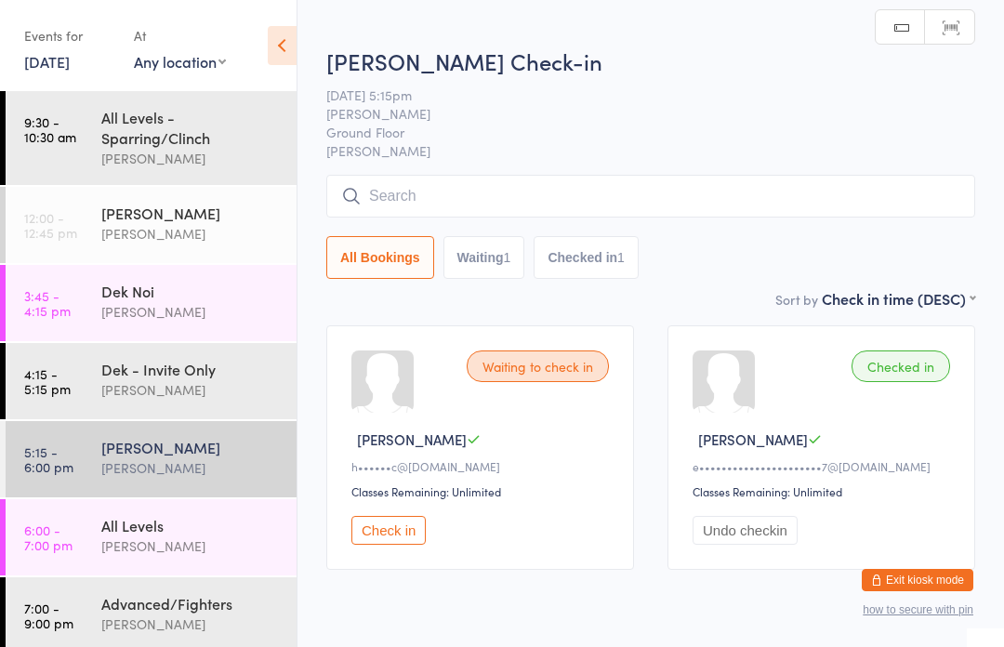
click at [401, 193] on input "search" at bounding box center [650, 196] width 649 height 43
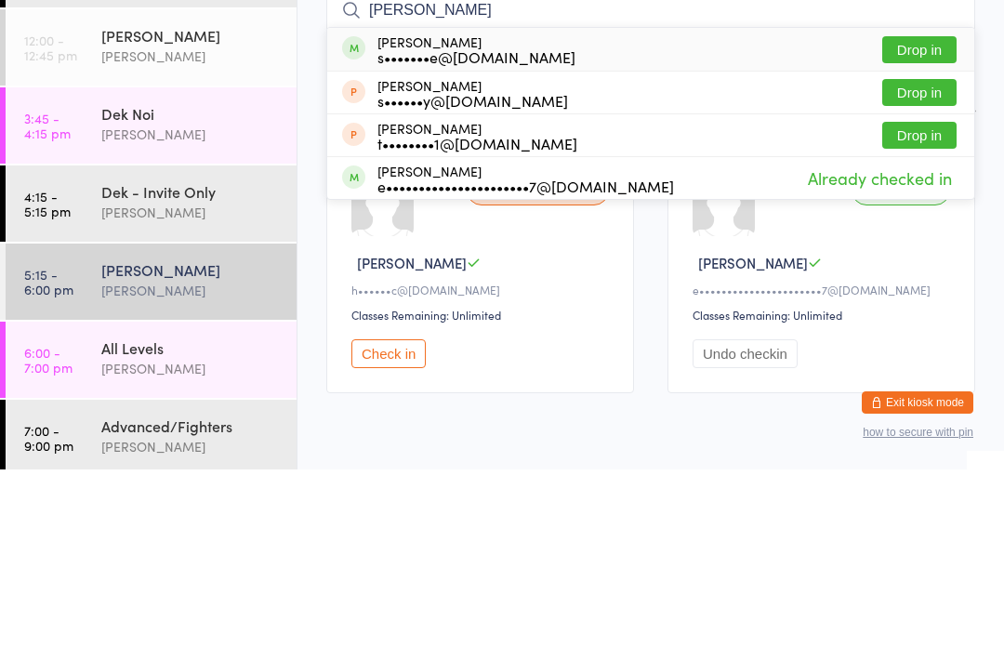
type input "Shelley"
click at [919, 214] on button "Drop in" at bounding box center [919, 227] width 74 height 27
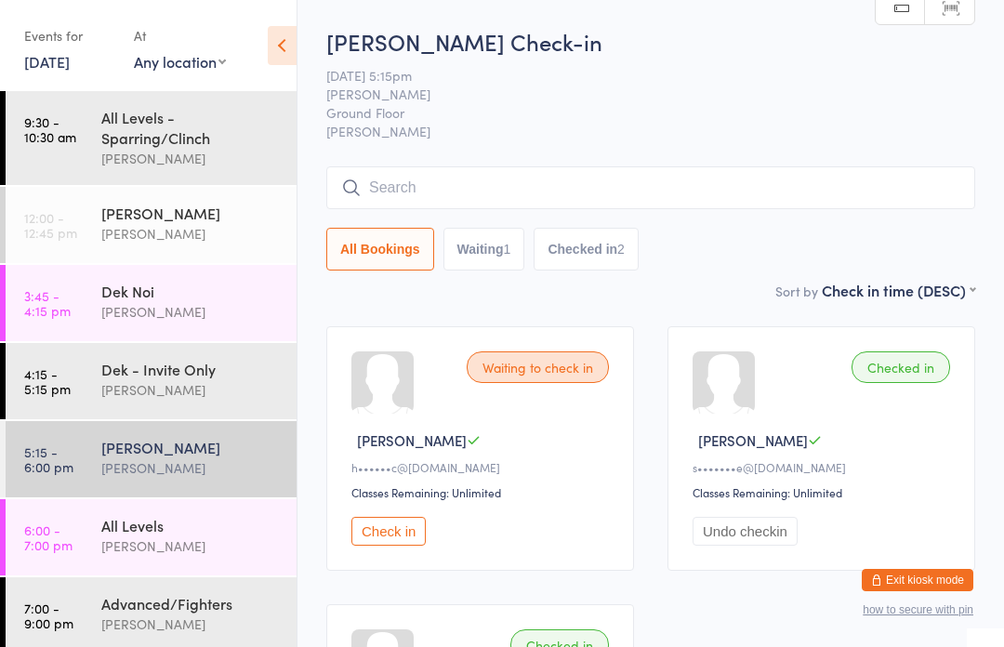
click at [838, 226] on div "All Bookings Waiting 1 Checked in 2" at bounding box center [650, 218] width 649 height 104
click at [693, 192] on input "search" at bounding box center [650, 187] width 649 height 43
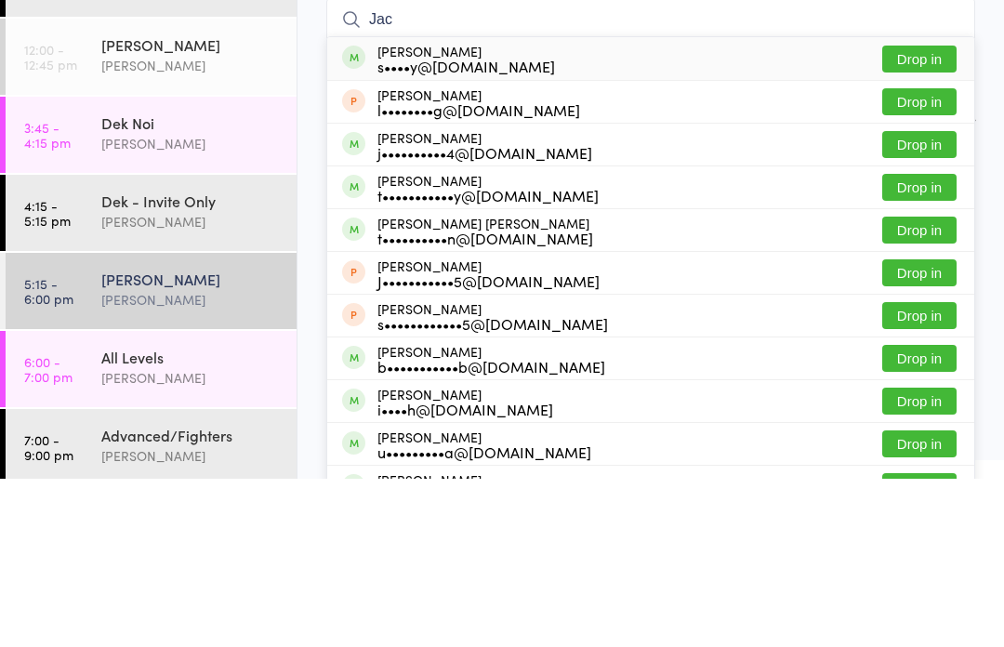
type input "Jac"
click at [936, 214] on button "Drop in" at bounding box center [919, 227] width 74 height 27
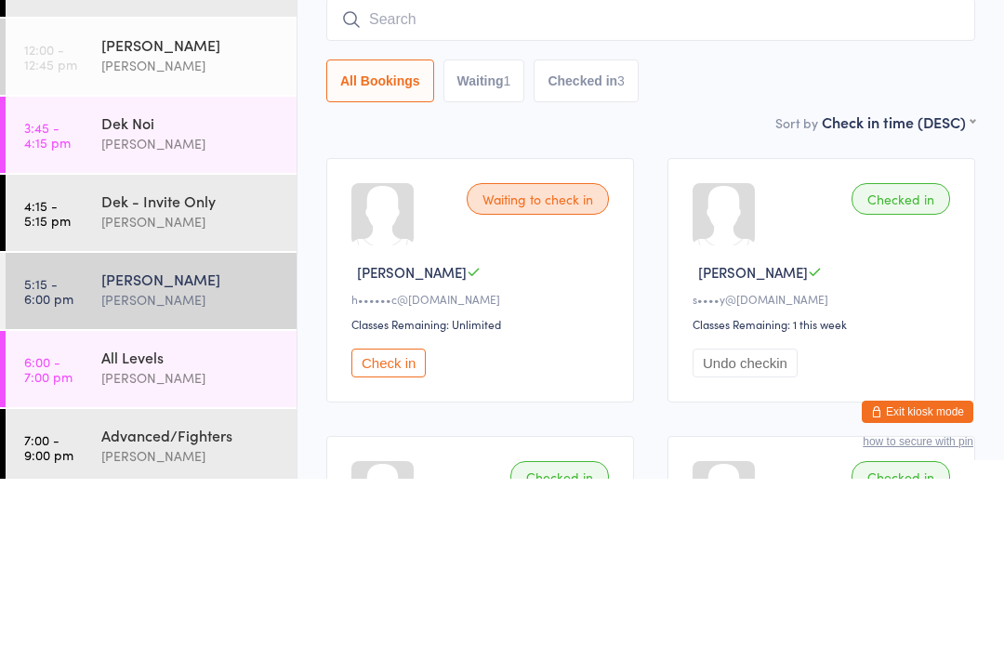
scroll to position [168, 0]
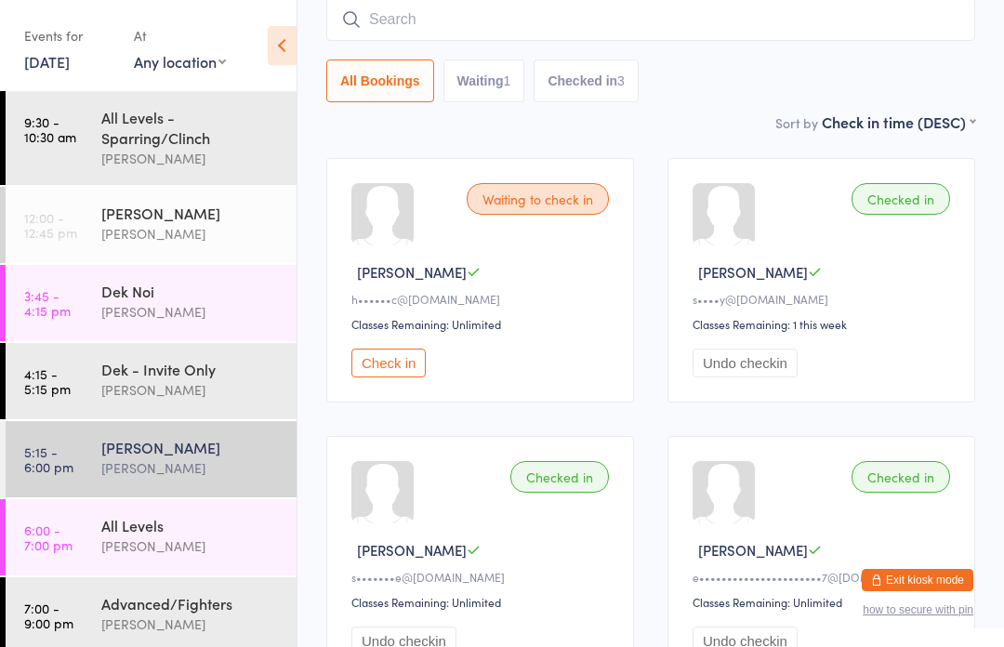
click at [150, 454] on div "[PERSON_NAME]" at bounding box center [190, 447] width 179 height 20
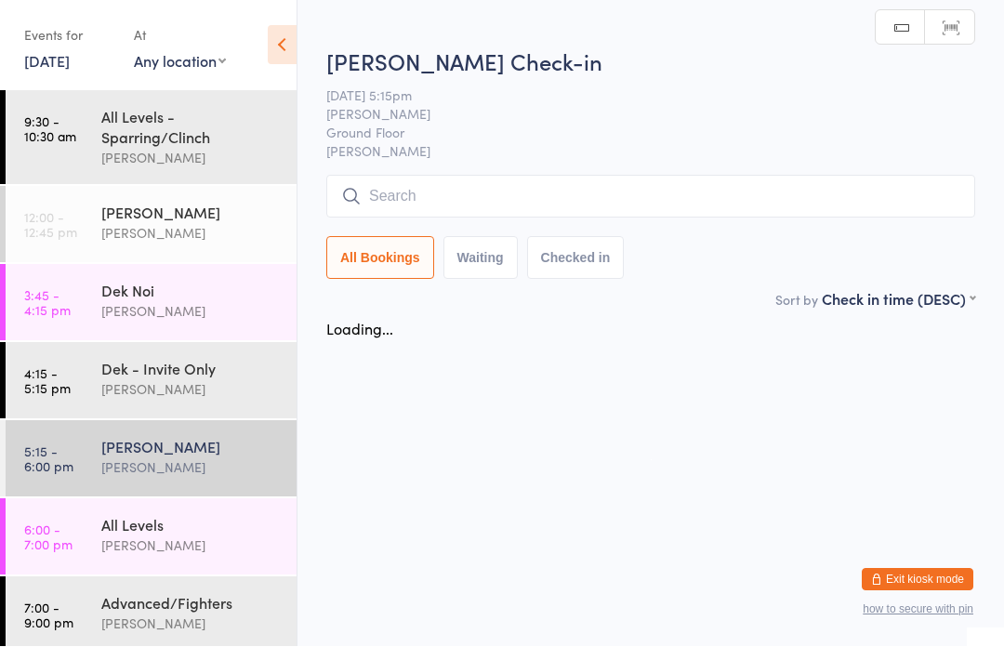
scroll to position [1, 0]
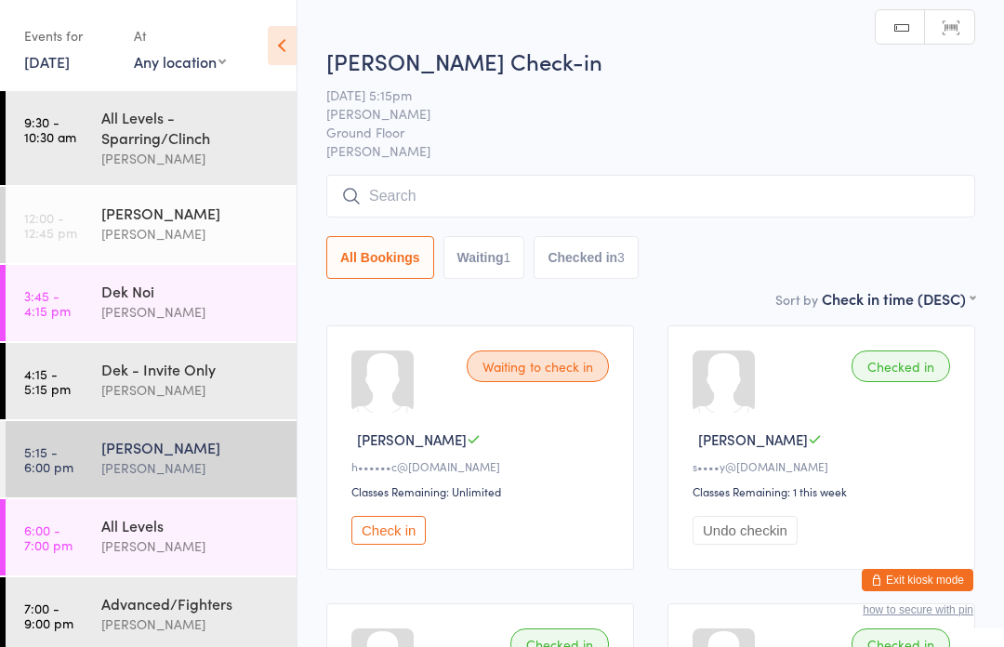
click at [671, 194] on input "search" at bounding box center [650, 196] width 649 height 43
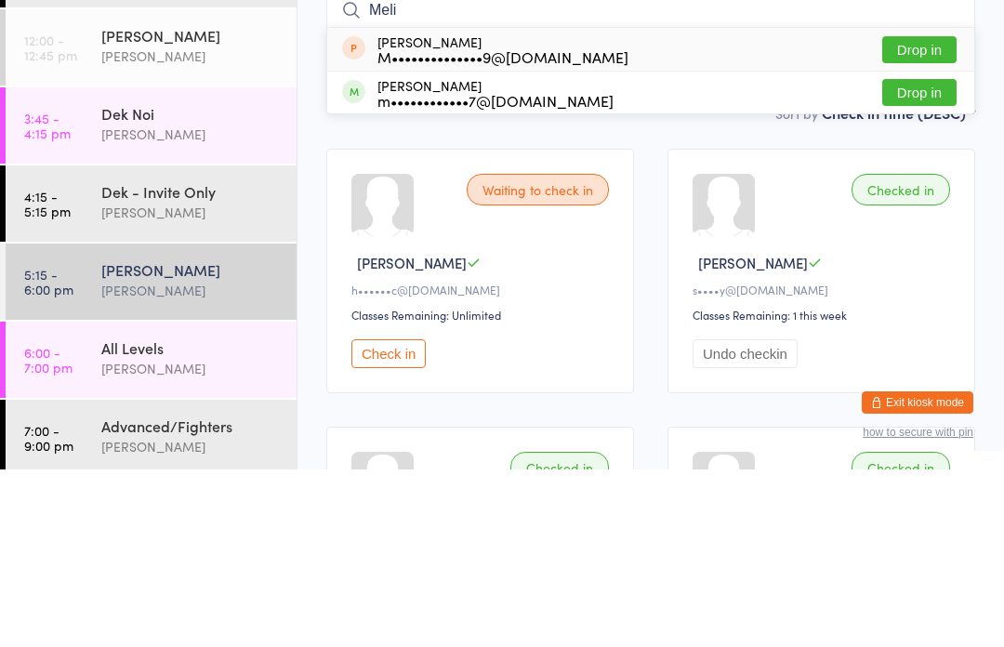
type input "Meli"
click at [936, 257] on button "Drop in" at bounding box center [919, 270] width 74 height 27
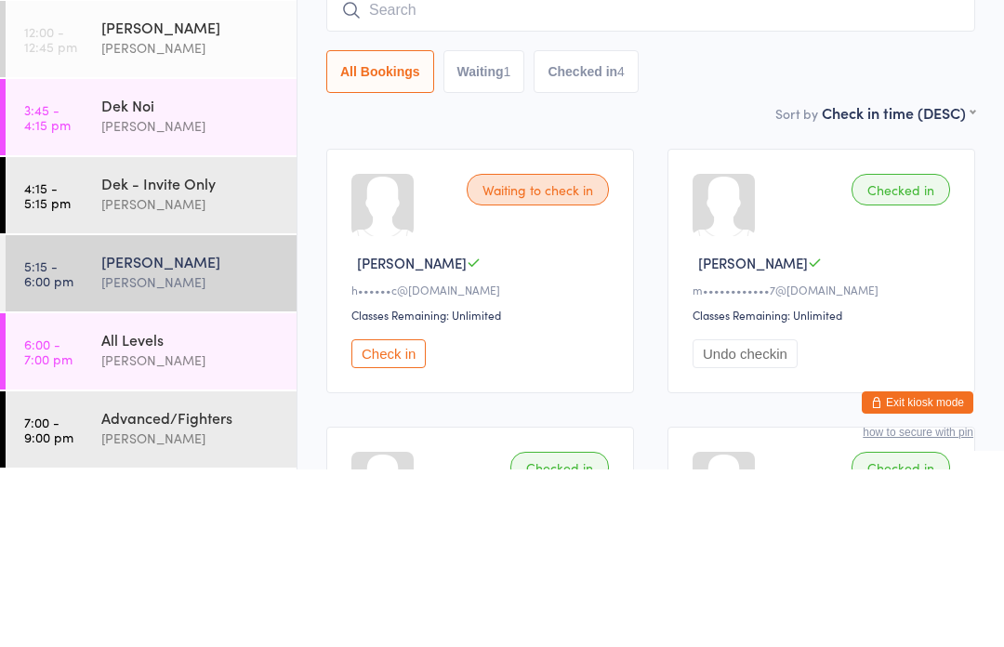
scroll to position [12, 0]
click at [166, 413] on div "Suay Sweat Karl Puglia" at bounding box center [198, 449] width 195 height 73
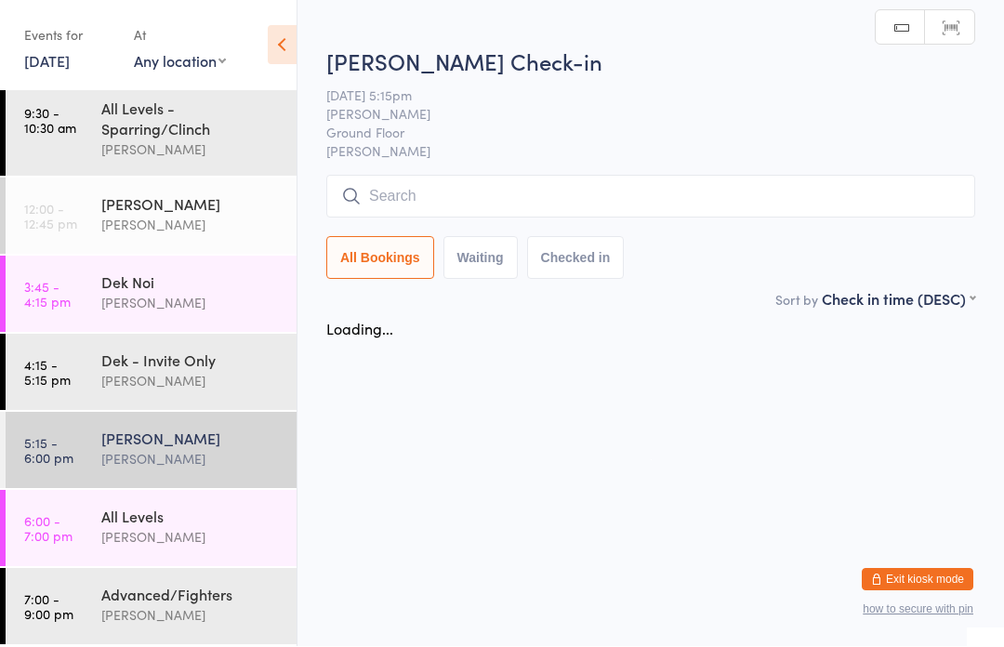
scroll to position [1, 0]
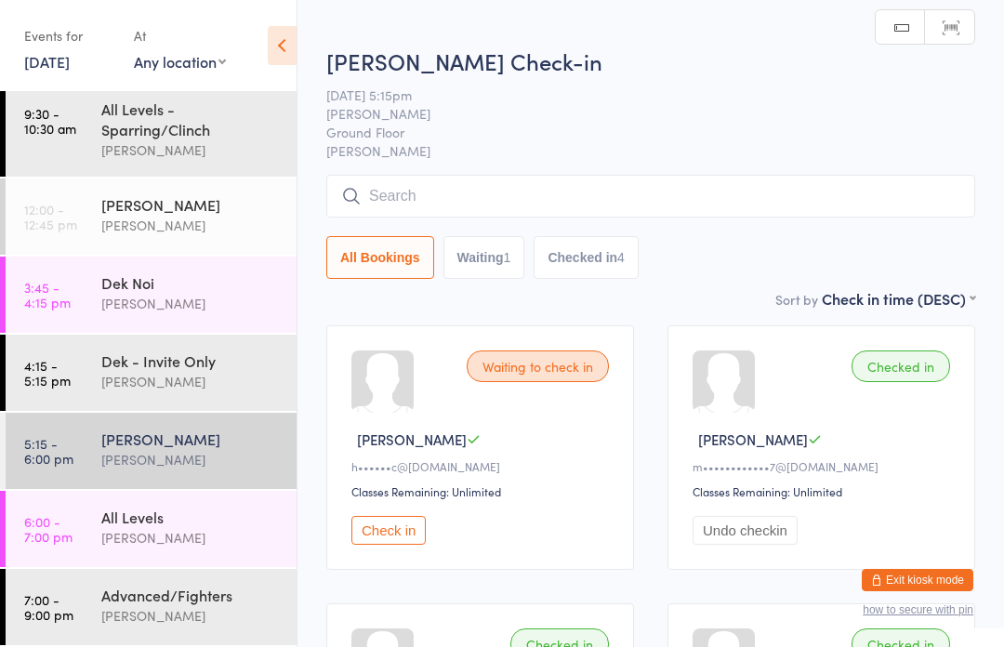
click at [205, 444] on div "[PERSON_NAME]" at bounding box center [190, 439] width 179 height 20
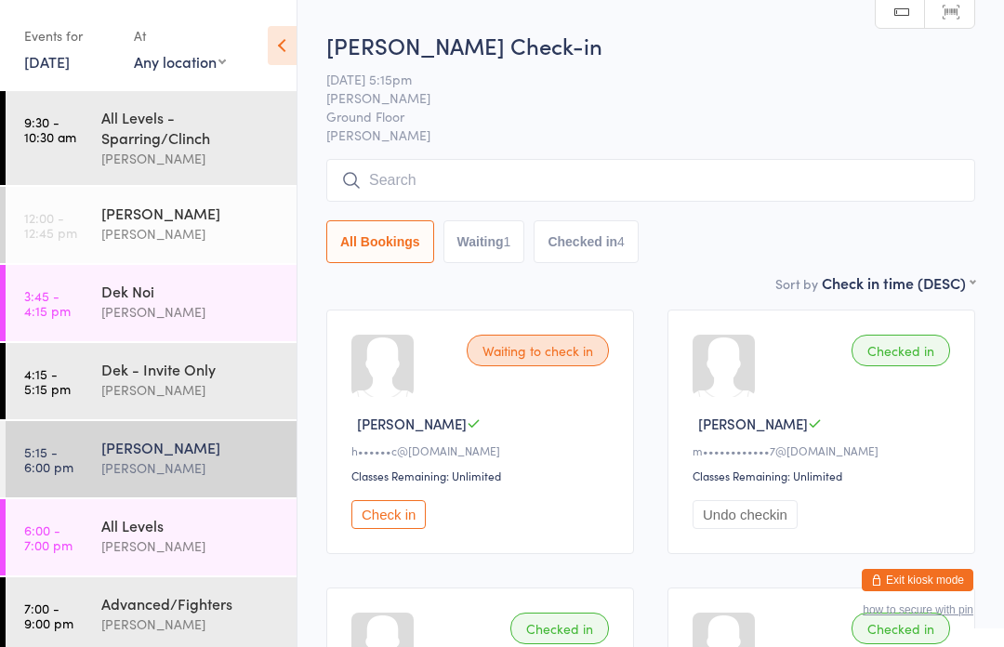
scroll to position [0, 0]
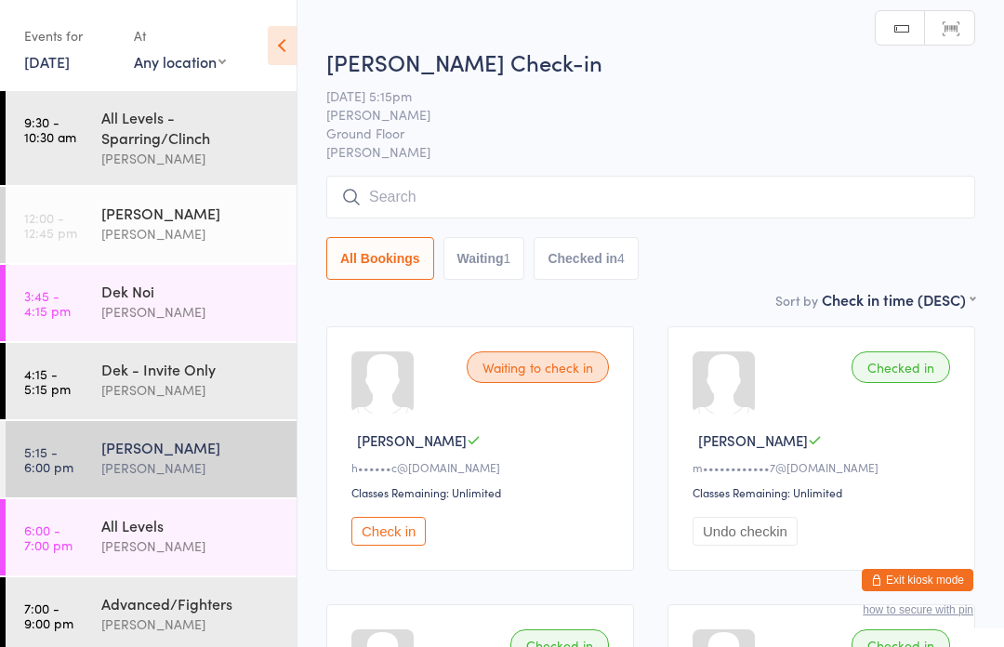
click at [665, 198] on input "search" at bounding box center [650, 197] width 649 height 43
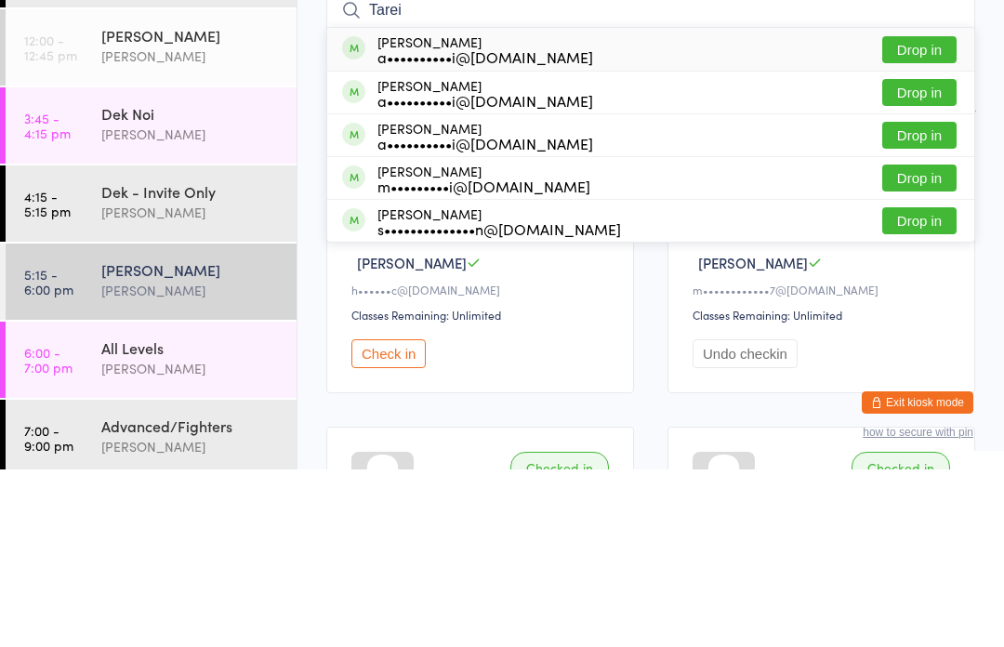
type input "Tarei"
click at [920, 214] on button "Drop in" at bounding box center [919, 227] width 74 height 27
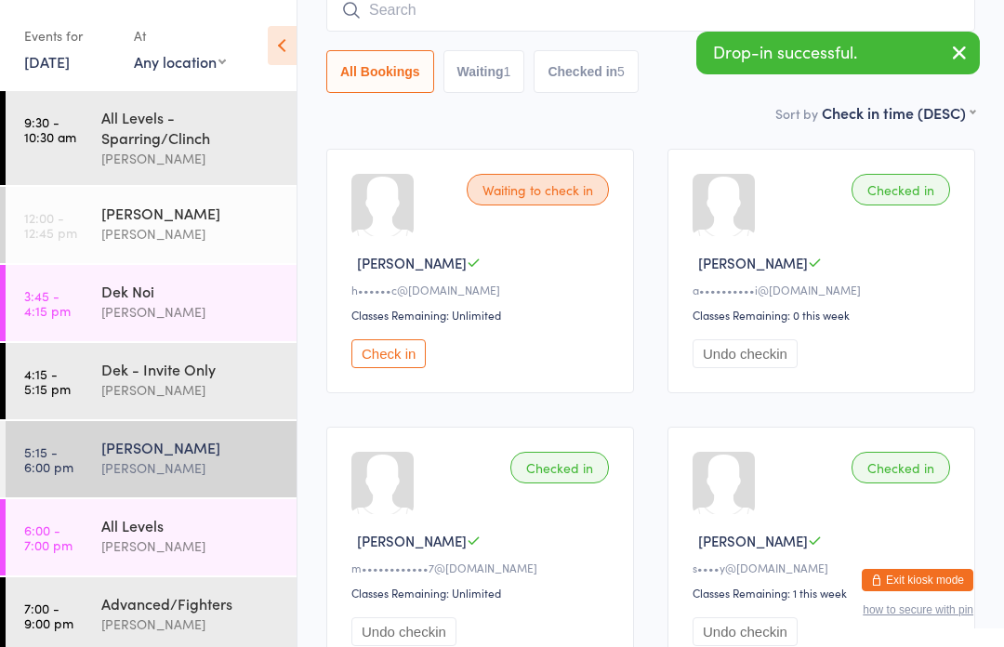
click at [233, 467] on div "[PERSON_NAME]" at bounding box center [190, 467] width 179 height 21
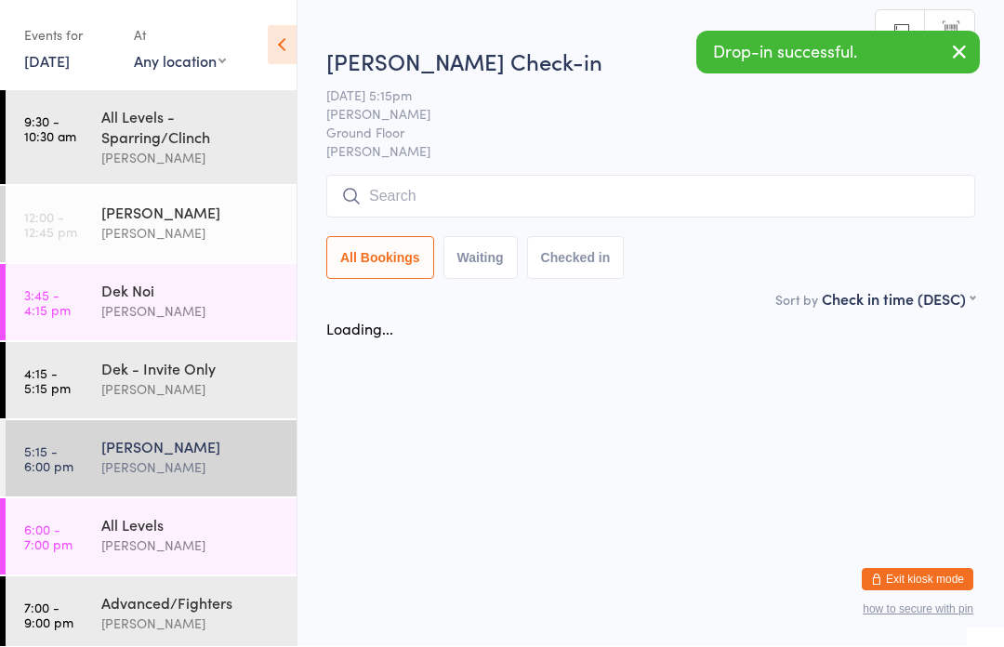
scroll to position [1, 0]
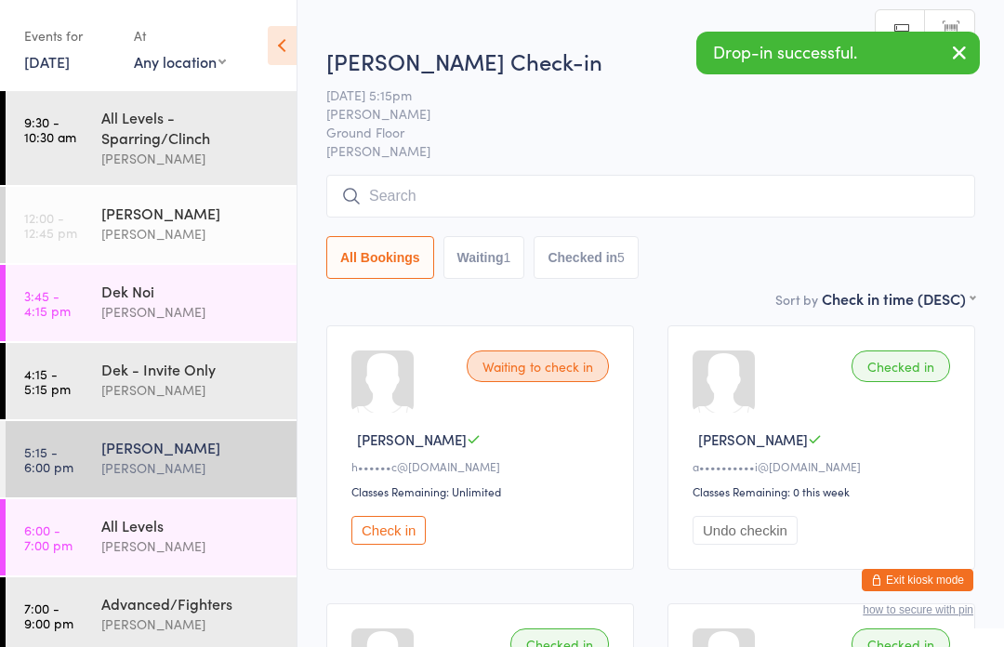
click at [651, 207] on input "search" at bounding box center [650, 196] width 649 height 43
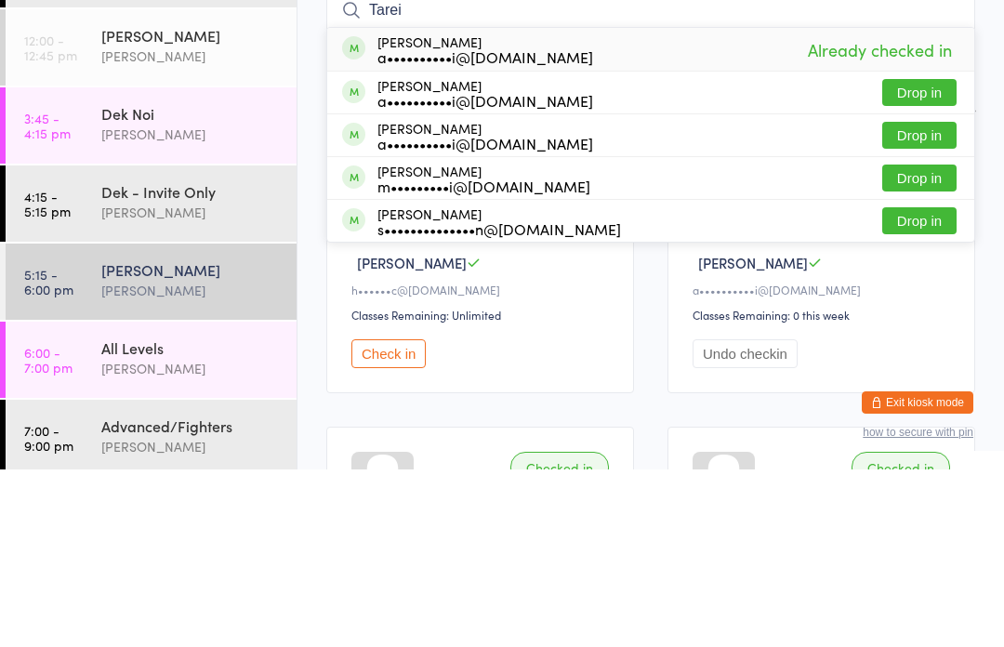
type input "Tarei"
click at [933, 257] on button "Drop in" at bounding box center [919, 270] width 74 height 27
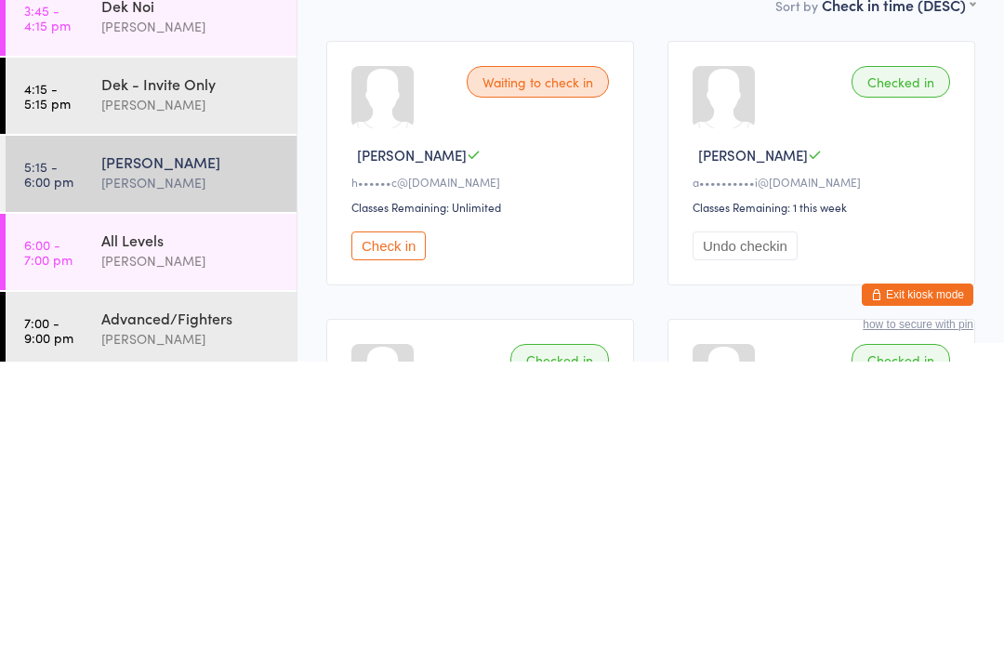
click at [233, 536] on div "[PERSON_NAME]" at bounding box center [190, 546] width 179 height 21
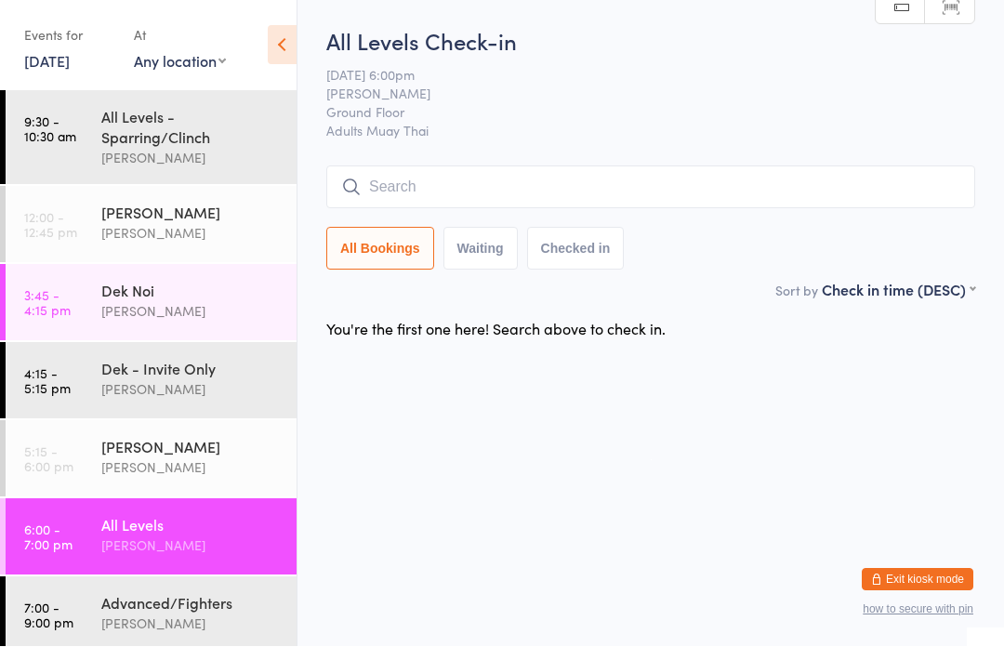
click at [122, 536] on div "All Levels" at bounding box center [190, 525] width 179 height 20
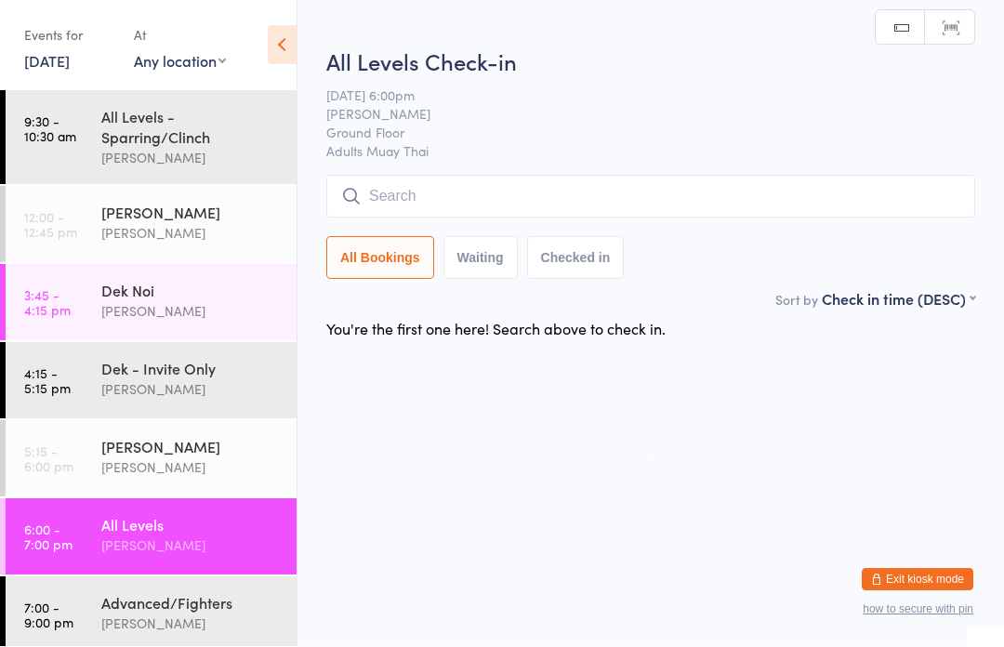
click at [410, 185] on input "search" at bounding box center [650, 197] width 649 height 43
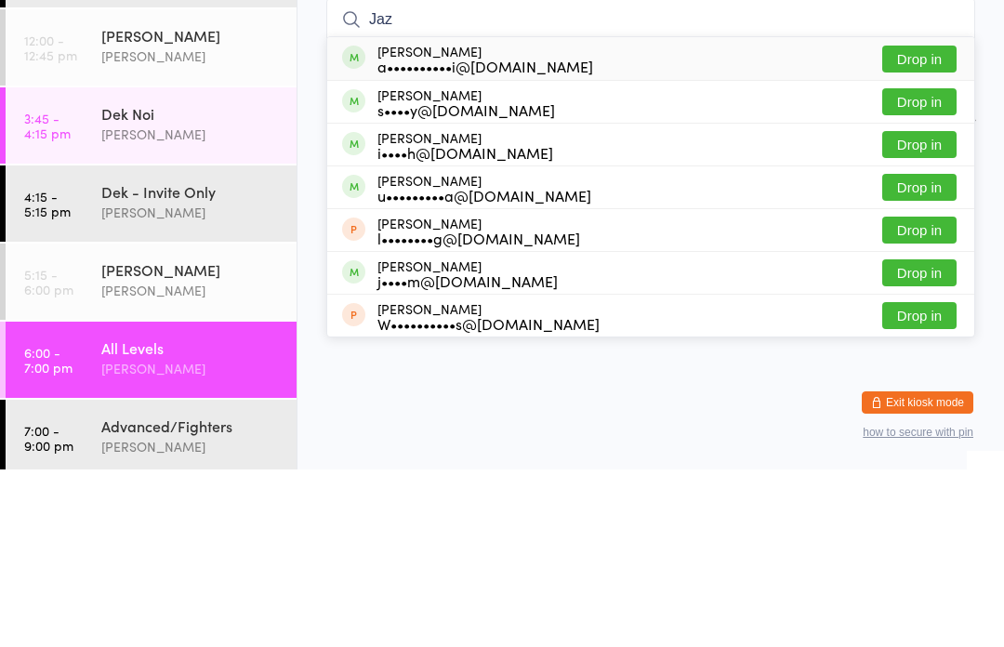
type input "Jaz"
click at [929, 223] on button "Drop in" at bounding box center [919, 236] width 74 height 27
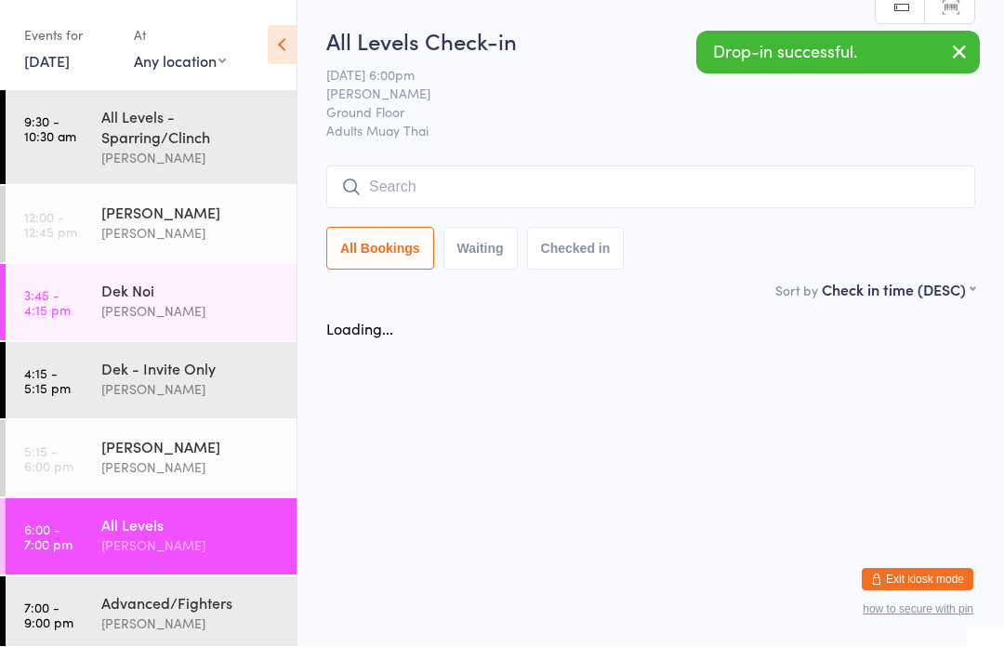
scroll to position [1, 0]
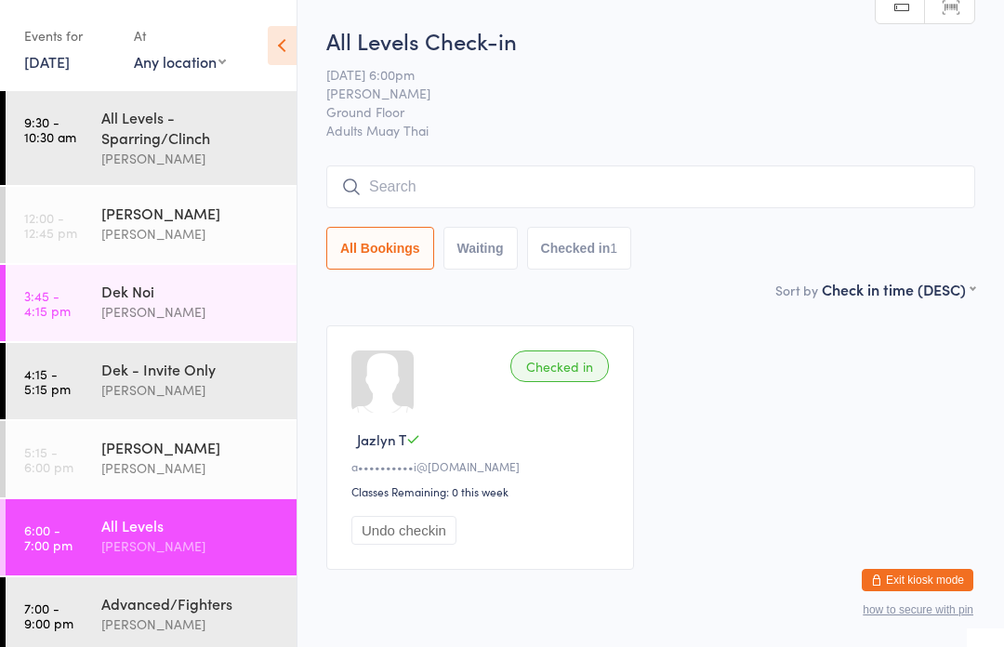
click at [510, 179] on input "search" at bounding box center [650, 187] width 649 height 43
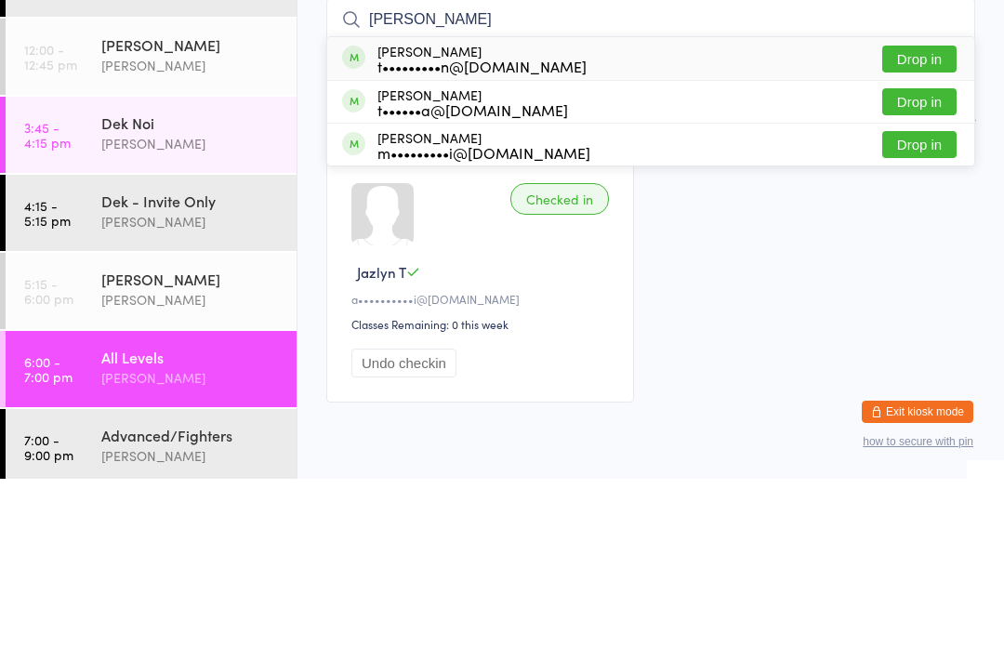
type input "Tamara"
click at [915, 214] on button "Drop in" at bounding box center [919, 227] width 74 height 27
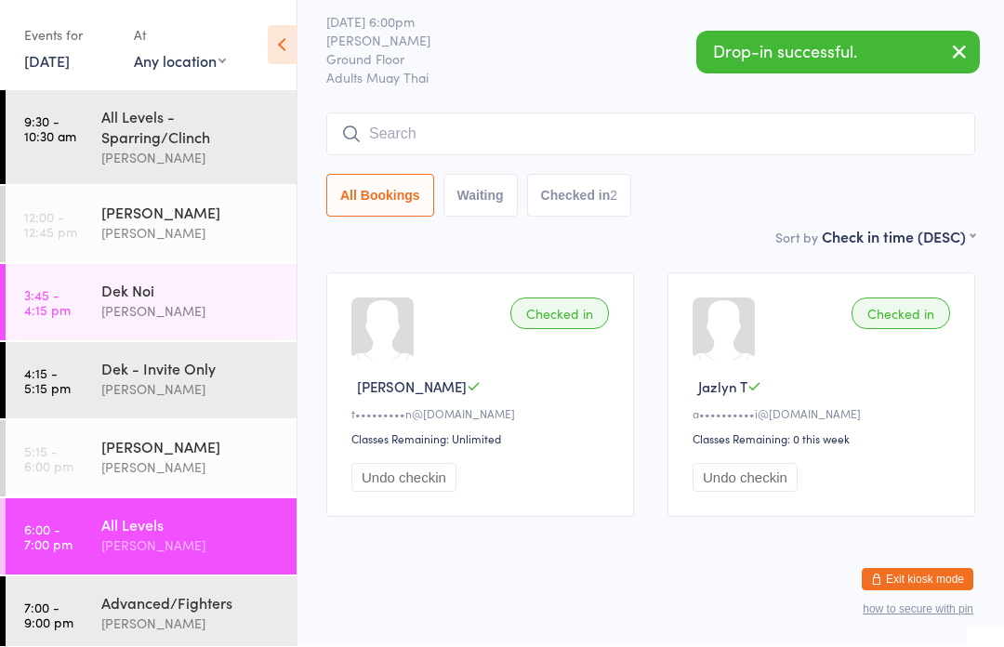
click at [519, 113] on input "search" at bounding box center [650, 134] width 649 height 43
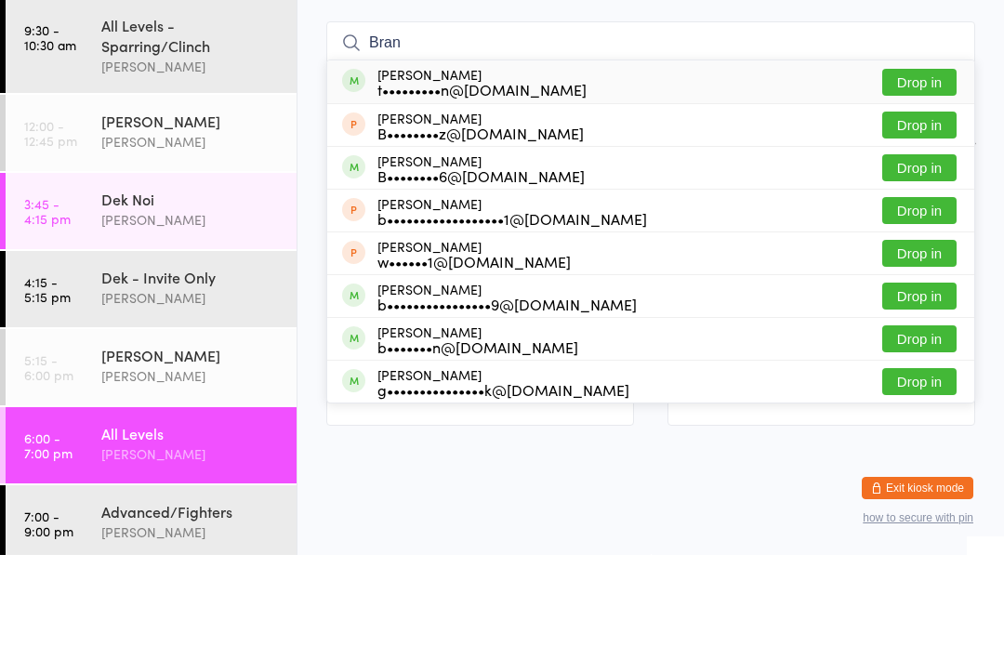
type input "Bran"
click at [912, 161] on button "Drop in" at bounding box center [919, 174] width 74 height 27
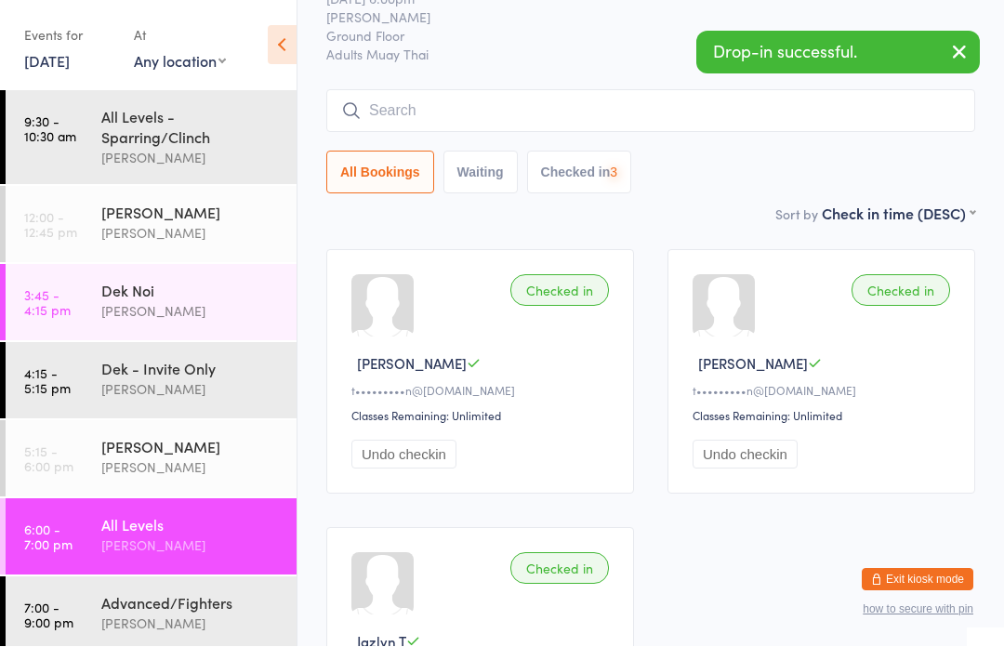
scroll to position [77, 0]
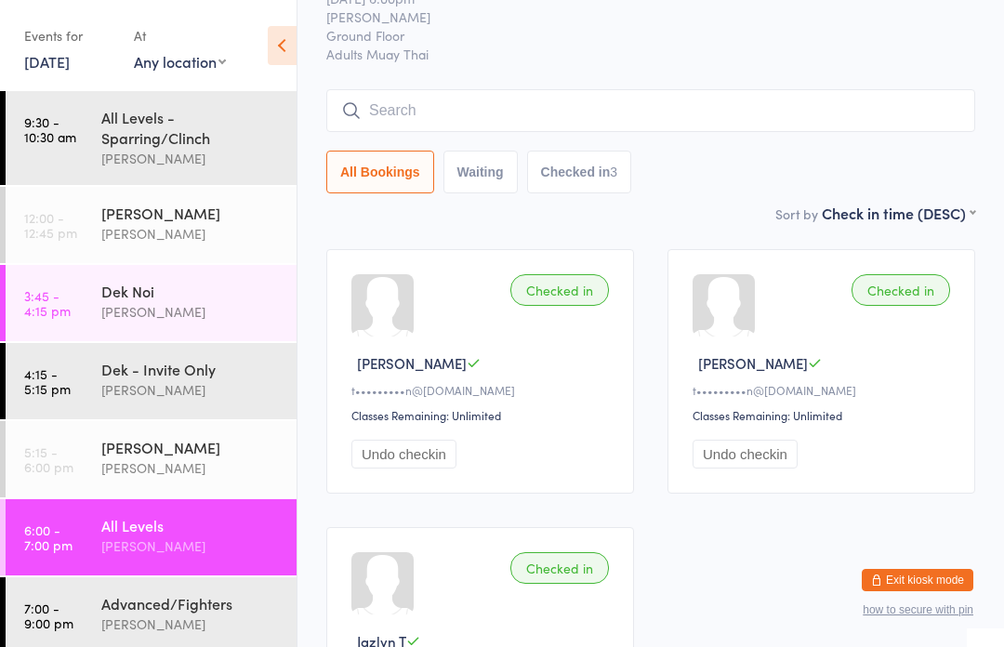
click at [458, 132] on input "search" at bounding box center [650, 110] width 649 height 43
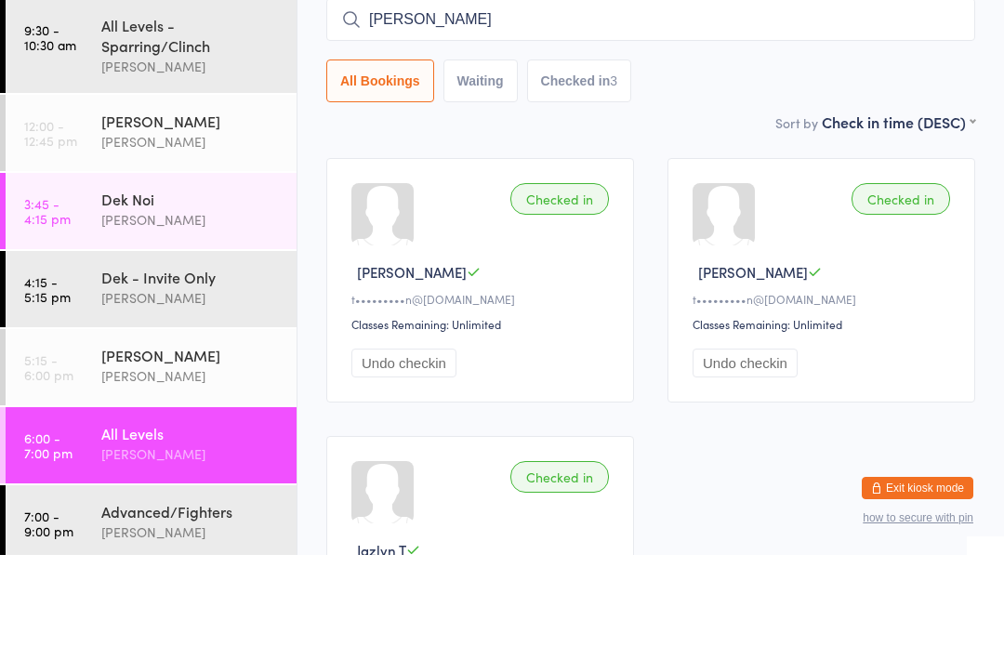
type input "Karli"
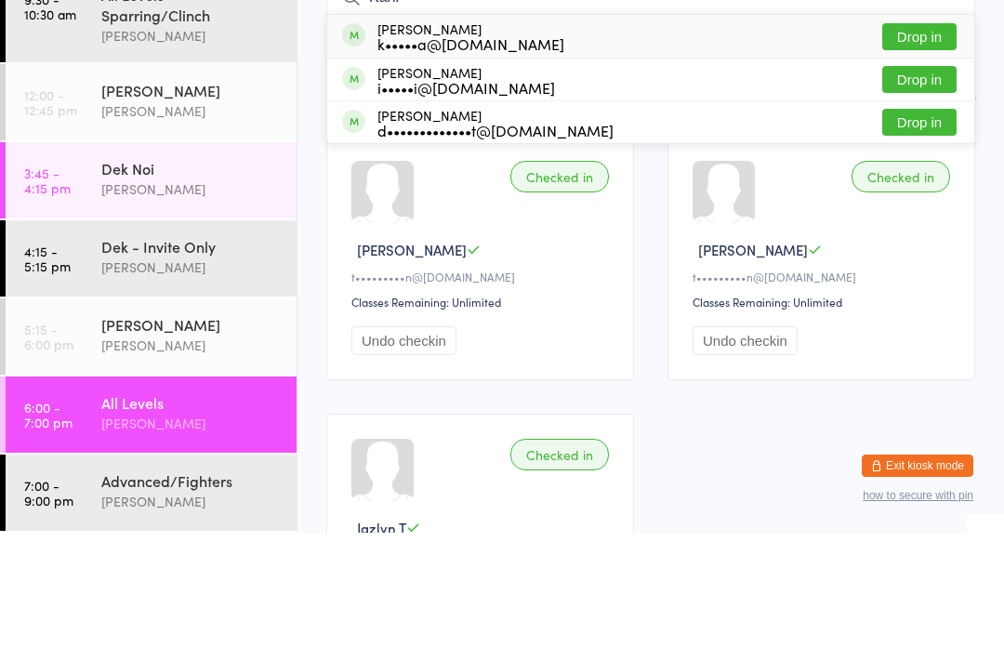
scroll to position [0, 0]
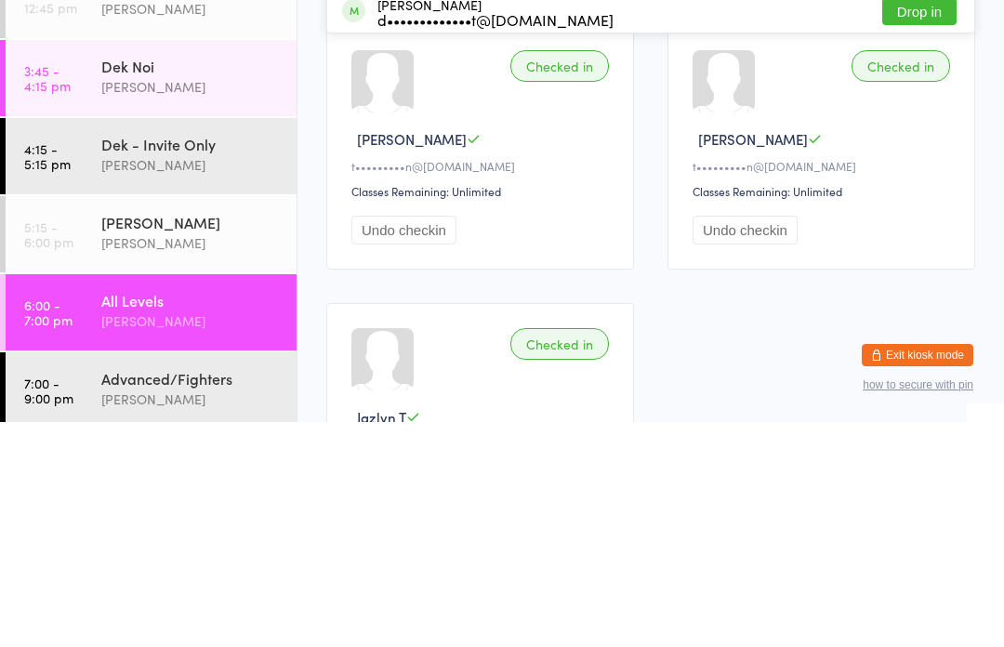
click at [225, 437] on div "[PERSON_NAME]" at bounding box center [190, 447] width 179 height 20
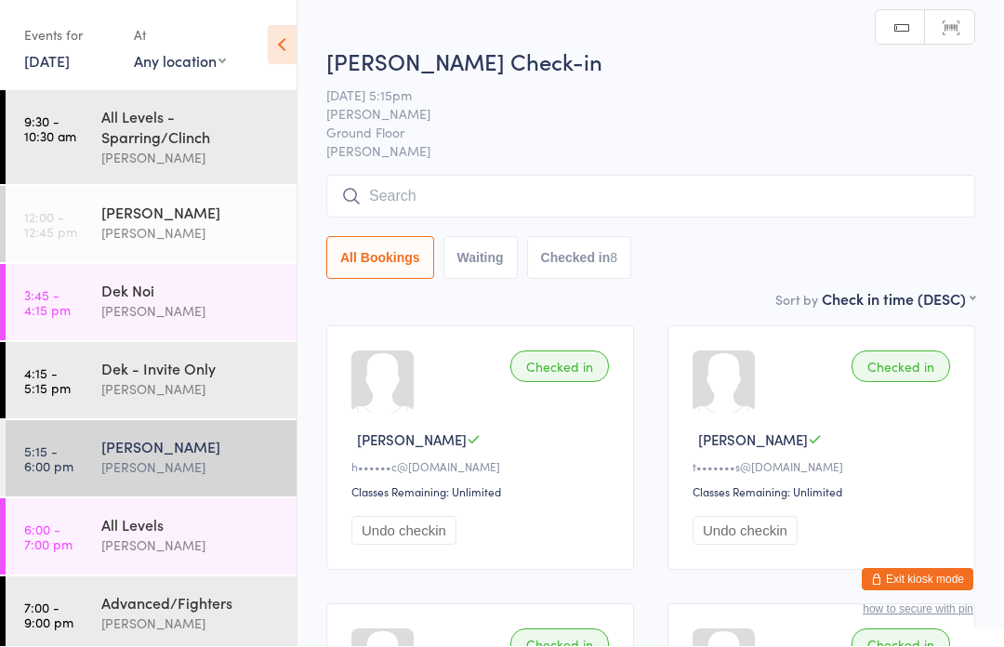
scroll to position [1, 0]
click at [609, 217] on input "search" at bounding box center [650, 196] width 649 height 43
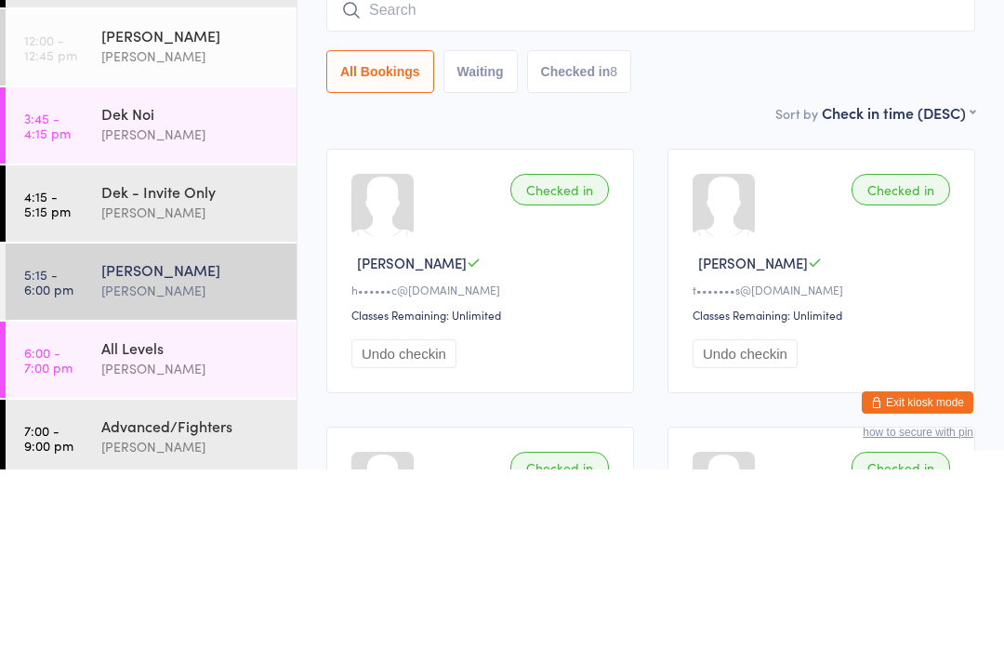
click at [798, 228] on div "All Bookings Waiting Checked in 8" at bounding box center [650, 249] width 649 height 43
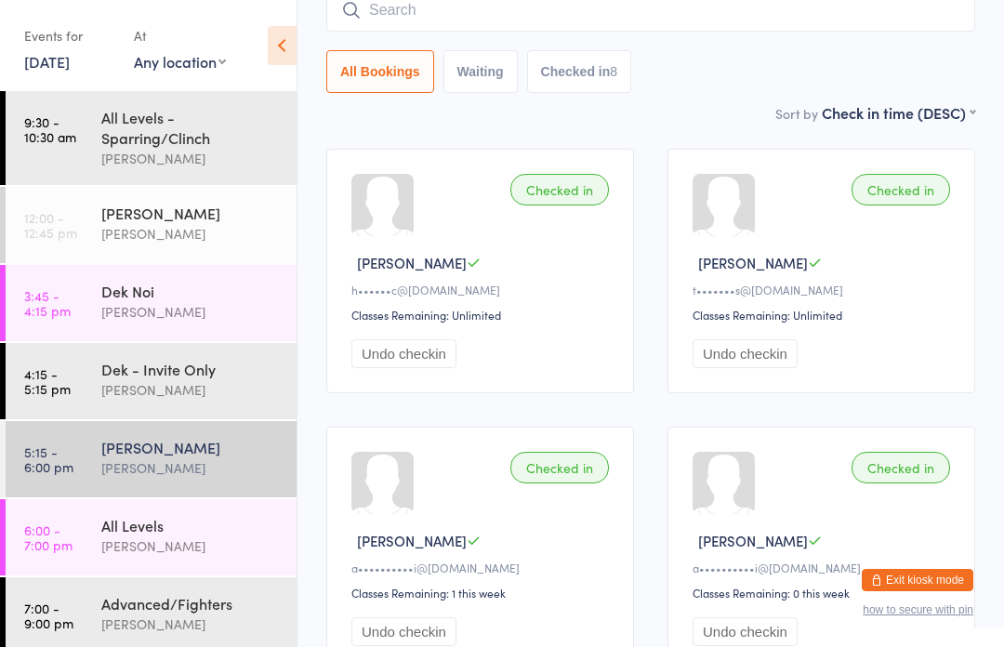
click at [734, 109] on div "Sort by Check in time (DESC) First name (ASC) First name (DESC) Last name (ASC)…" at bounding box center [650, 112] width 649 height 20
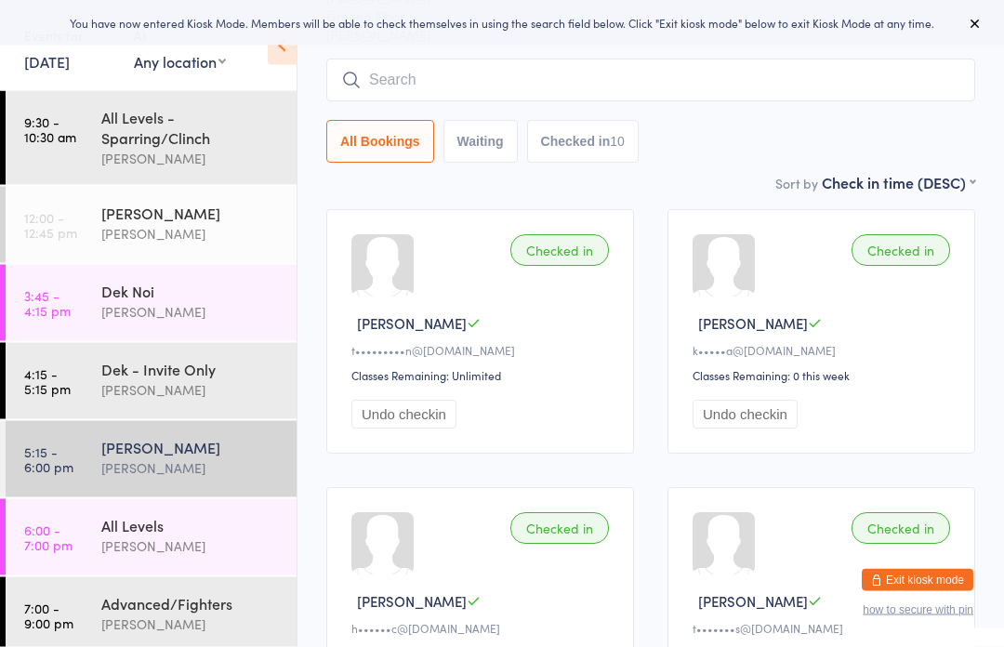
scroll to position [117, 0]
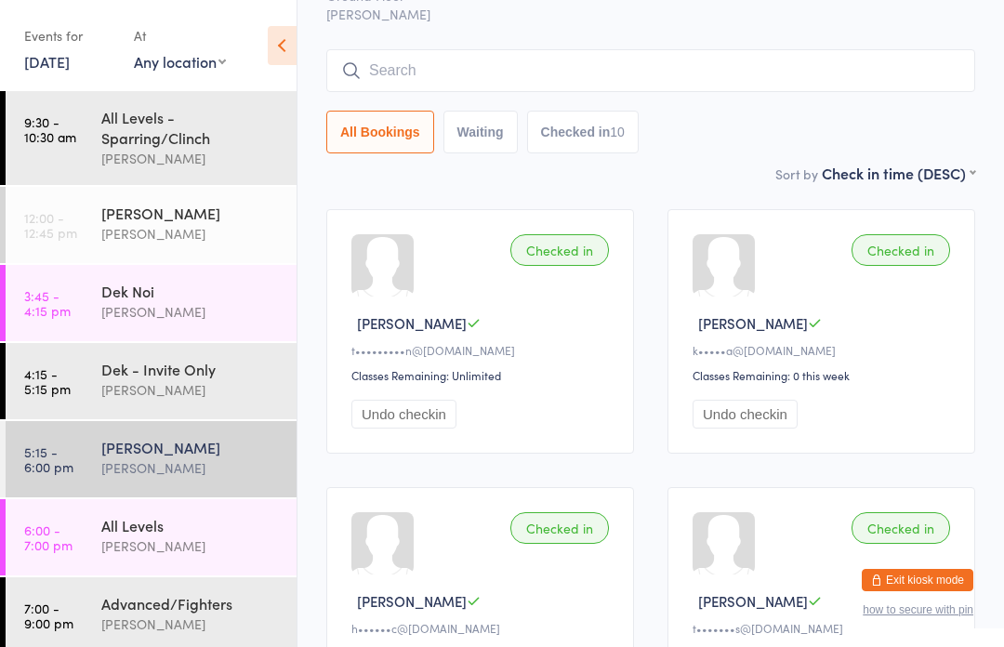
click at [854, 60] on input "search" at bounding box center [650, 70] width 649 height 43
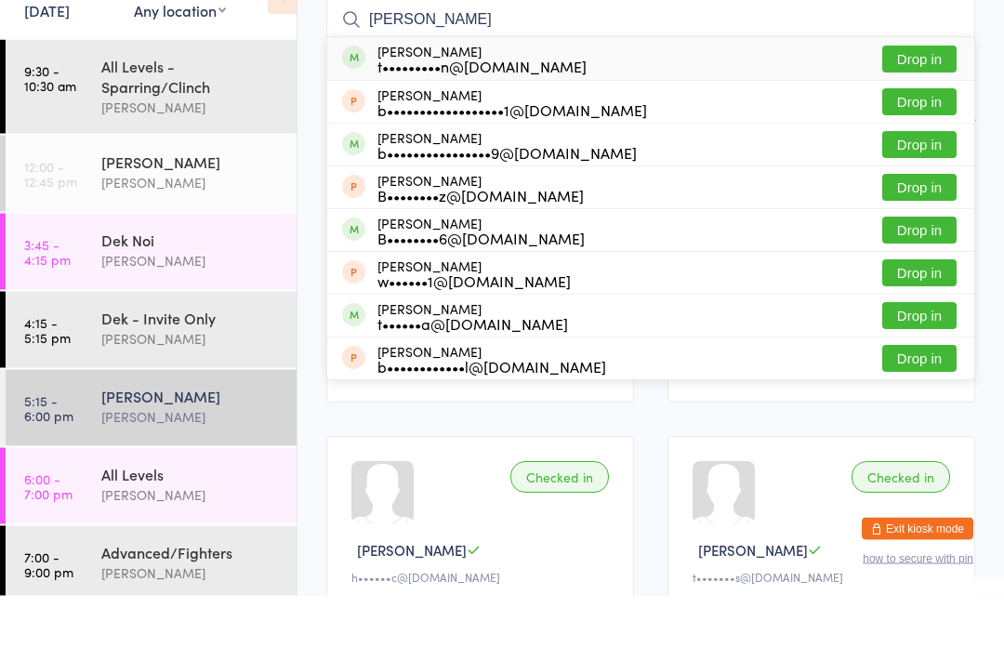
type input "Brandon"
click at [928, 98] on button "Drop in" at bounding box center [919, 111] width 74 height 27
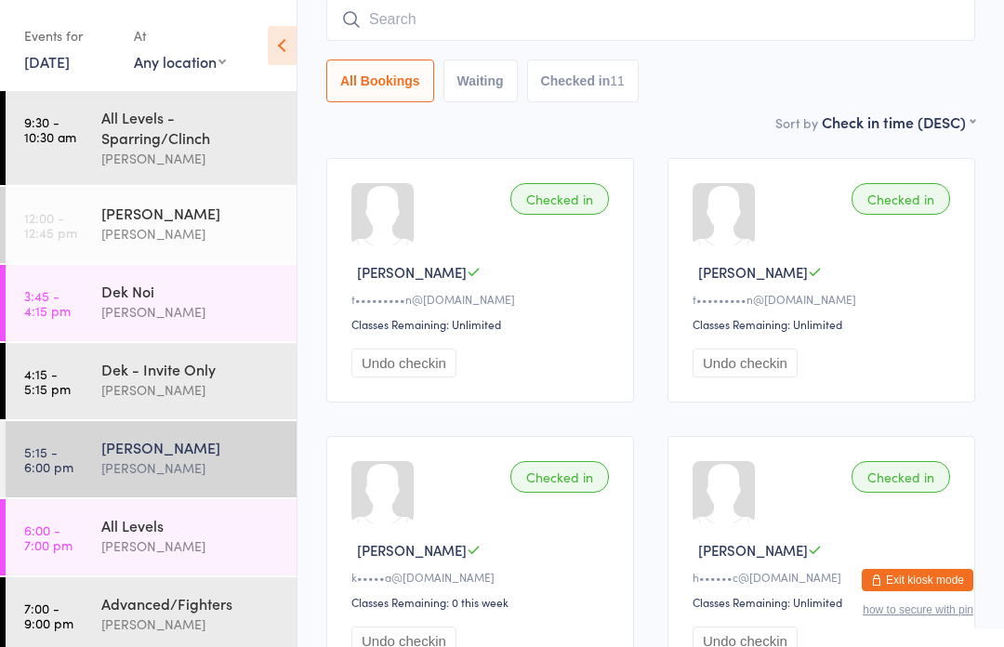
click at [434, 29] on input "search" at bounding box center [650, 19] width 649 height 43
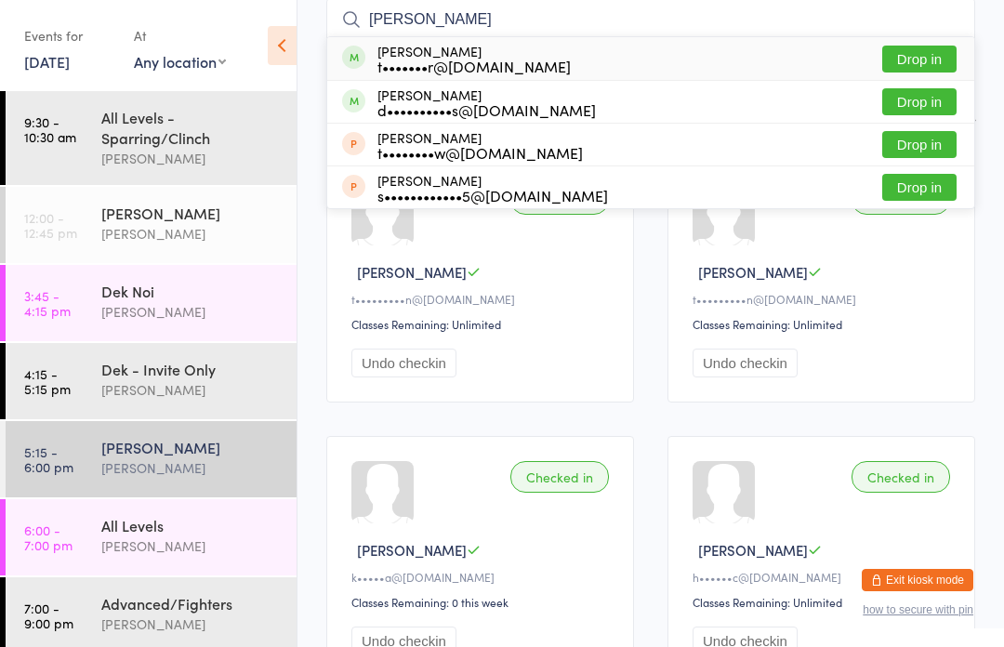
type input "Tim"
click at [931, 142] on button "Drop in" at bounding box center [919, 144] width 74 height 27
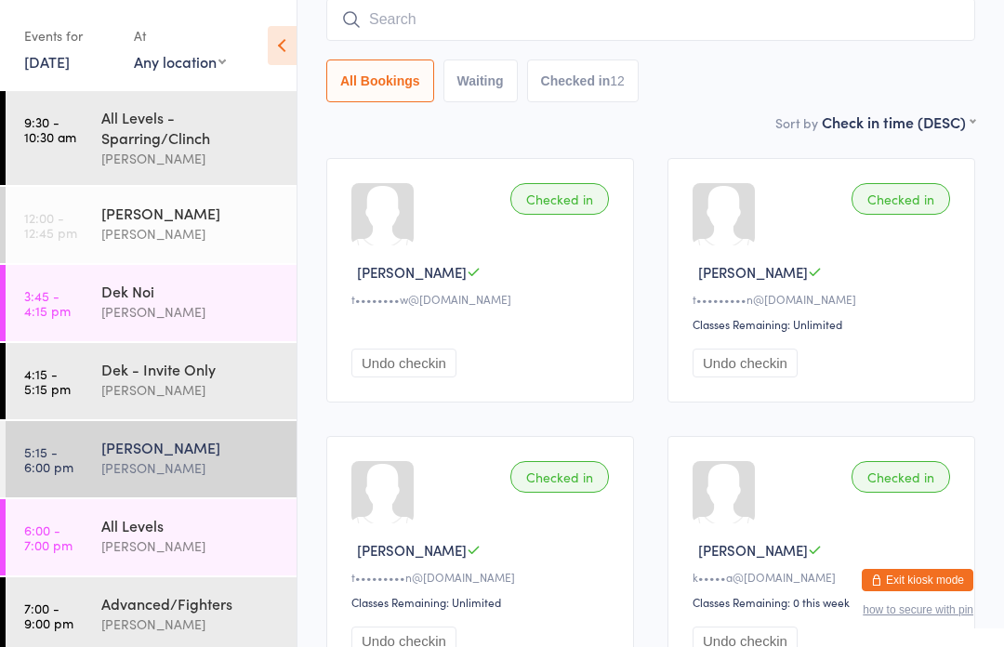
click at [60, 529] on time "6:00 - 7:00 pm" at bounding box center [48, 538] width 48 height 30
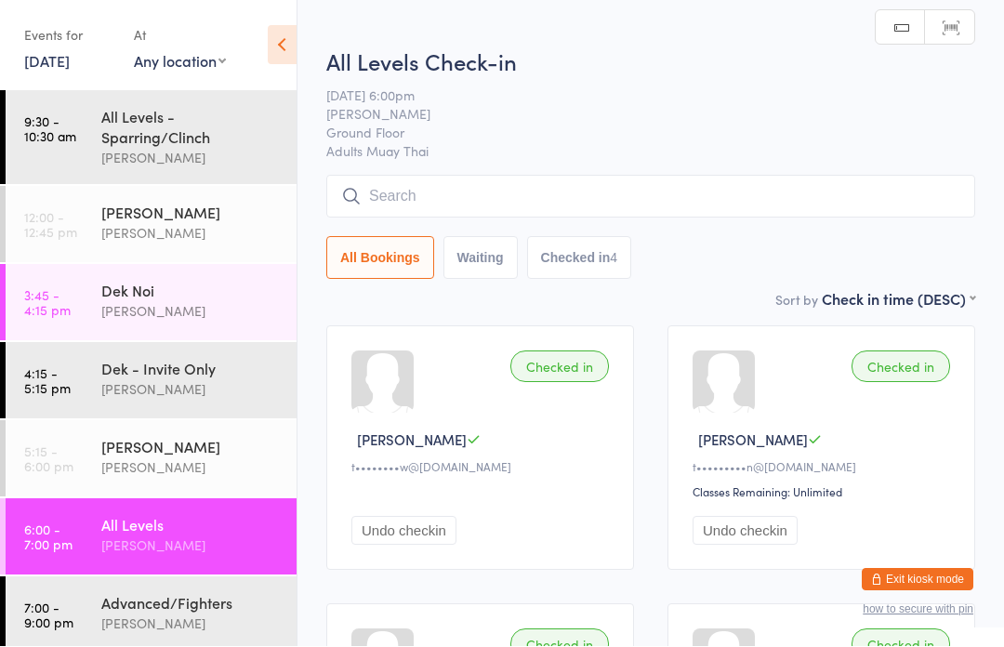
scroll to position [1, 0]
click at [380, 192] on input "search" at bounding box center [650, 196] width 649 height 43
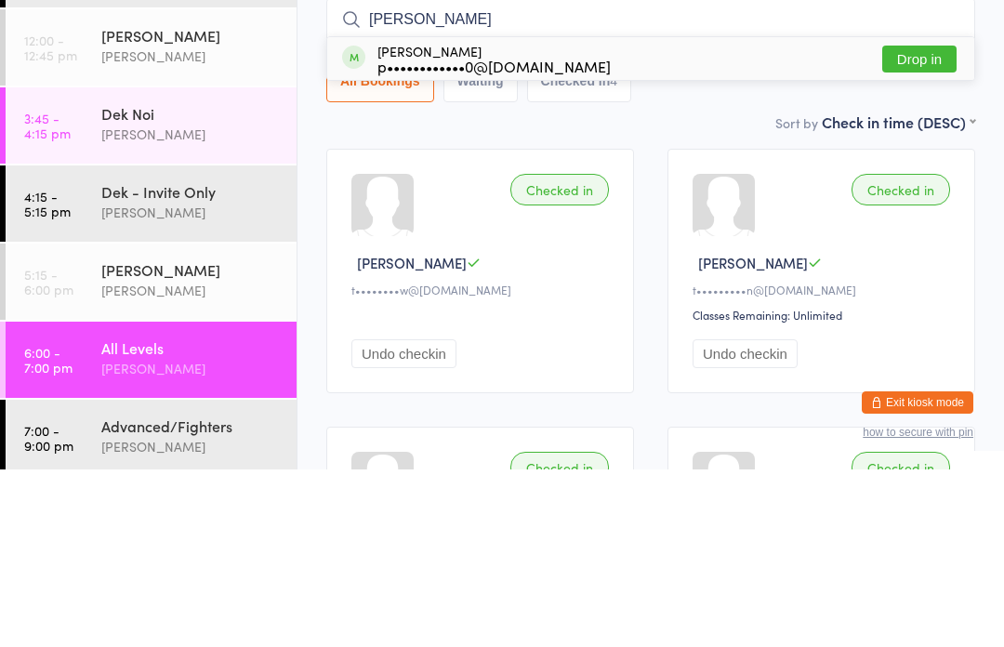
type input "Lee"
click at [927, 223] on button "Drop in" at bounding box center [919, 236] width 74 height 27
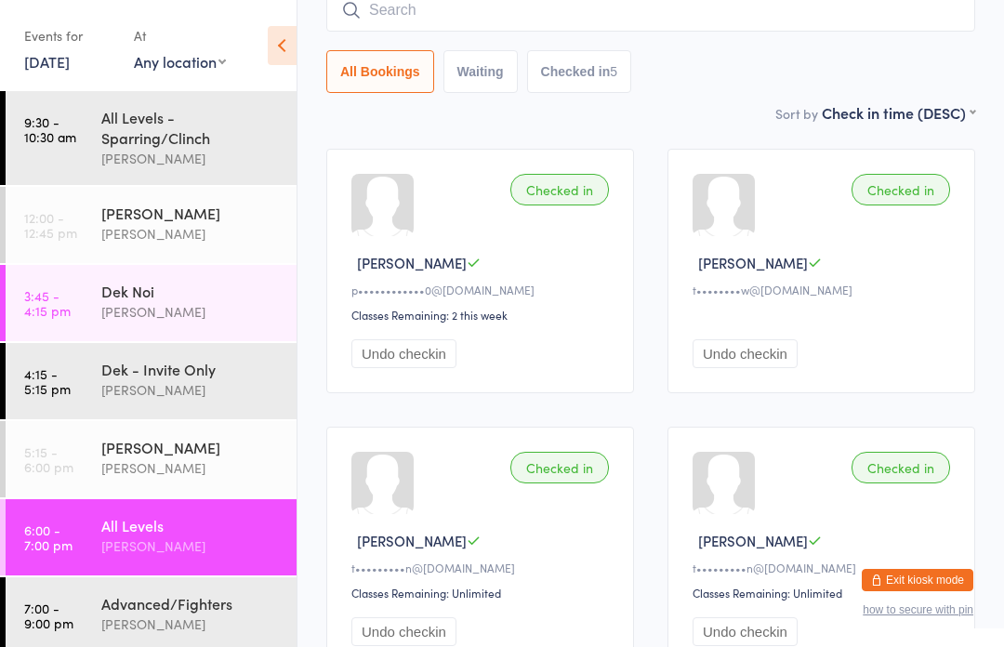
click at [100, 552] on link "6:00 - 7:00 pm All Levels Karl Puglia" at bounding box center [151, 537] width 291 height 76
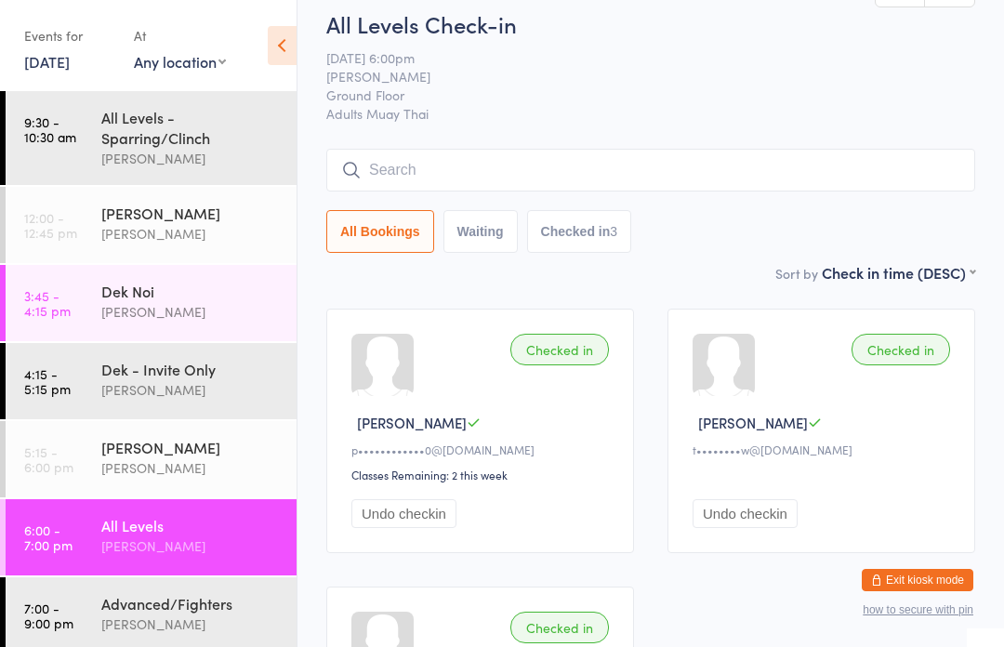
scroll to position [22, 0]
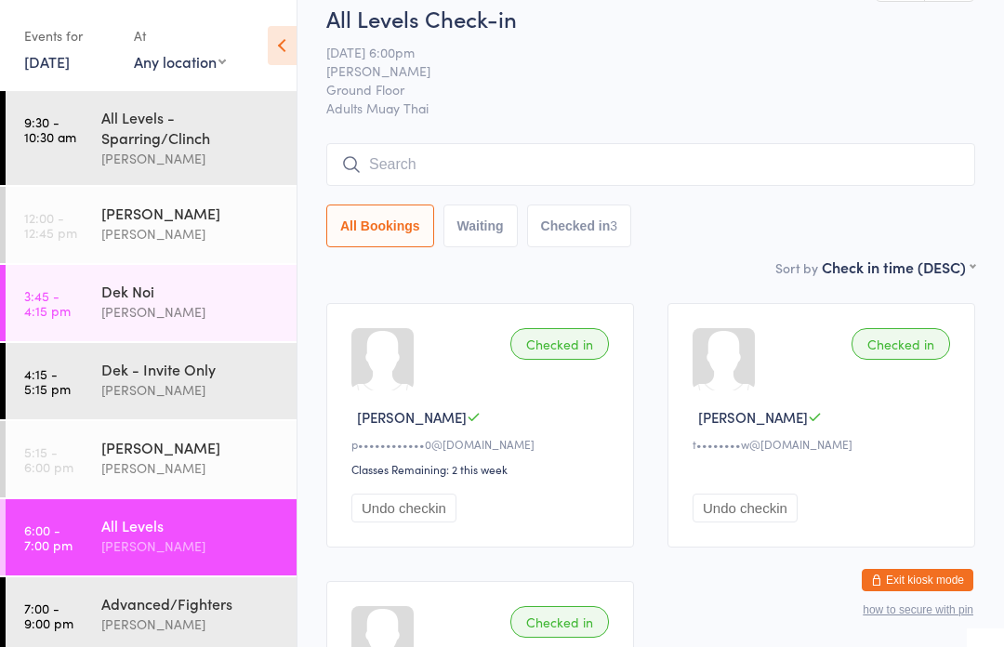
click at [807, 152] on input "search" at bounding box center [650, 164] width 649 height 43
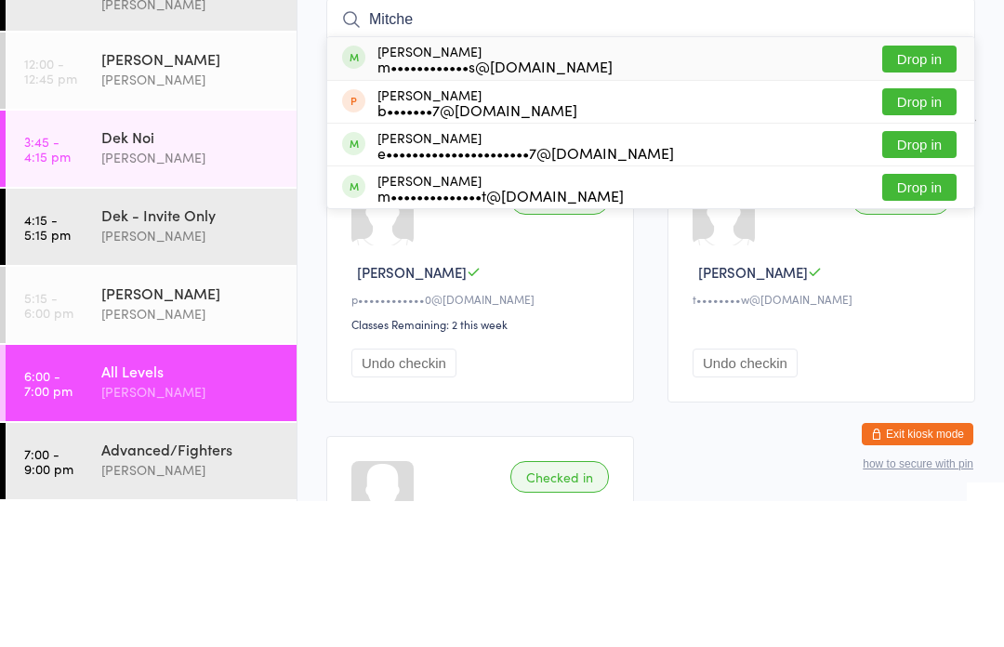
scroll to position [12, 0]
type input "Mitche"
click at [983, 287] on div "Checked in Lee T p••••••••••••0@gmail.com Classes Remaining: 2 this week Undo c…" at bounding box center [651, 565] width 682 height 556
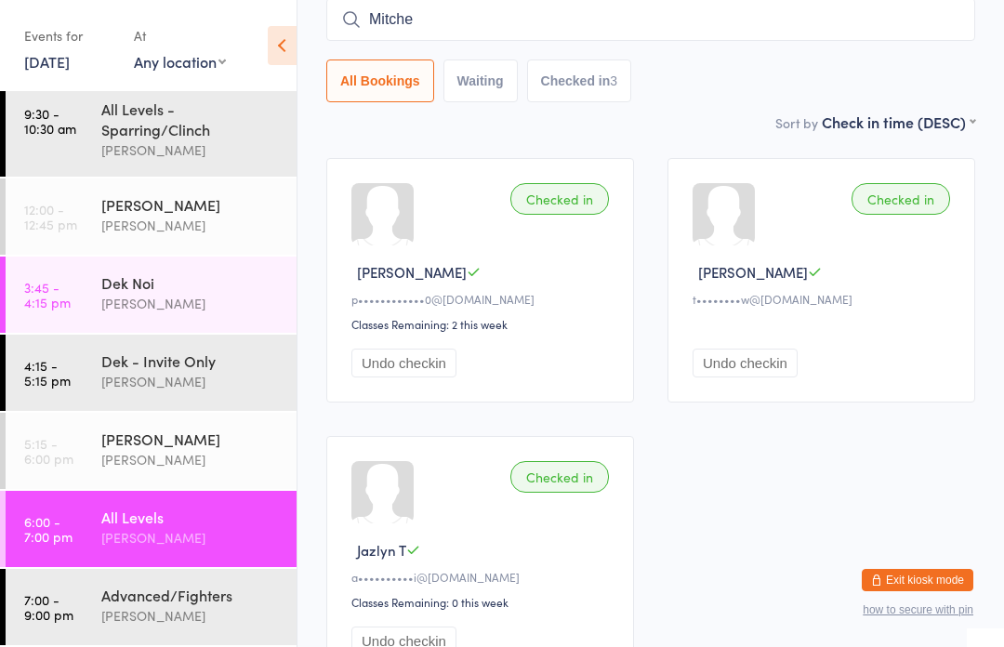
click at [199, 520] on div "All Levels" at bounding box center [190, 517] width 179 height 20
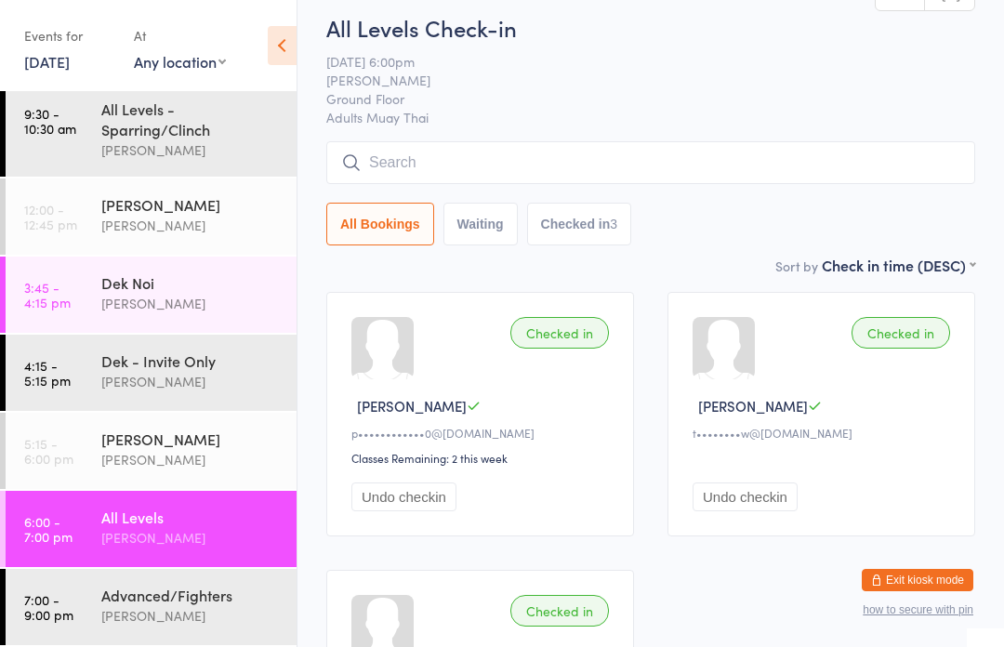
scroll to position [0, 0]
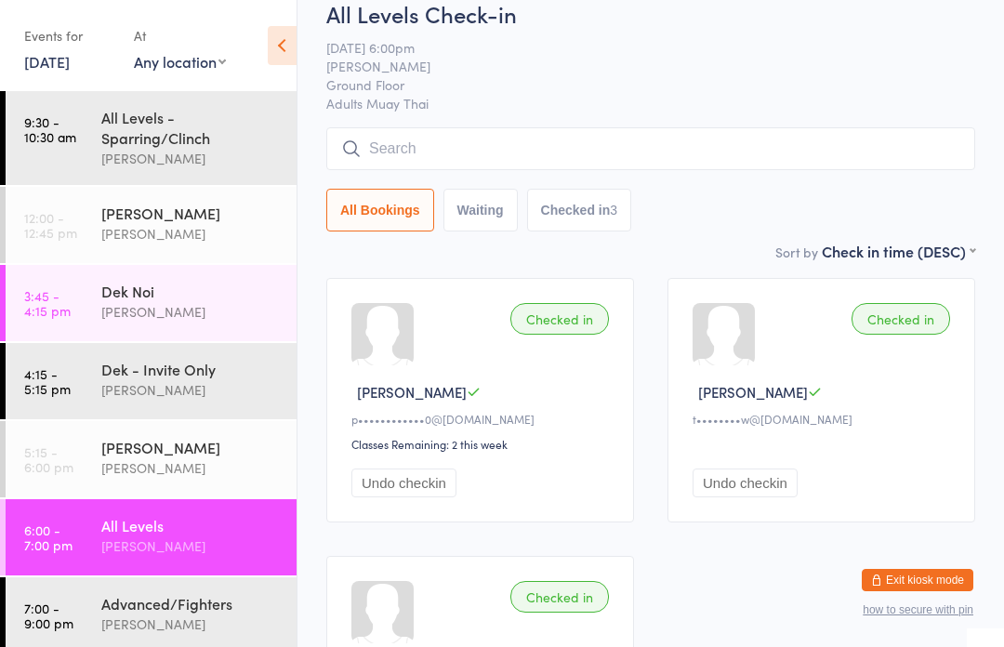
click at [732, 160] on input "search" at bounding box center [650, 148] width 649 height 43
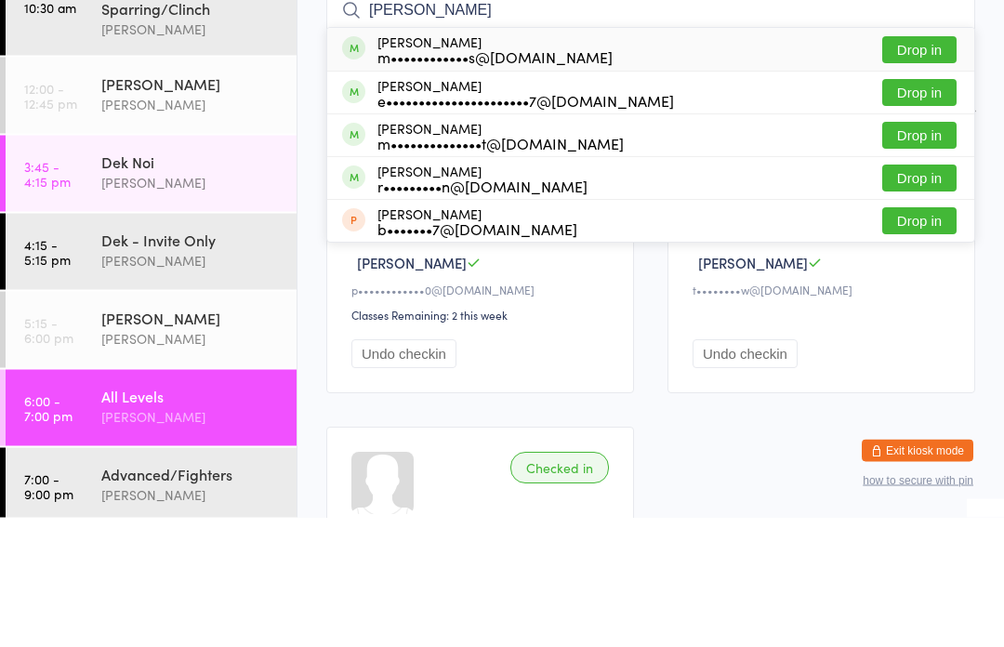
type input "Mitchel"
click at [914, 166] on button "Drop in" at bounding box center [919, 179] width 74 height 27
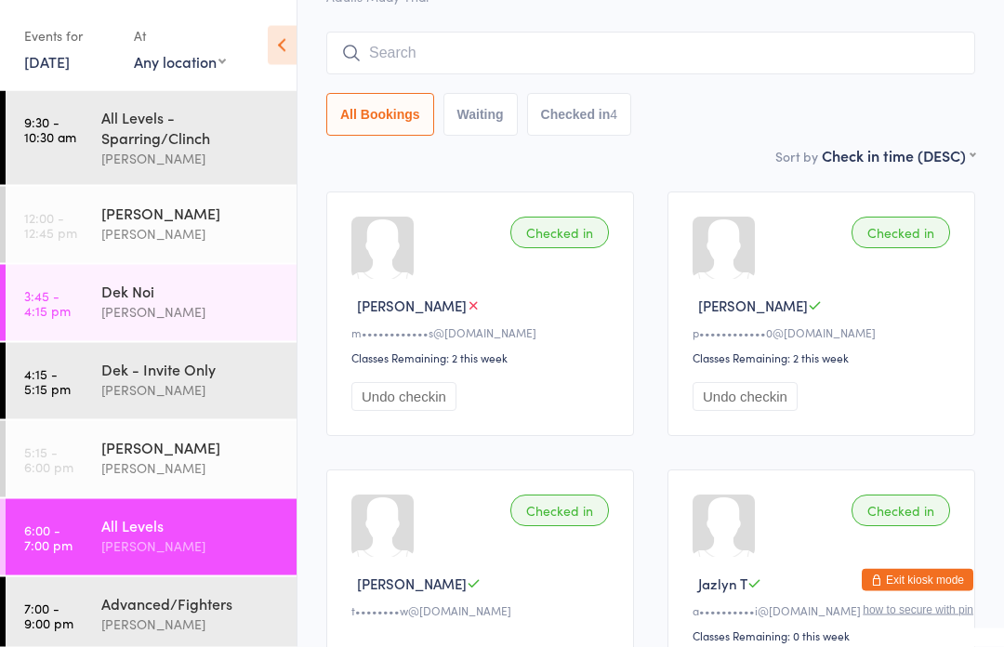
scroll to position [0, 0]
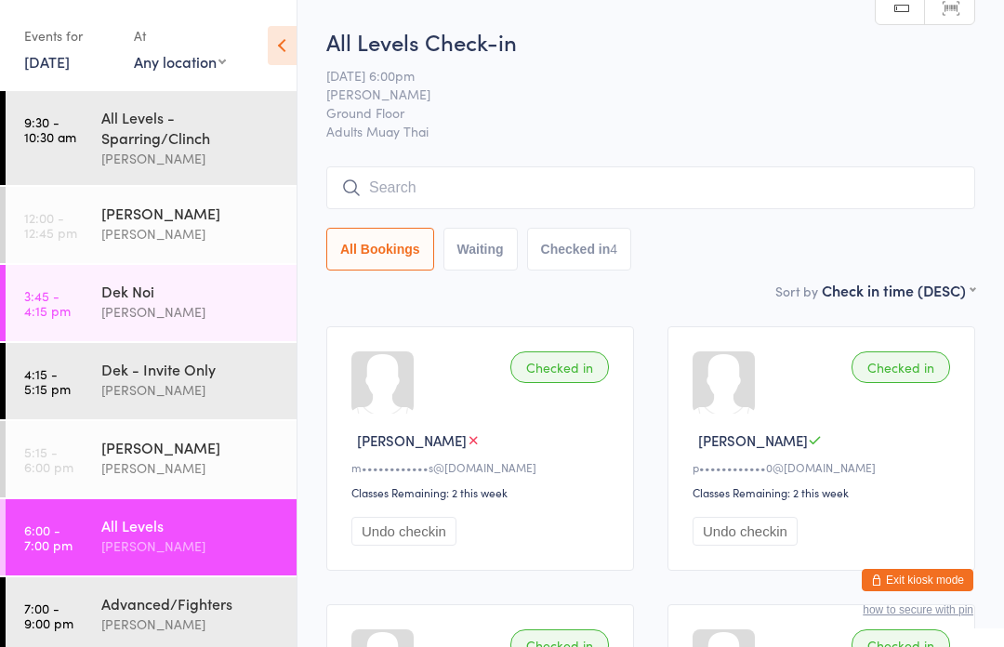
click at [743, 3] on html "You have now entered Kiosk Mode. Members will be able to check themselves in us…" at bounding box center [502, 323] width 1004 height 647
click at [757, 139] on span "Adults Muay Thai" at bounding box center [650, 131] width 649 height 19
click at [610, 184] on input "search" at bounding box center [650, 187] width 649 height 43
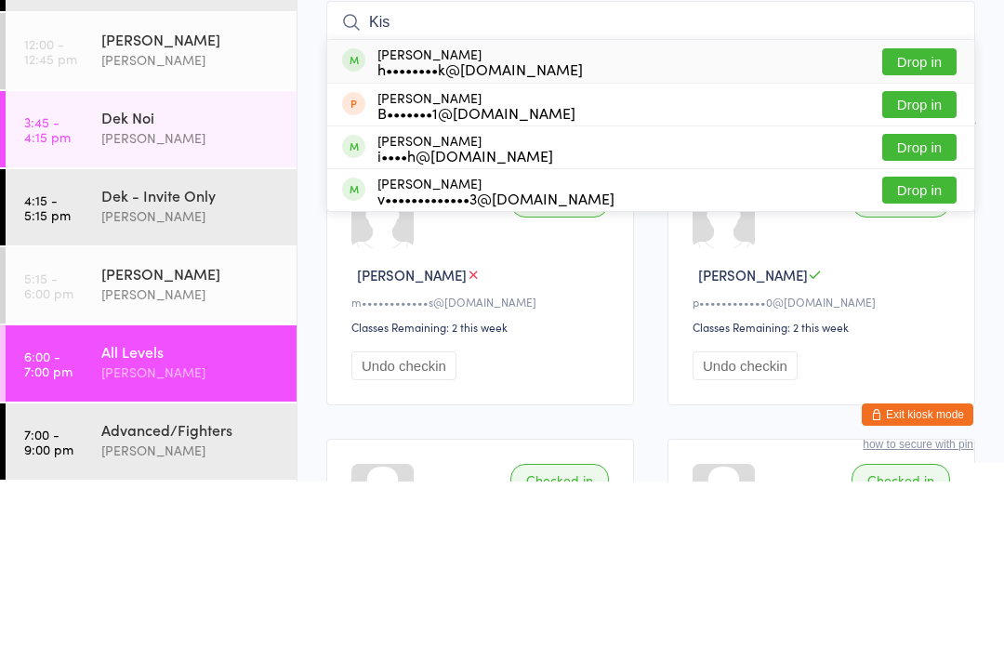
scroll to position [12, 0]
click at [995, 224] on ui-view "All Levels Check-in 11 Sep 6:00pm Karl Puglia Ground Floor Adults Muay Thai Man…" at bounding box center [651, 446] width 707 height 840
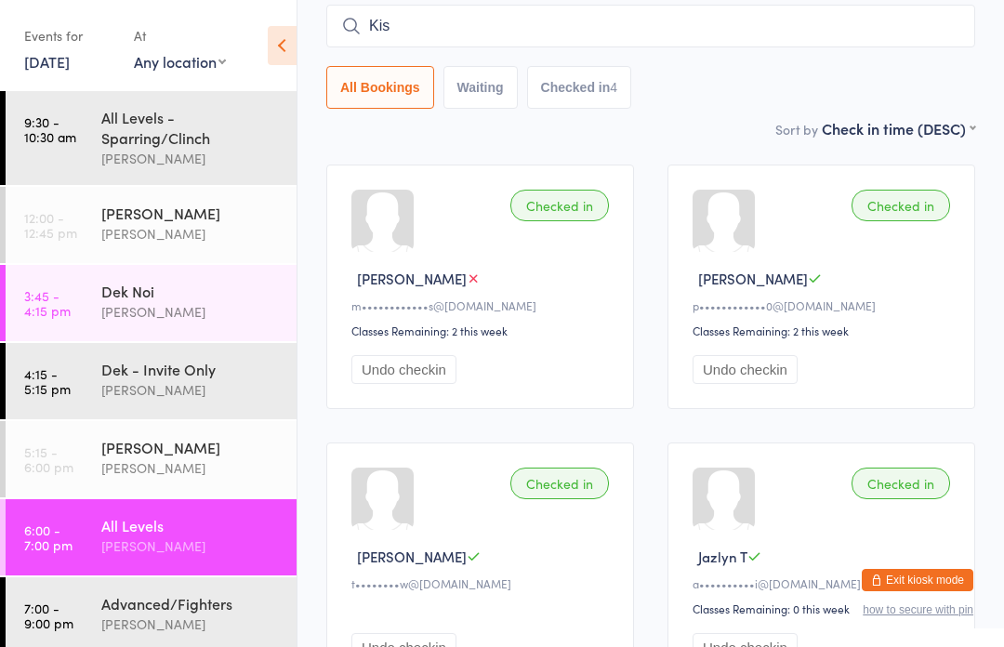
scroll to position [158, 0]
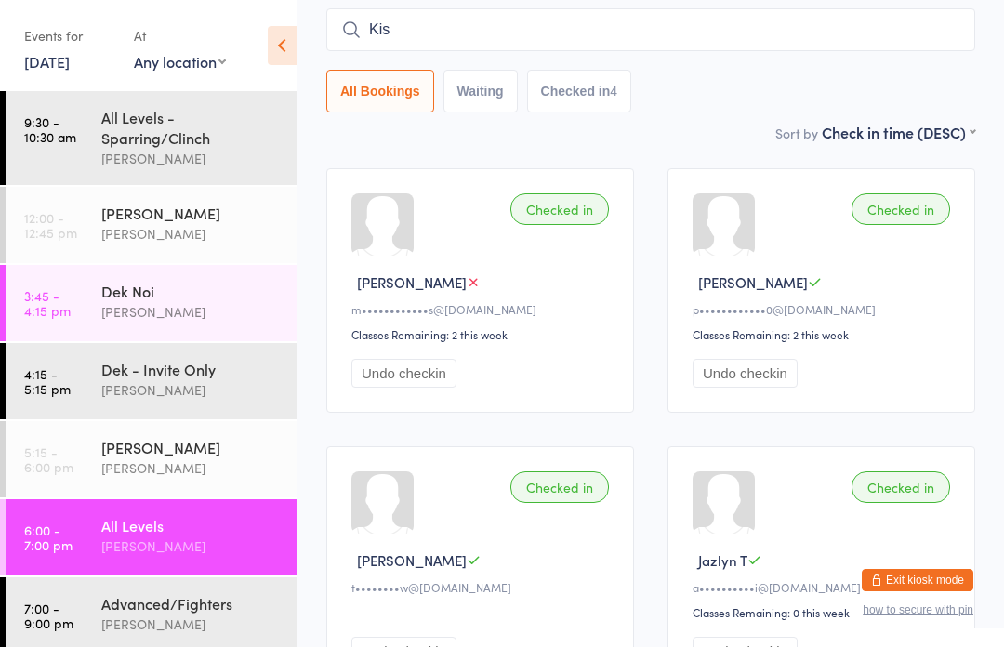
click at [605, 34] on input "Kis" at bounding box center [650, 29] width 649 height 43
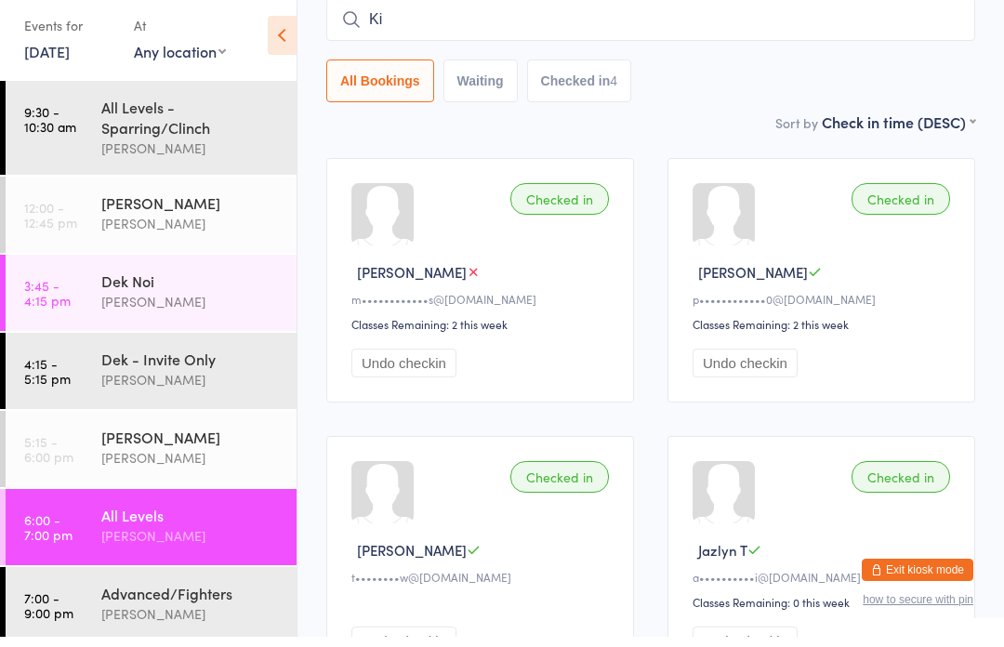
type input "K"
type input "Kis"
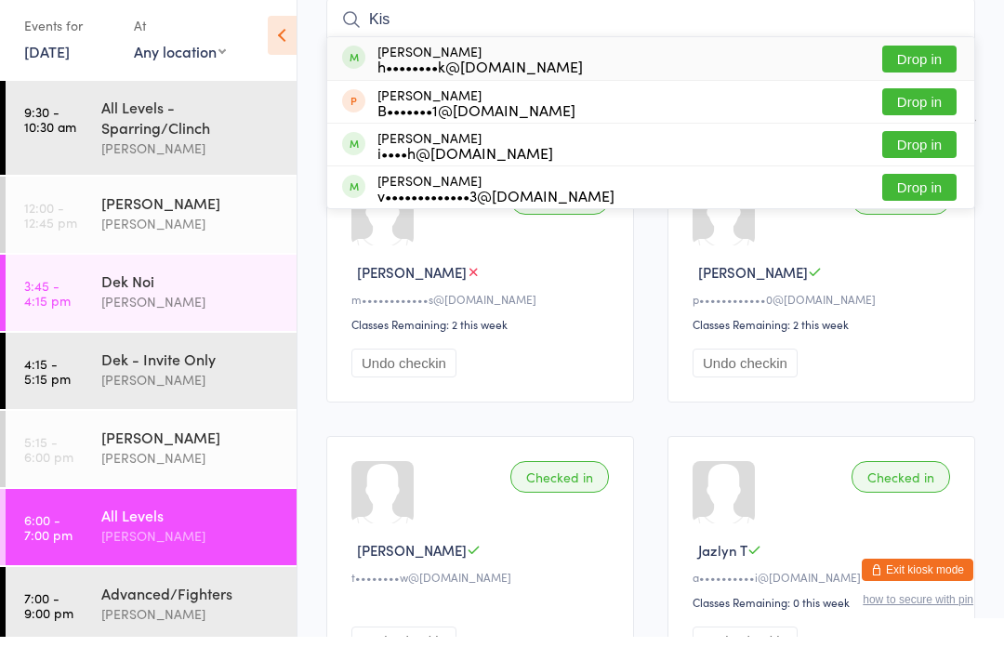
click at [940, 56] on button "Drop in" at bounding box center [919, 69] width 74 height 27
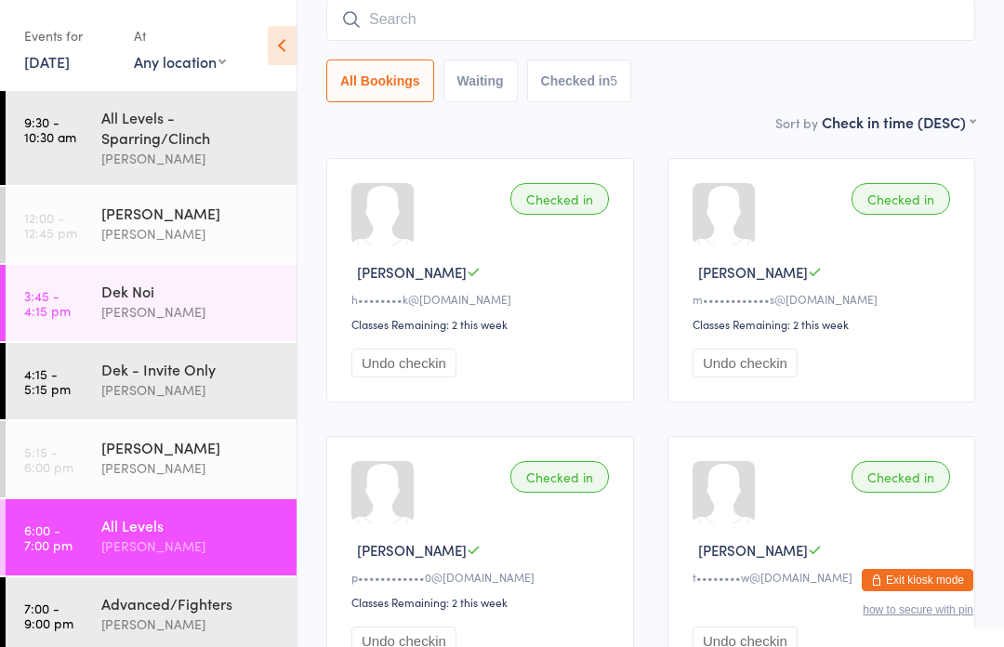
click at [185, 646] on div "Advanced/Fighters Karl Puglia" at bounding box center [198, 613] width 195 height 73
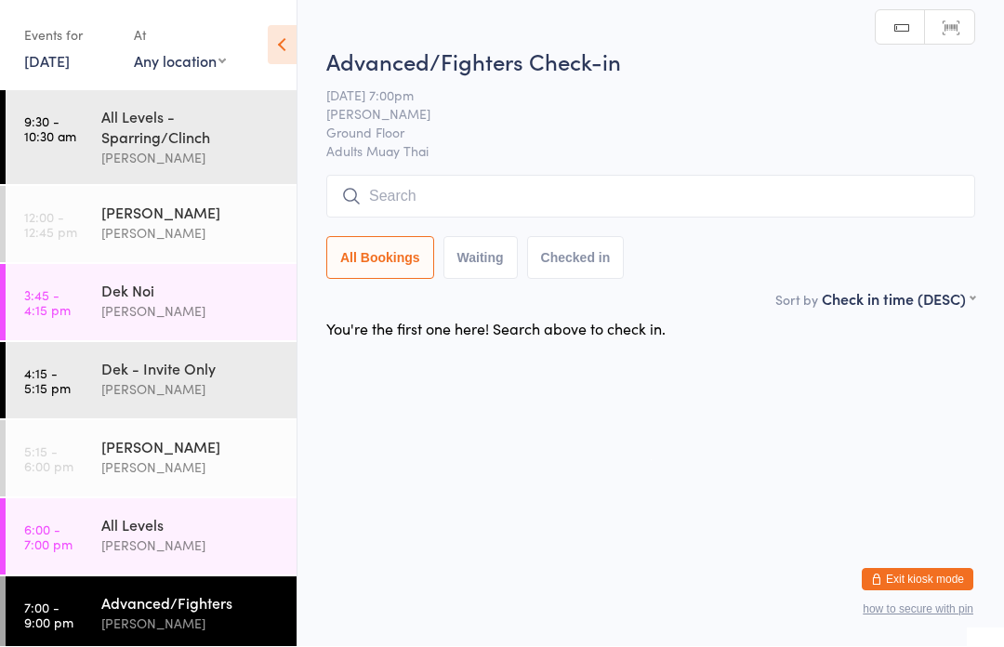
click at [529, 204] on input "search" at bounding box center [650, 197] width 649 height 43
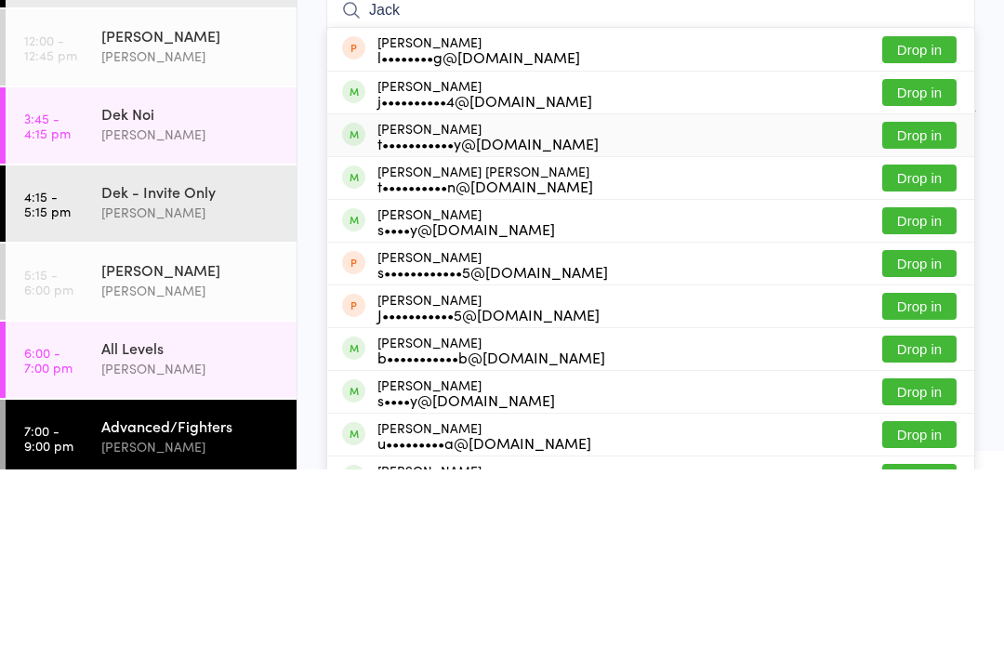
type input "Jack"
click at [541, 313] on div "t•••••••••••y@gmail.com" at bounding box center [487, 320] width 221 height 15
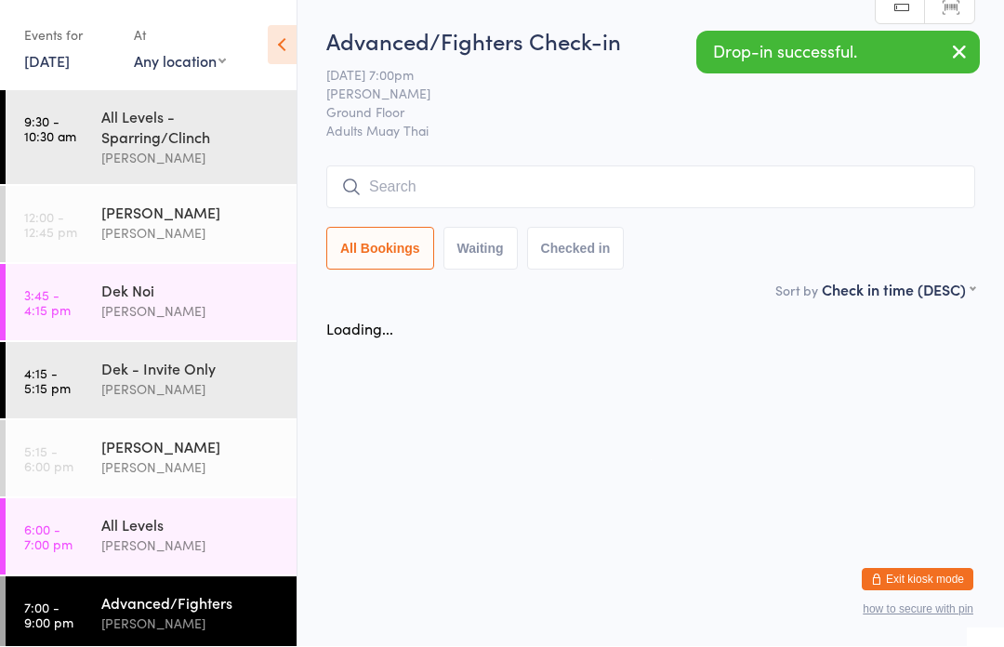
scroll to position [1, 0]
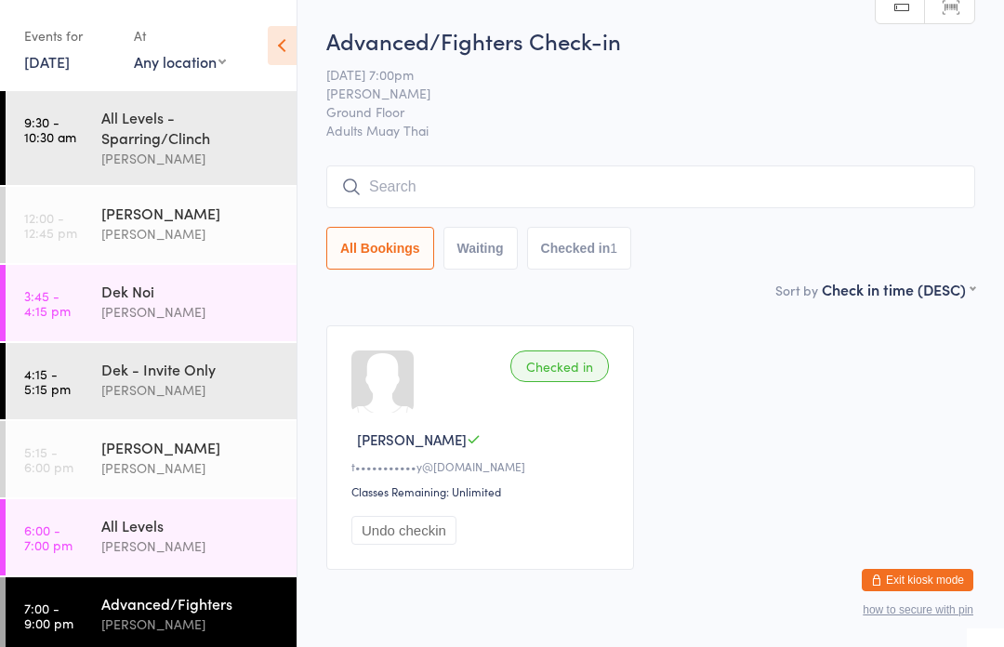
click at [642, 158] on div "Advanced/Fighters Check-in 11 Sep 7:00pm Karl Puglia Ground Floor Adults Muay T…" at bounding box center [650, 152] width 649 height 254
click at [638, 193] on input "search" at bounding box center [650, 187] width 649 height 43
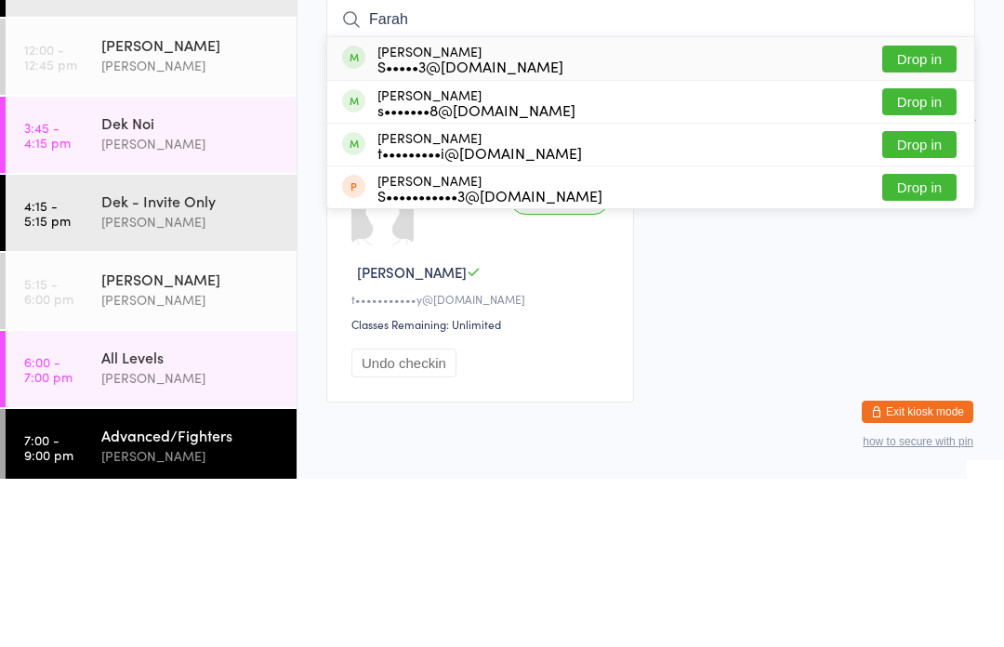
type input "Farah"
click at [937, 214] on button "Drop in" at bounding box center [919, 227] width 74 height 27
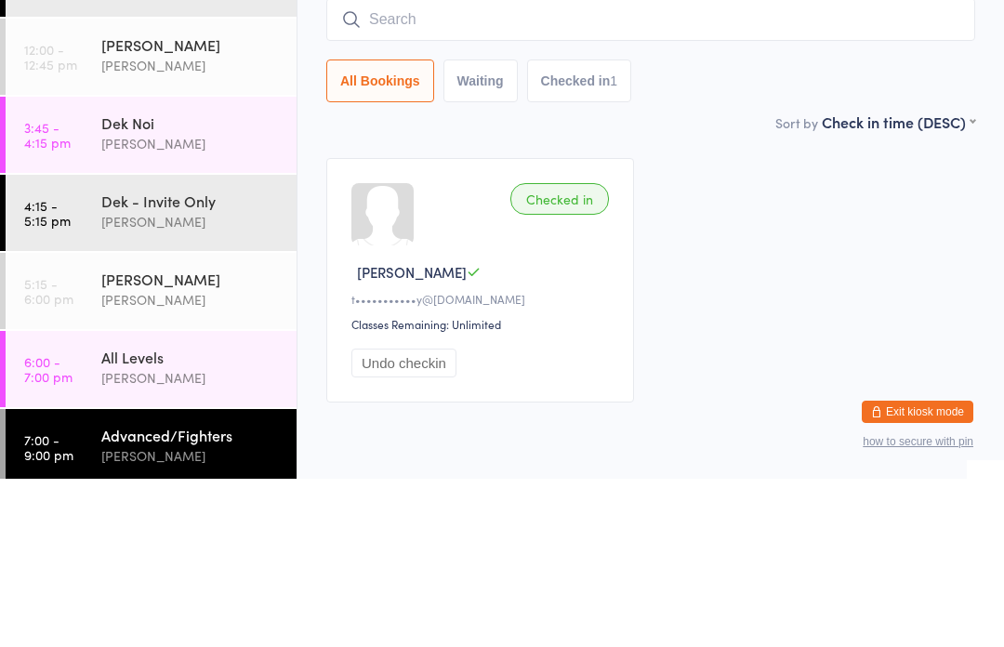
scroll to position [76, 0]
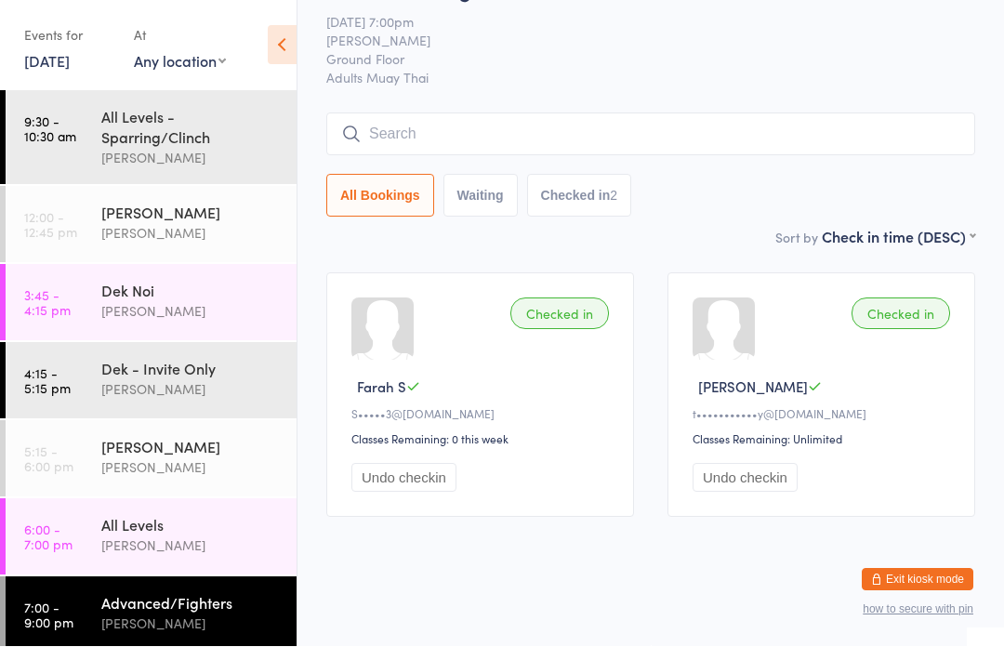
click at [119, 529] on div "All Levels" at bounding box center [190, 525] width 179 height 20
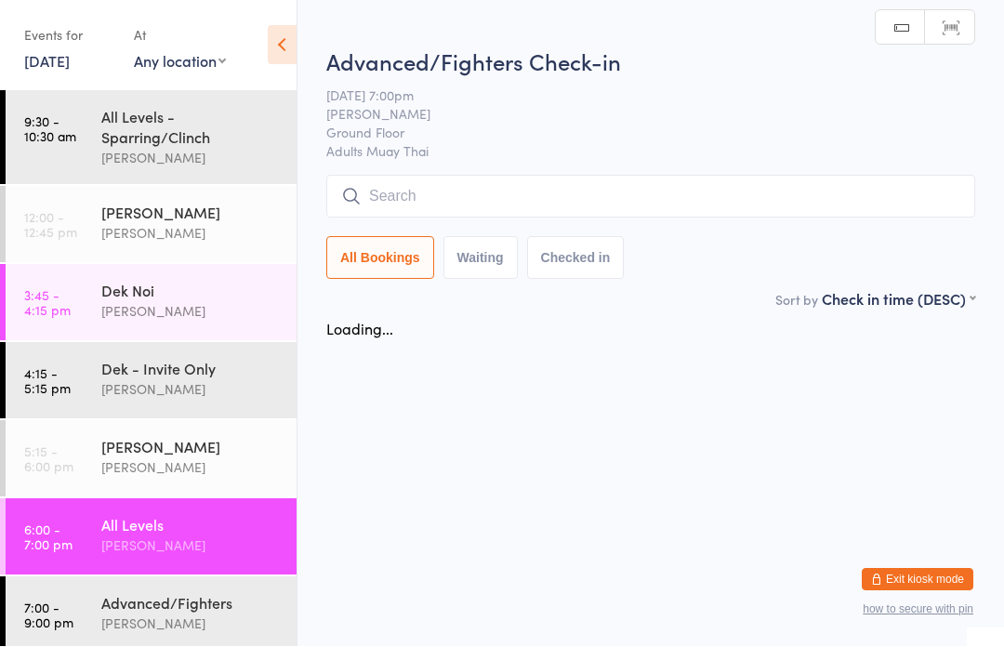
scroll to position [1, 0]
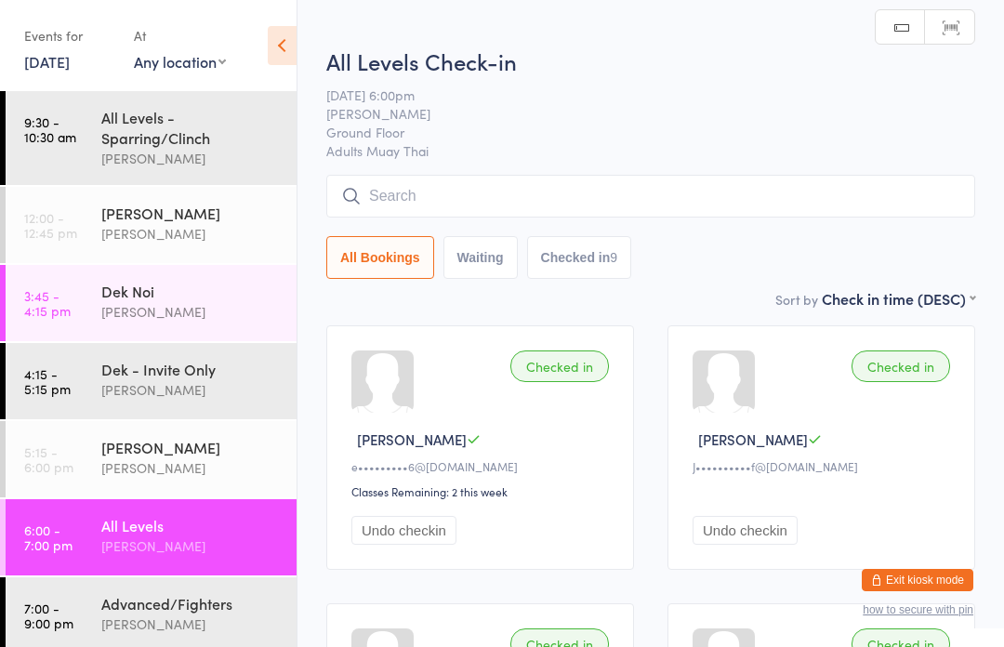
click at [690, 218] on input "search" at bounding box center [650, 196] width 649 height 43
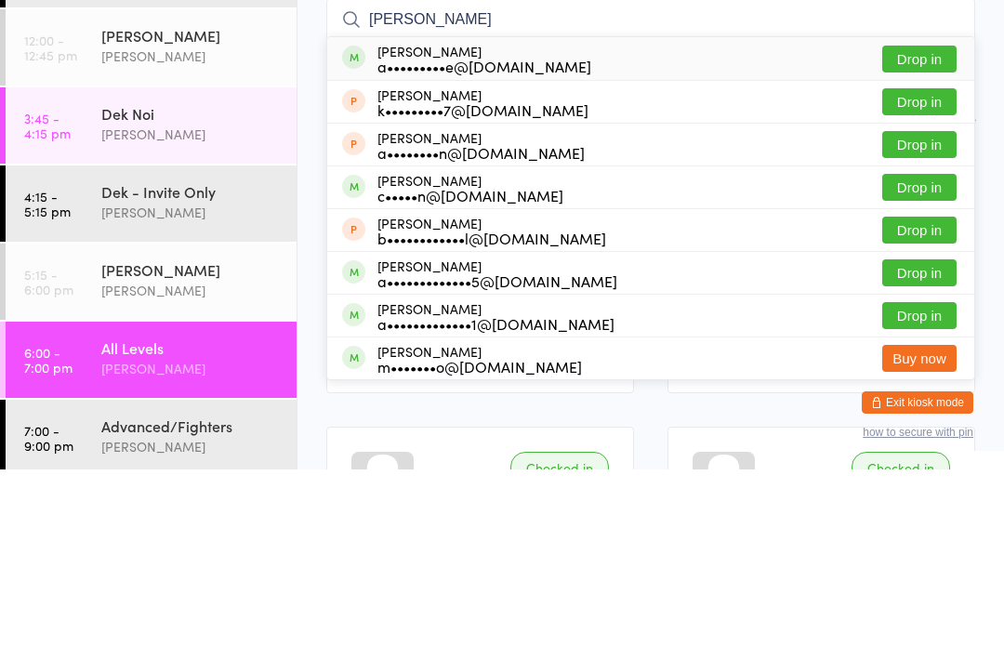
type input "Alex"
click at [921, 351] on button "Drop in" at bounding box center [919, 364] width 74 height 27
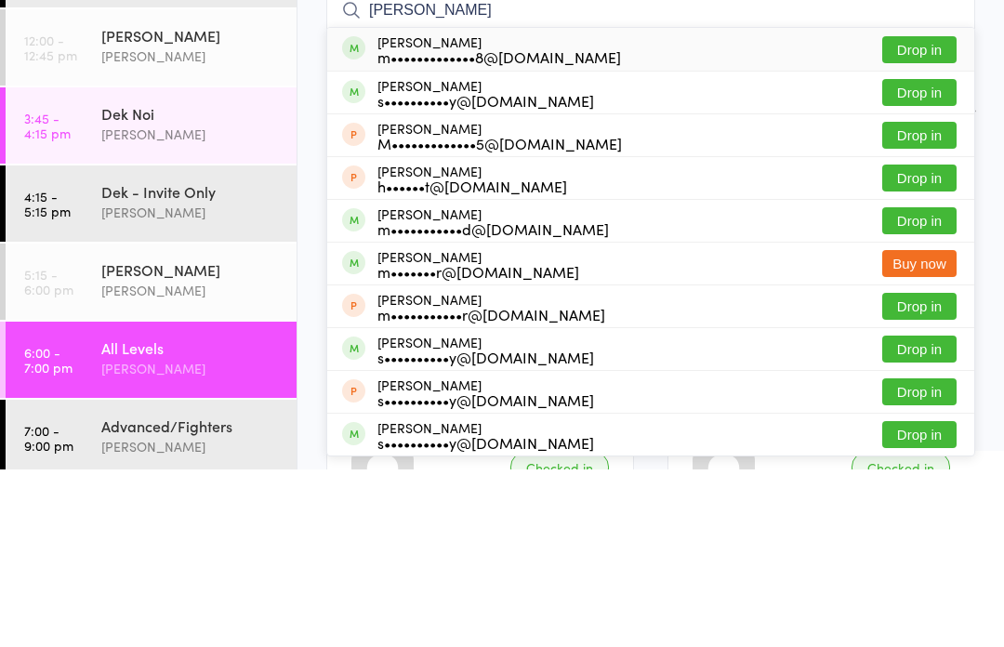
type input "Mateo"
click at [918, 214] on button "Drop in" at bounding box center [919, 227] width 74 height 27
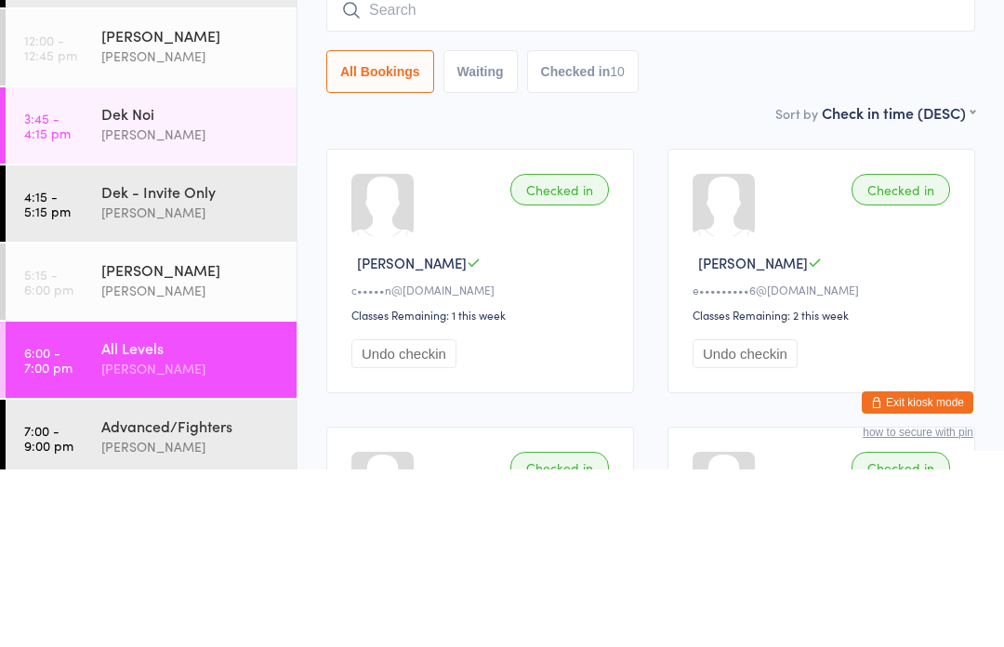
scroll to position [178, 0]
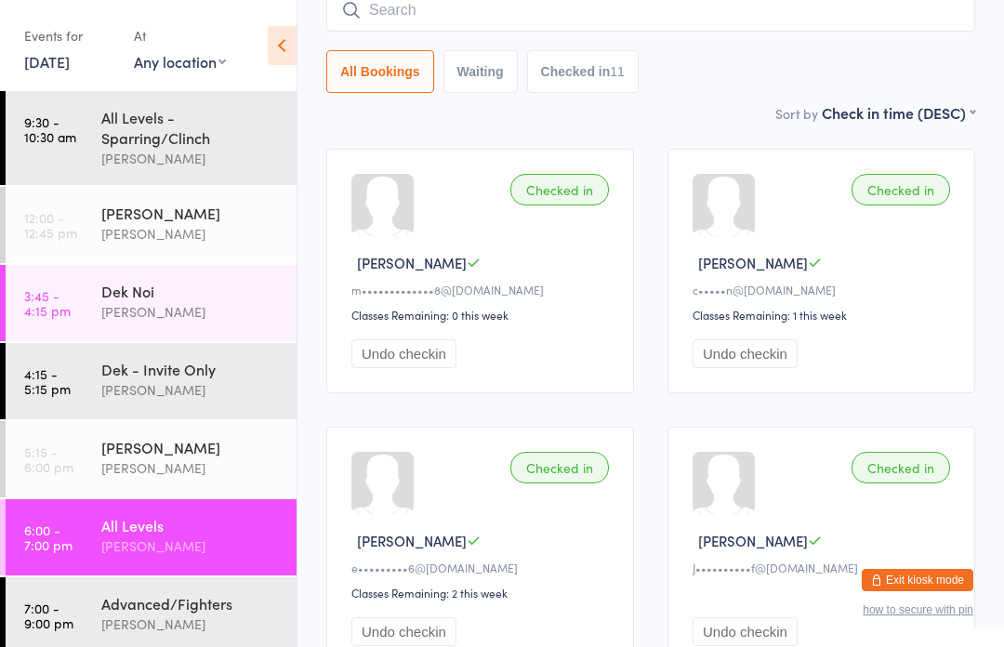
click at [76, 520] on link "6:00 - 7:00 pm All Levels Karl Puglia" at bounding box center [151, 537] width 291 height 76
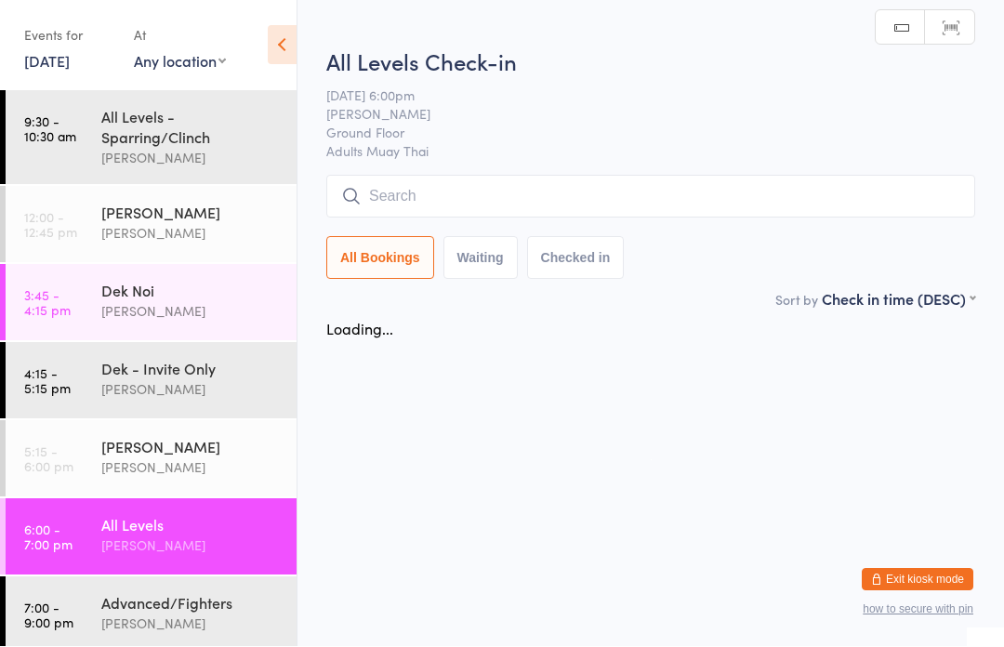
scroll to position [1, 0]
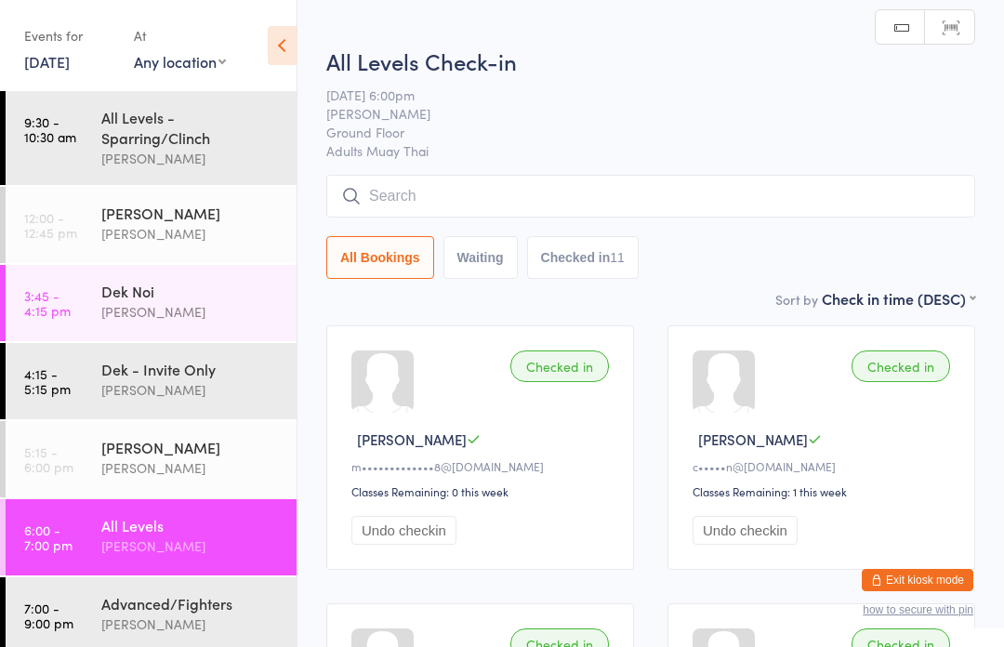
click at [405, 193] on input "search" at bounding box center [650, 196] width 649 height 43
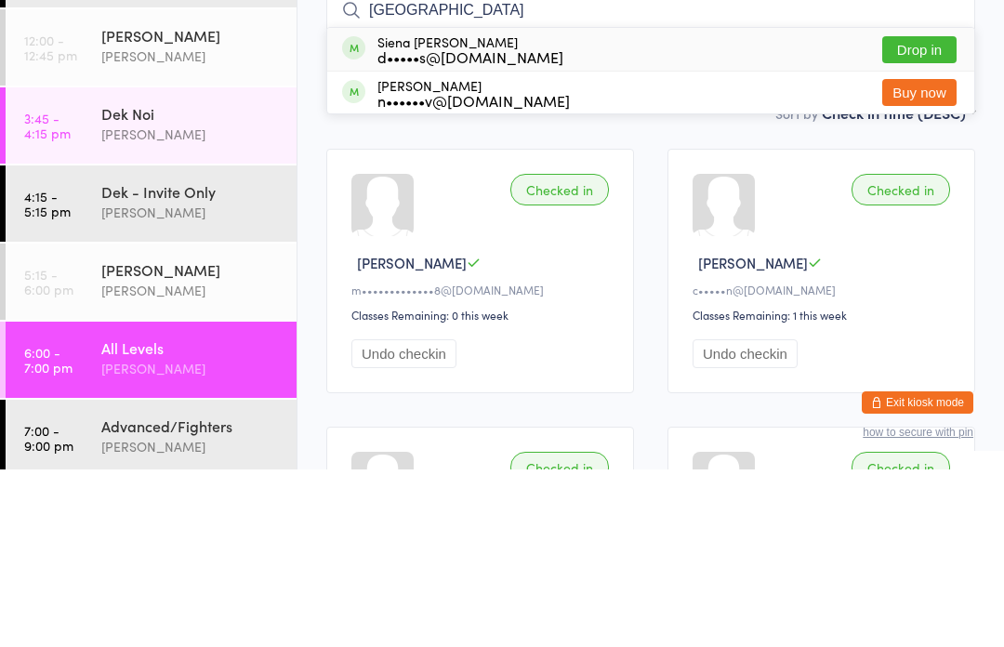
type input "Siena"
click at [930, 214] on button "Drop in" at bounding box center [919, 227] width 74 height 27
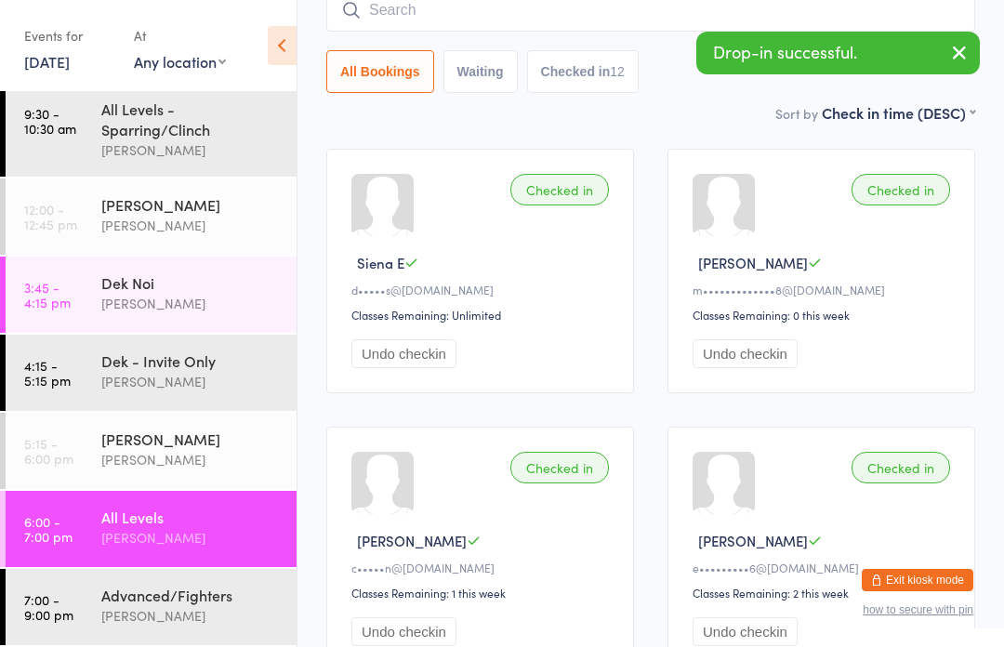
scroll to position [12, 0]
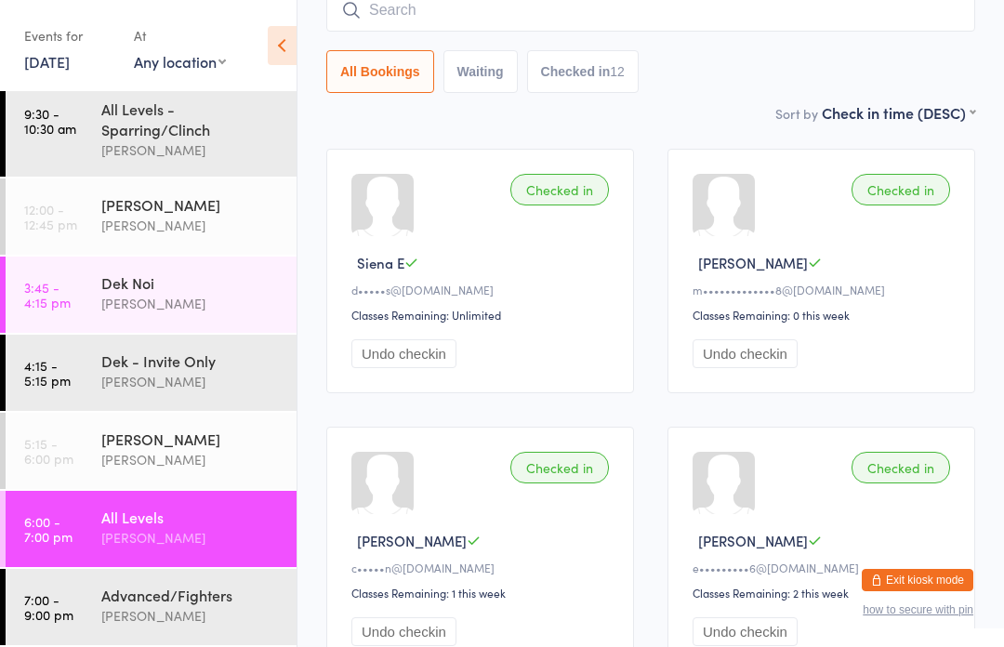
click at [180, 614] on div "[PERSON_NAME]" at bounding box center [190, 615] width 179 height 21
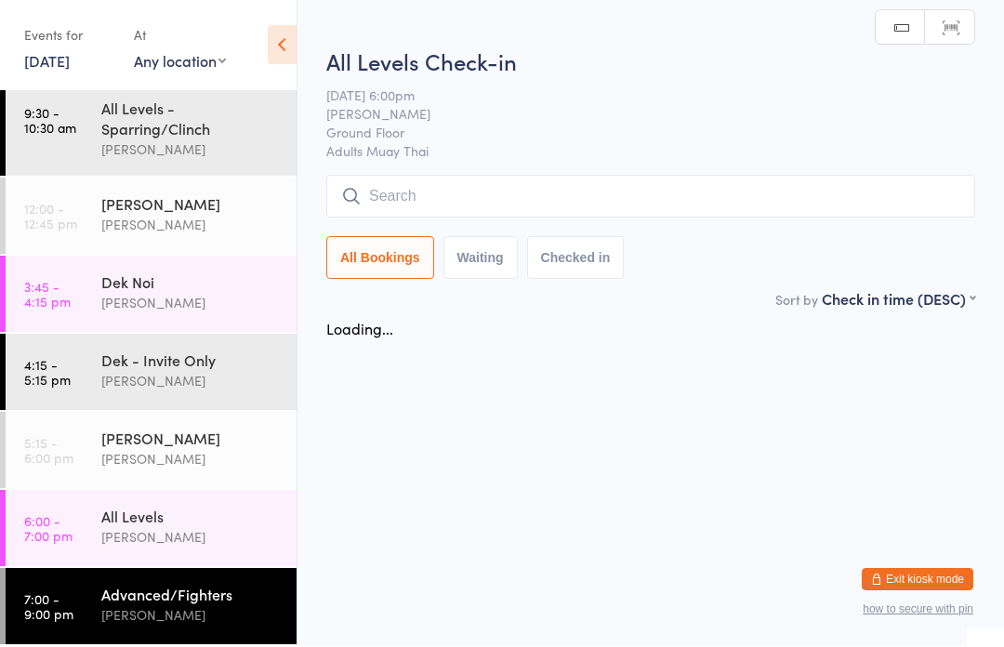
scroll to position [1, 0]
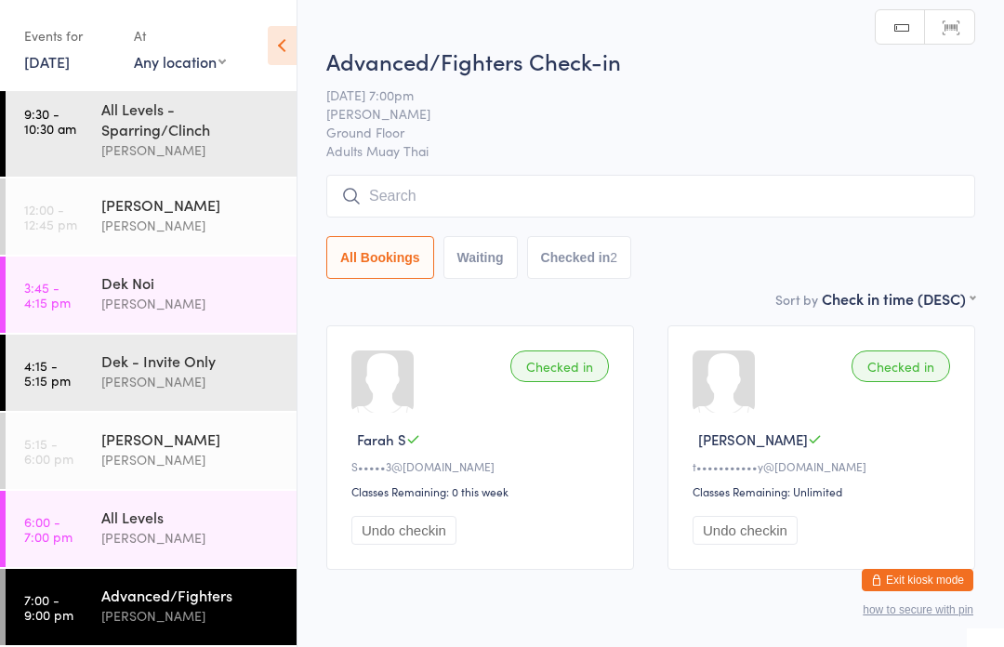
click at [594, 194] on input "search" at bounding box center [650, 196] width 649 height 43
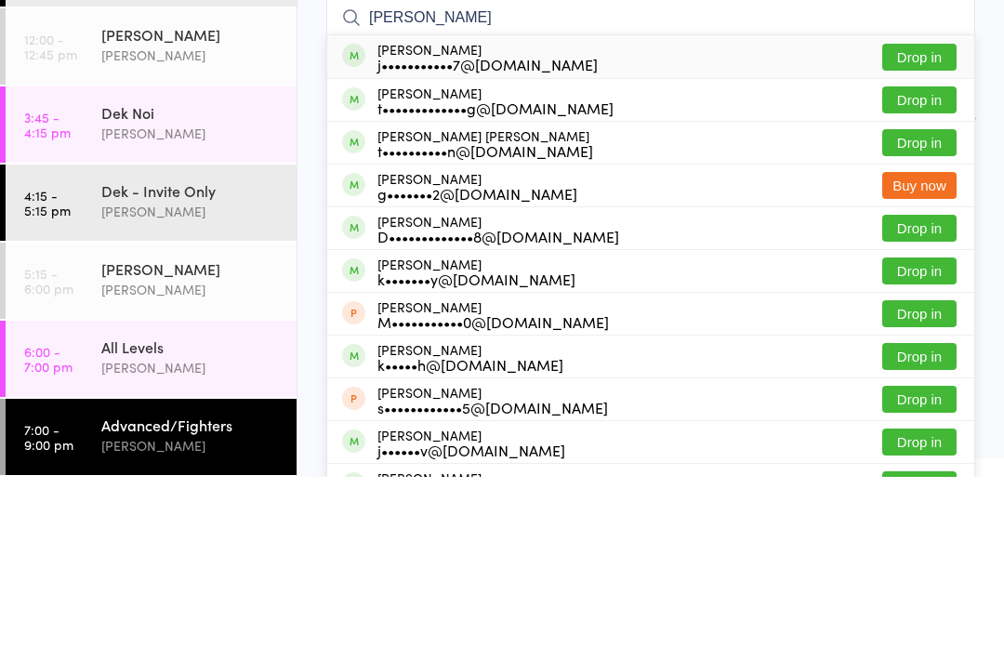
type input "Jason"
click at [927, 214] on button "Drop in" at bounding box center [919, 227] width 74 height 27
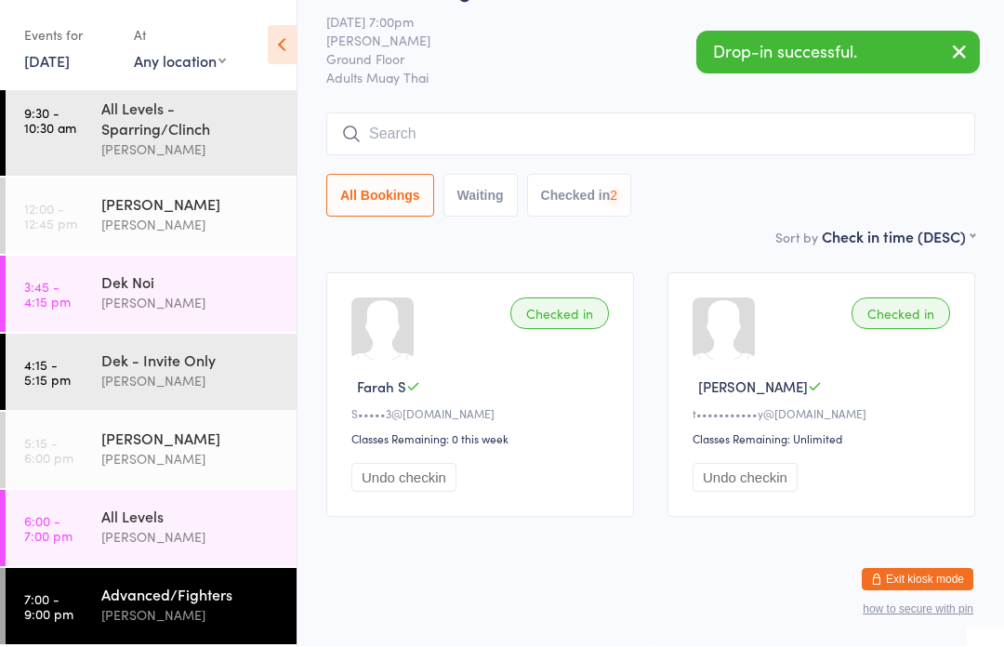
scroll to position [77, 0]
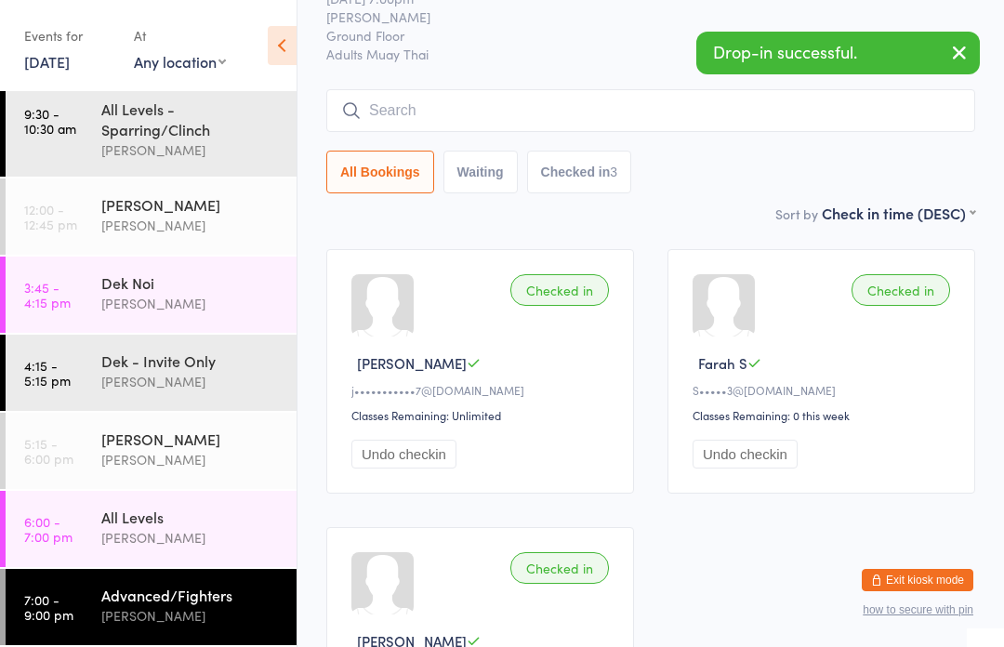
click at [959, 43] on icon "button" at bounding box center [959, 52] width 22 height 23
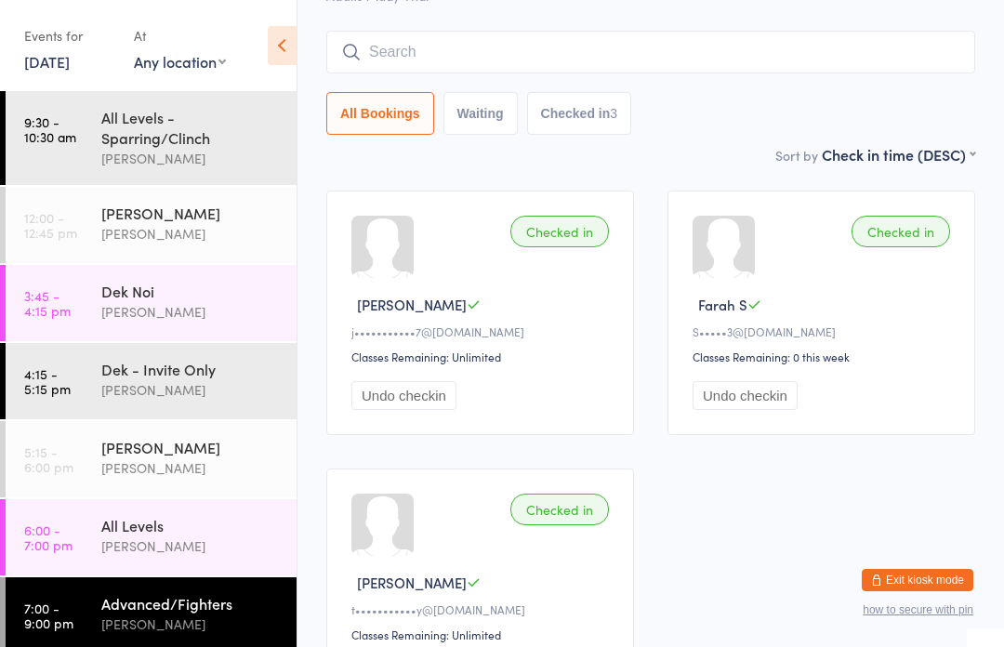
scroll to position [0, 0]
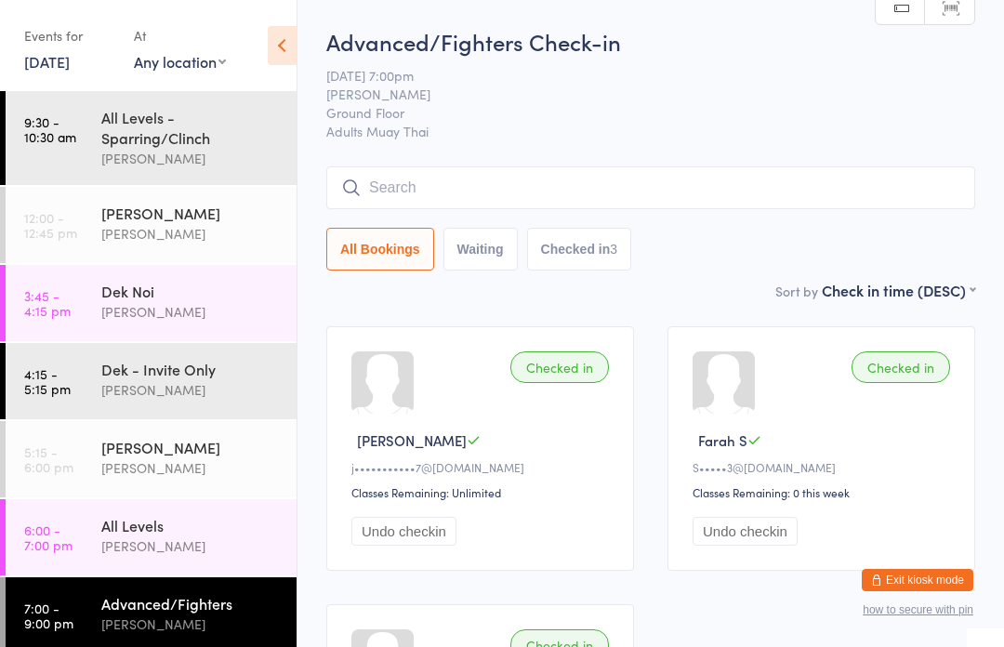
click at [219, 549] on div "[PERSON_NAME]" at bounding box center [190, 546] width 179 height 21
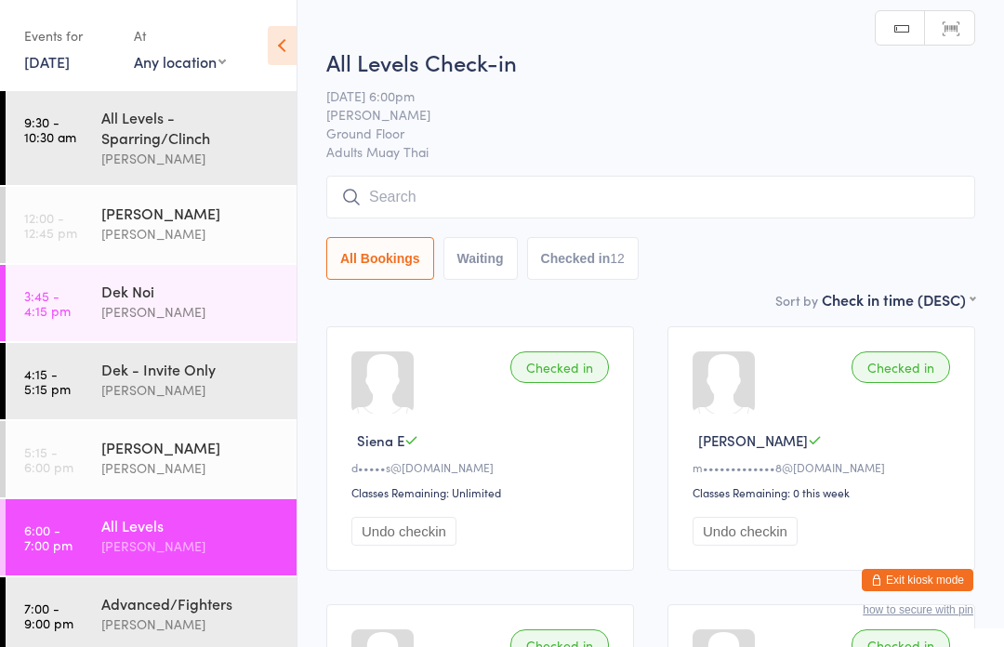
click at [632, 218] on input "search" at bounding box center [650, 197] width 649 height 43
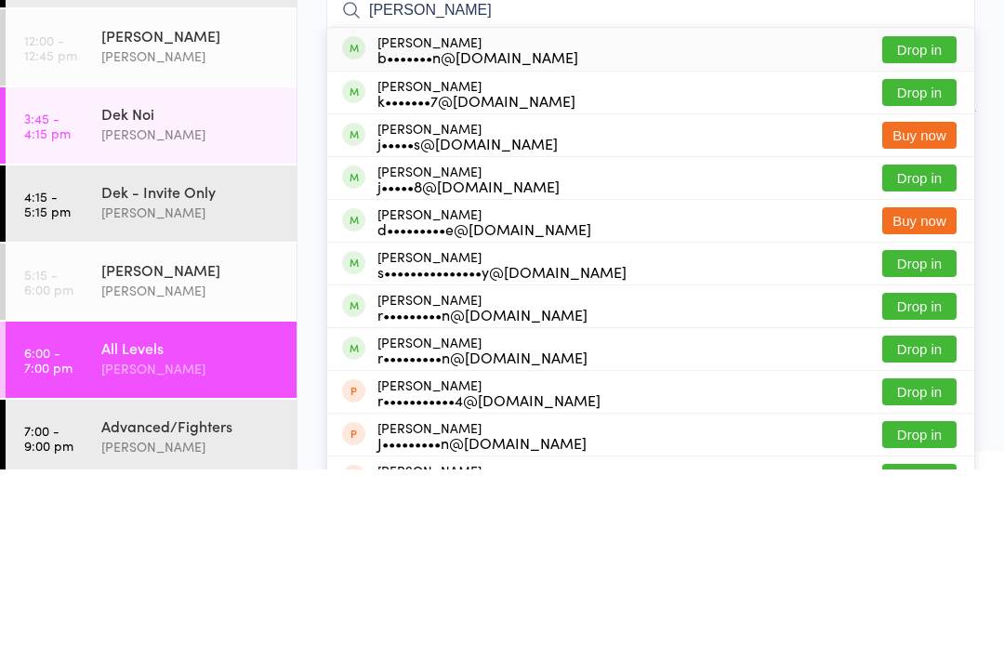
type input "Bryan Jean"
click at [928, 214] on button "Drop in" at bounding box center [919, 227] width 74 height 27
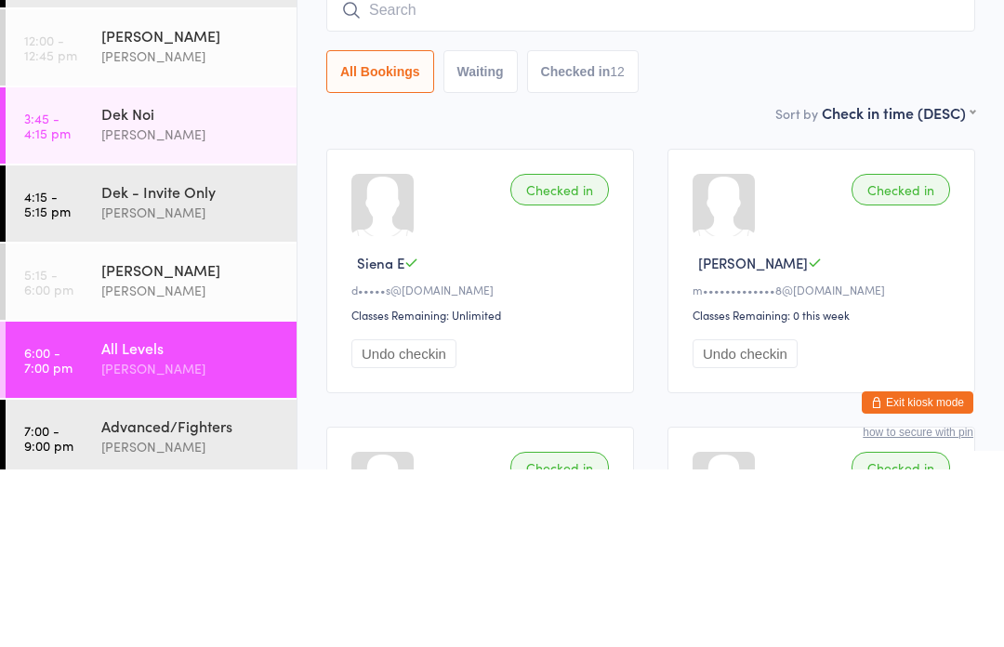
scroll to position [178, 0]
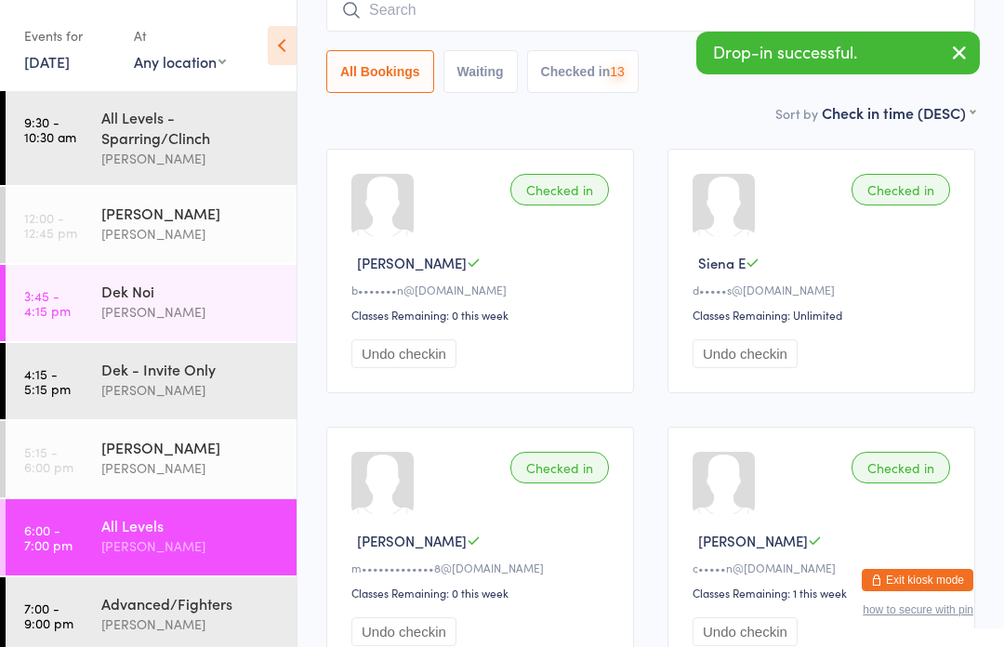
click at [857, 24] on input "search" at bounding box center [650, 10] width 649 height 43
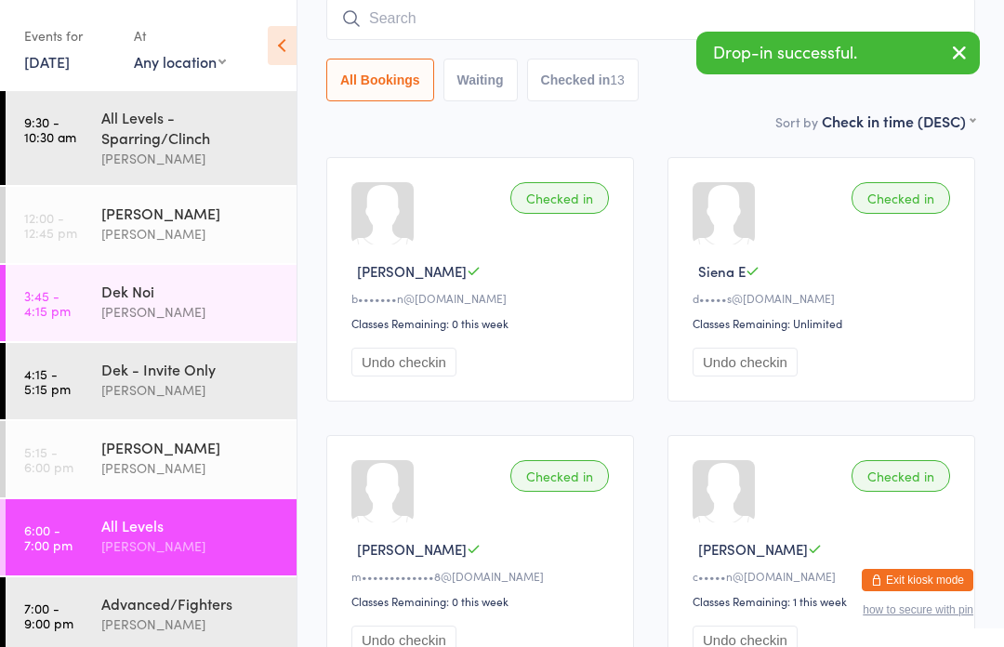
scroll to position [168, 0]
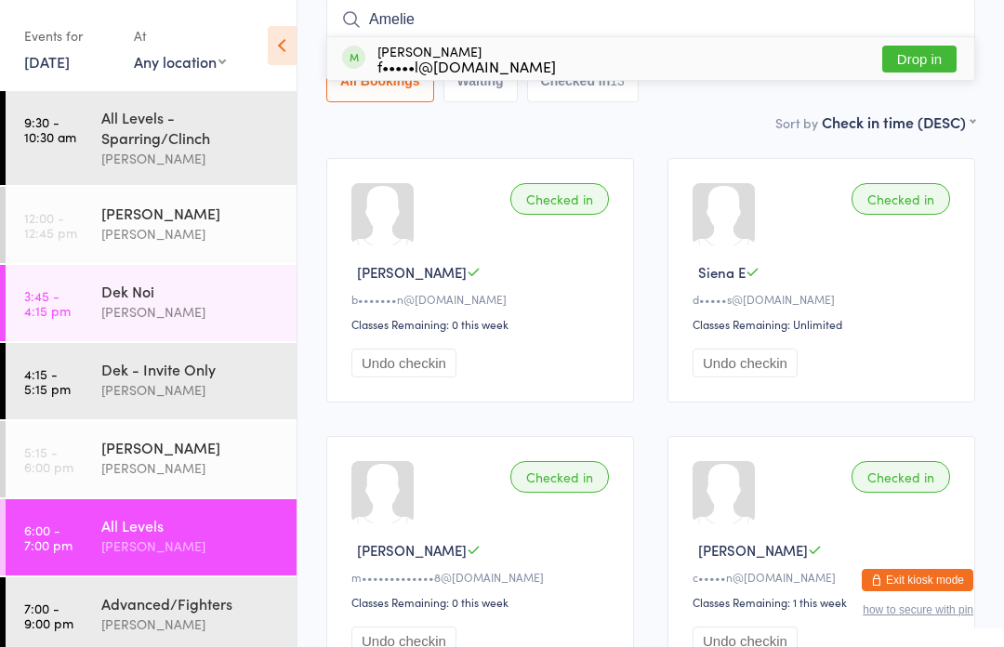
type input "Amelie"
click at [927, 65] on button "Drop in" at bounding box center [919, 59] width 74 height 27
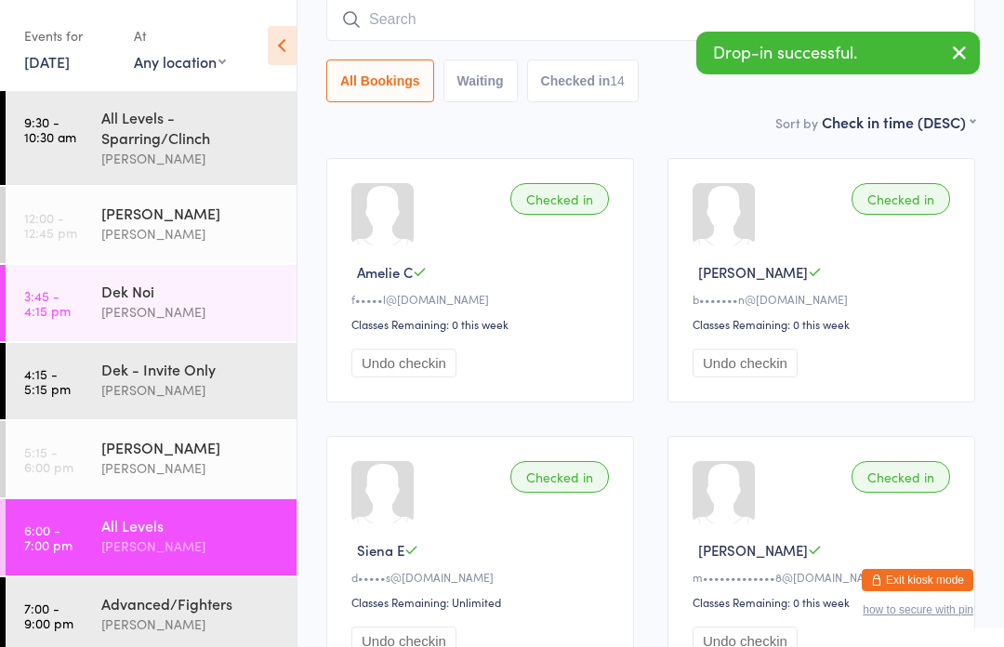
click at [956, 60] on icon "button" at bounding box center [959, 52] width 22 height 23
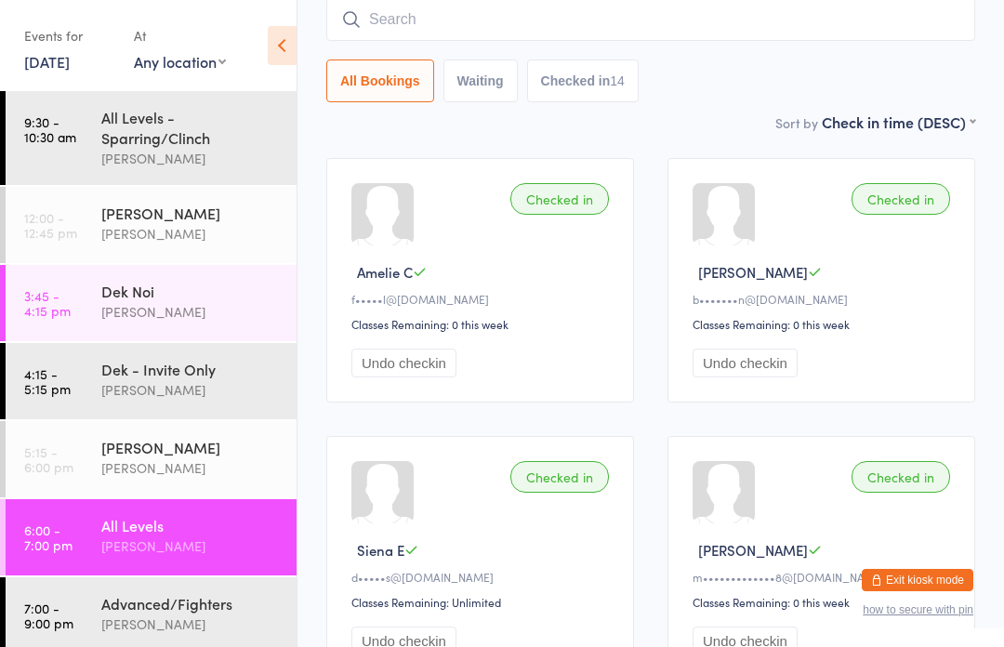
click at [734, 25] on input "search" at bounding box center [650, 19] width 649 height 43
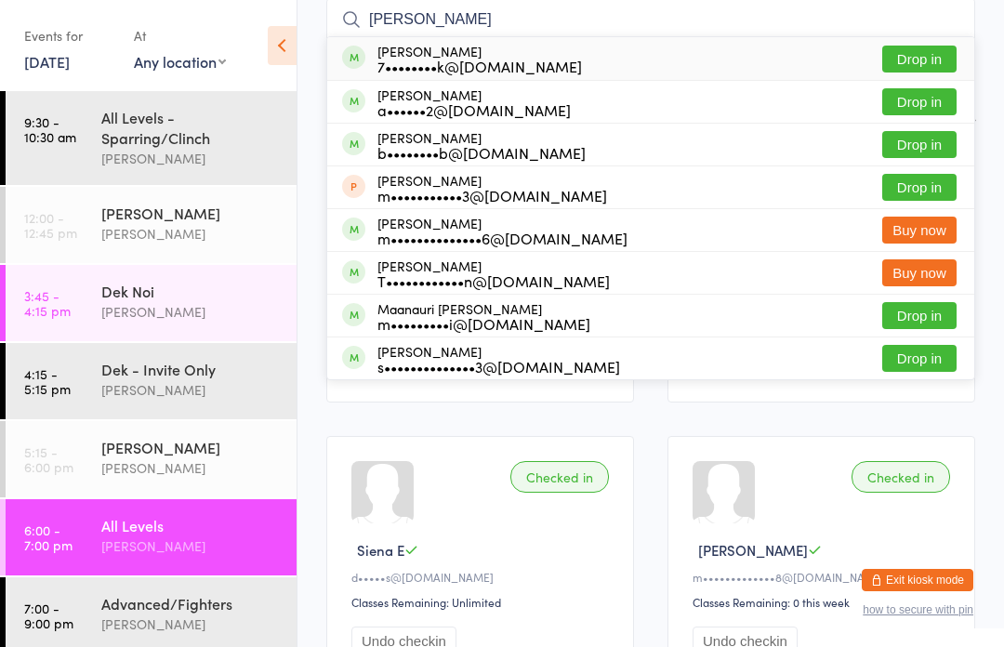
type input "Addison"
click at [938, 53] on button "Drop in" at bounding box center [919, 59] width 74 height 27
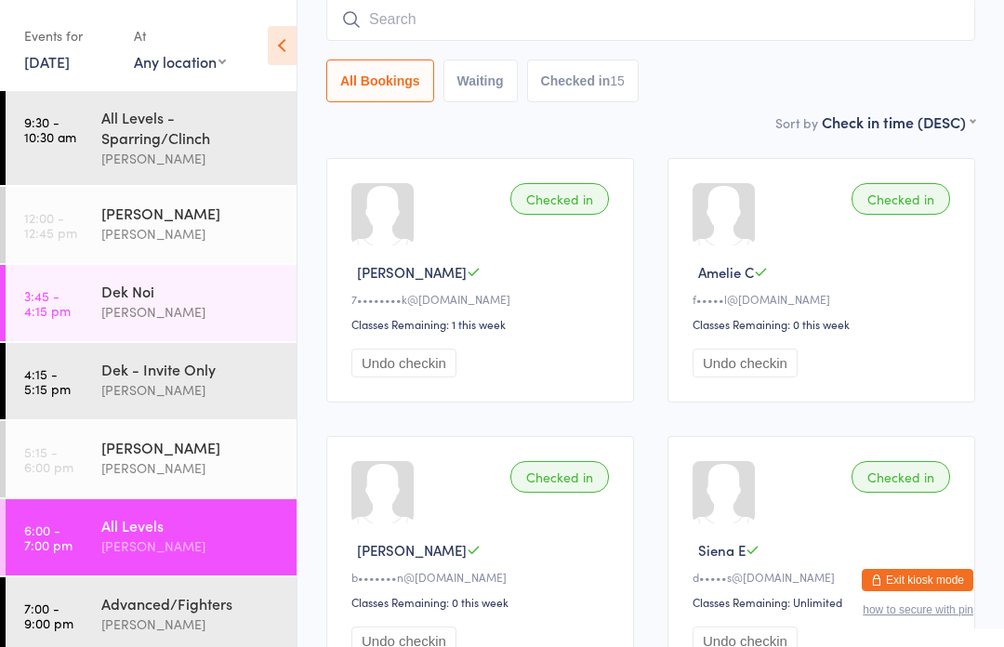
click at [657, 40] on input "search" at bounding box center [650, 19] width 649 height 43
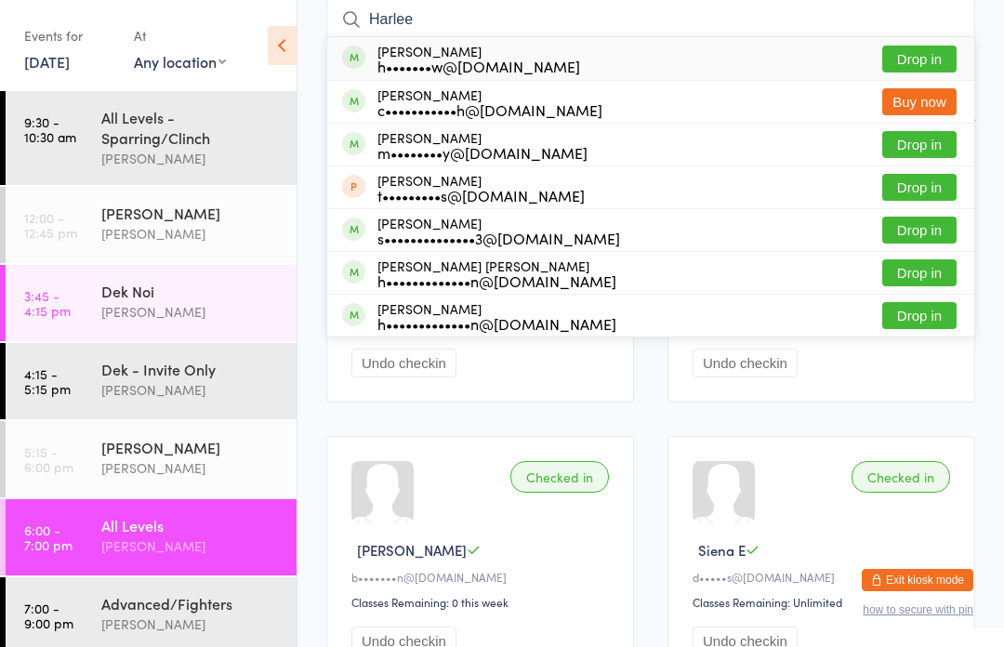
type input "Harlee"
click at [918, 54] on button "Drop in" at bounding box center [919, 59] width 74 height 27
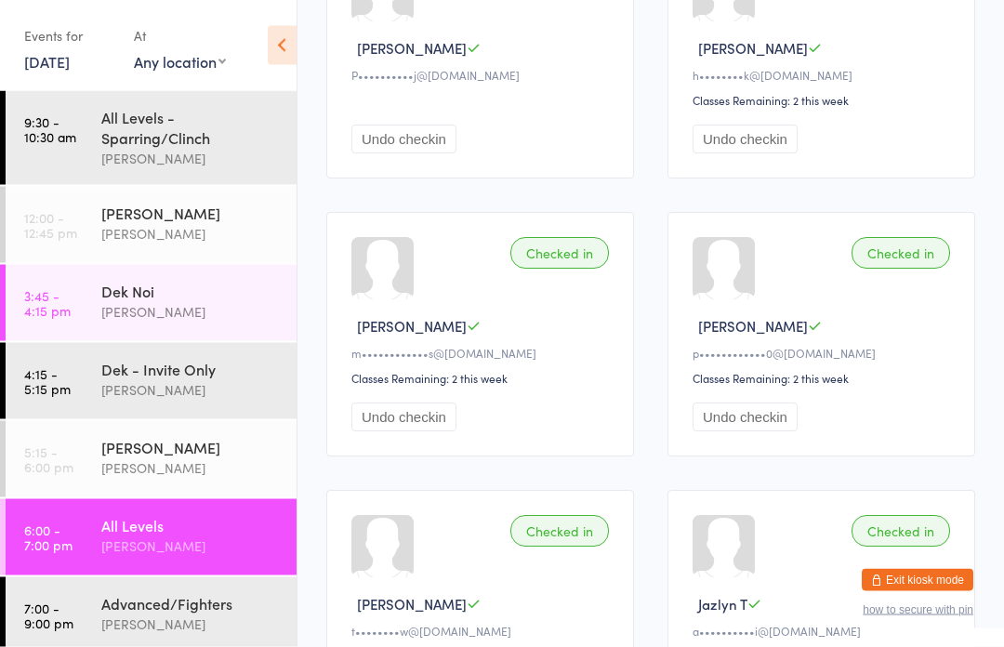
scroll to position [1757, 0]
